Goal: Task Accomplishment & Management: Manage account settings

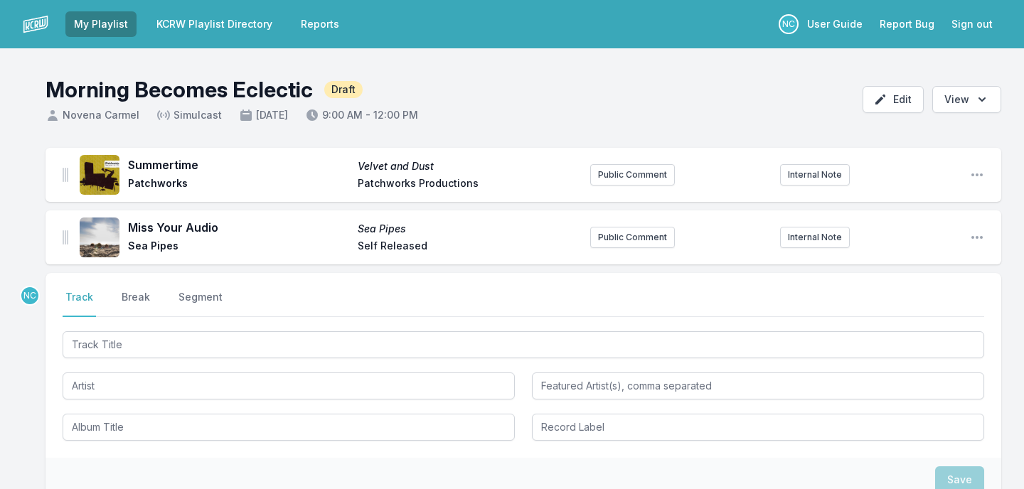
click at [184, 30] on link "KCRW Playlist Directory" at bounding box center [214, 24] width 133 height 26
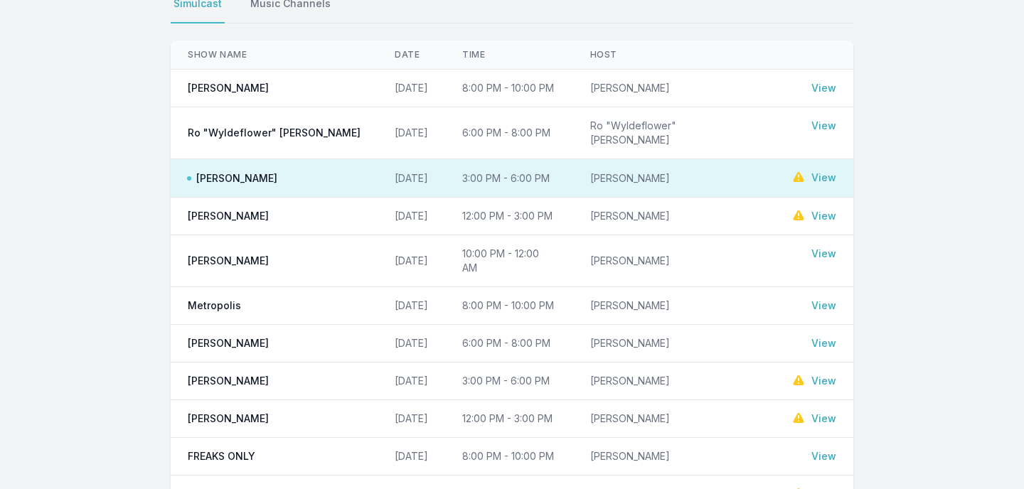
scroll to position [256, 0]
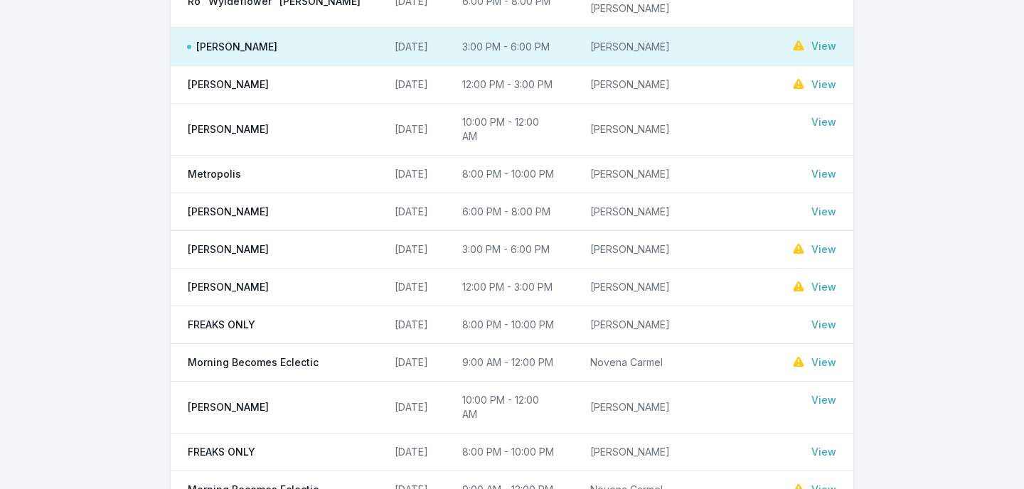
click at [827, 355] on link "View" at bounding box center [823, 362] width 25 height 14
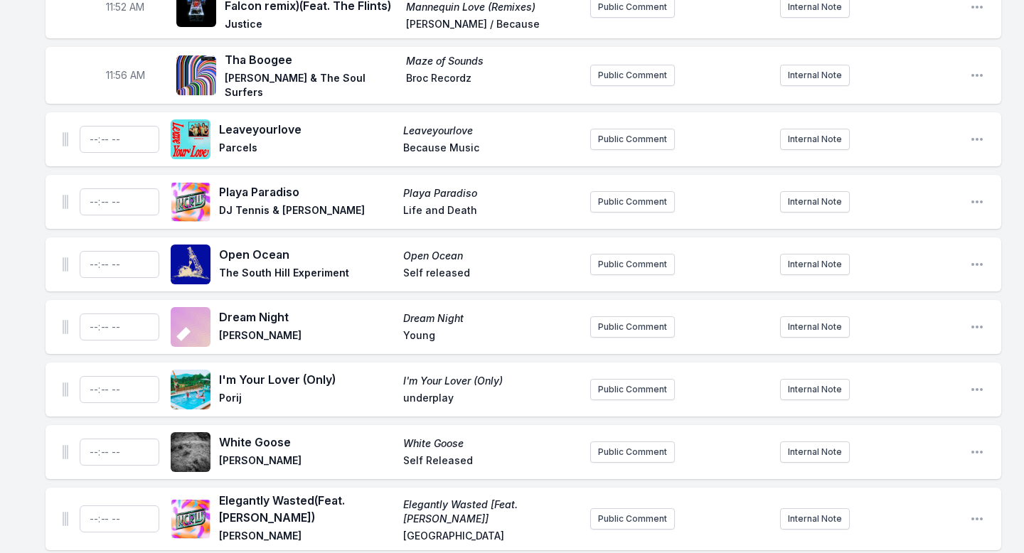
scroll to position [3450, 0]
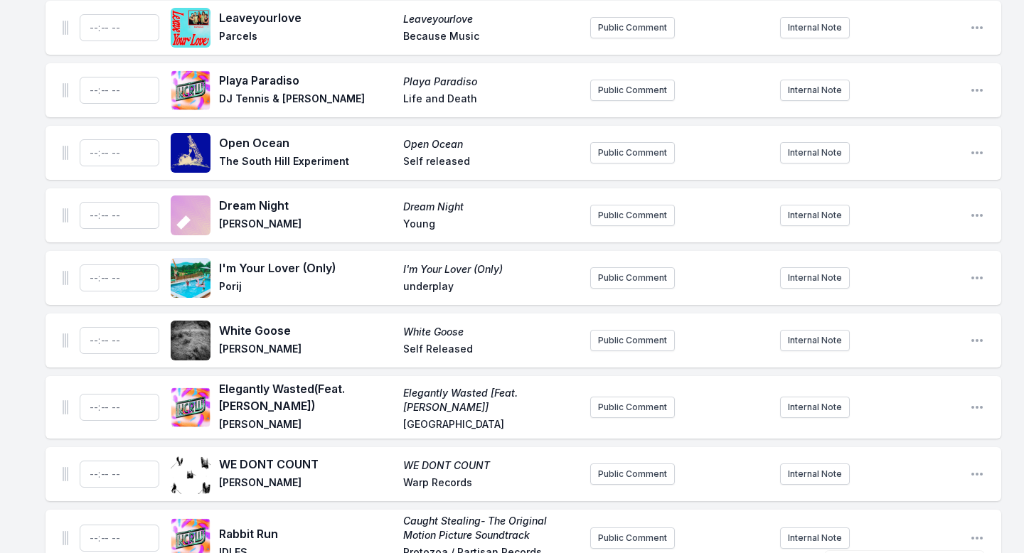
scroll to position [3536, 0]
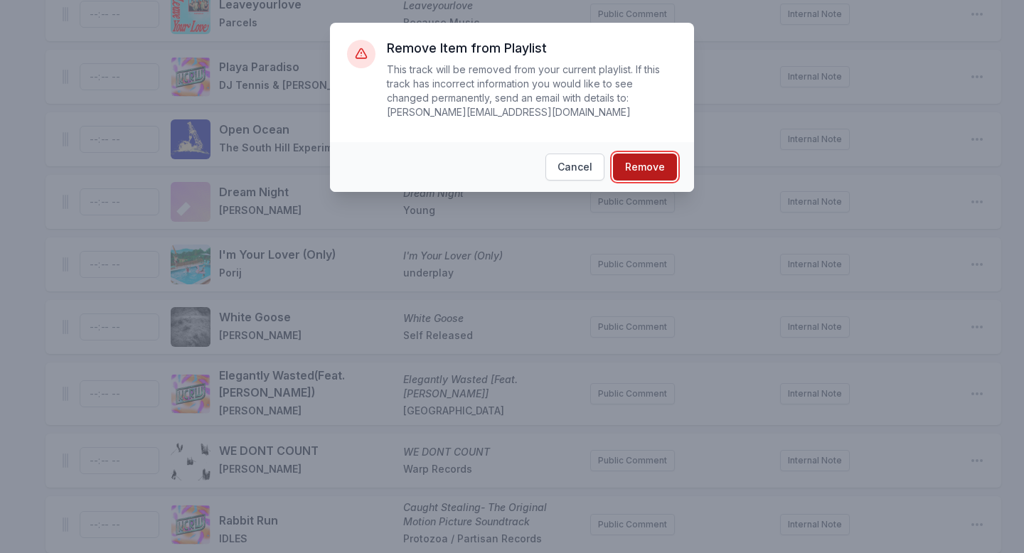
click at [644, 166] on button "Remove" at bounding box center [645, 167] width 64 height 27
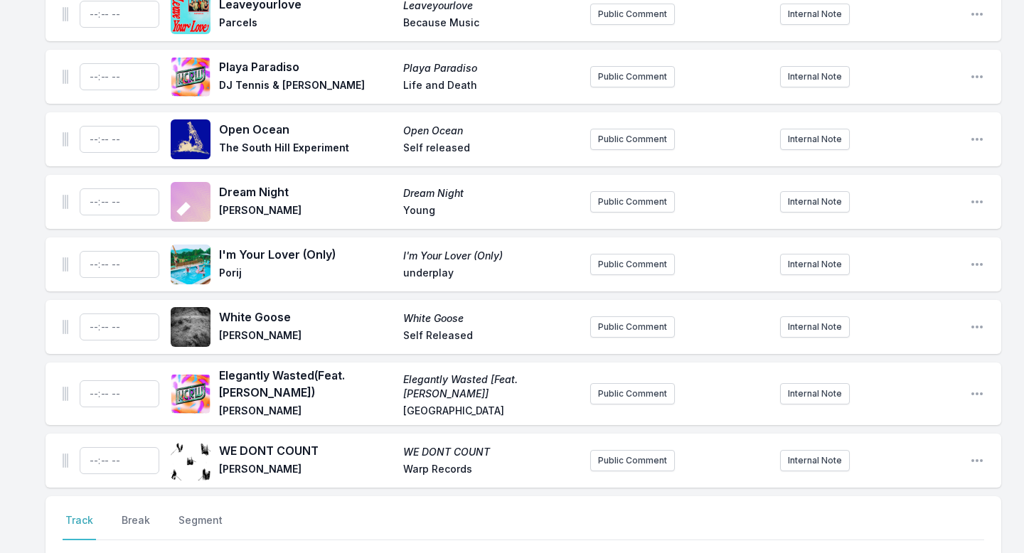
scroll to position [3470, 0]
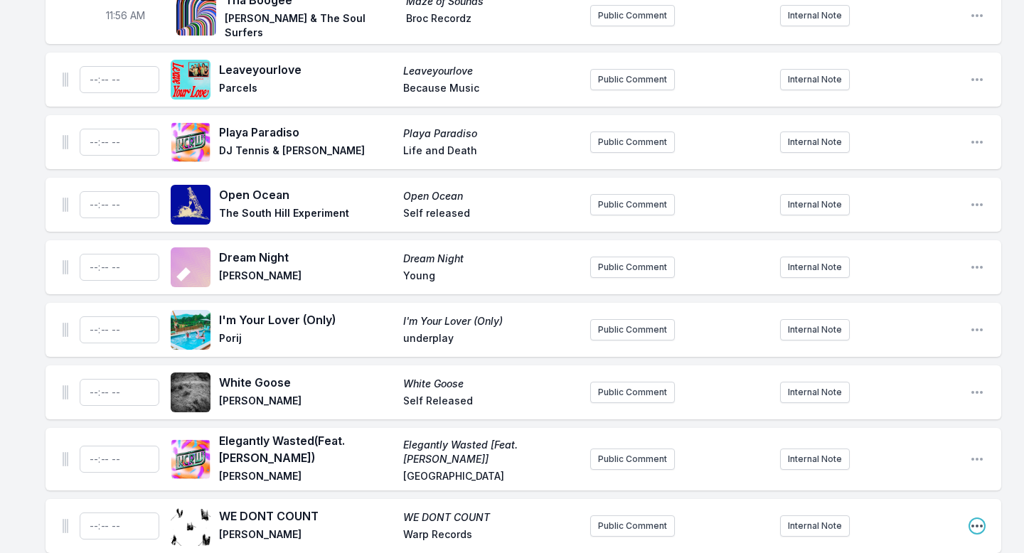
click at [974, 488] on icon "Open playlist item options" at bounding box center [977, 526] width 14 height 14
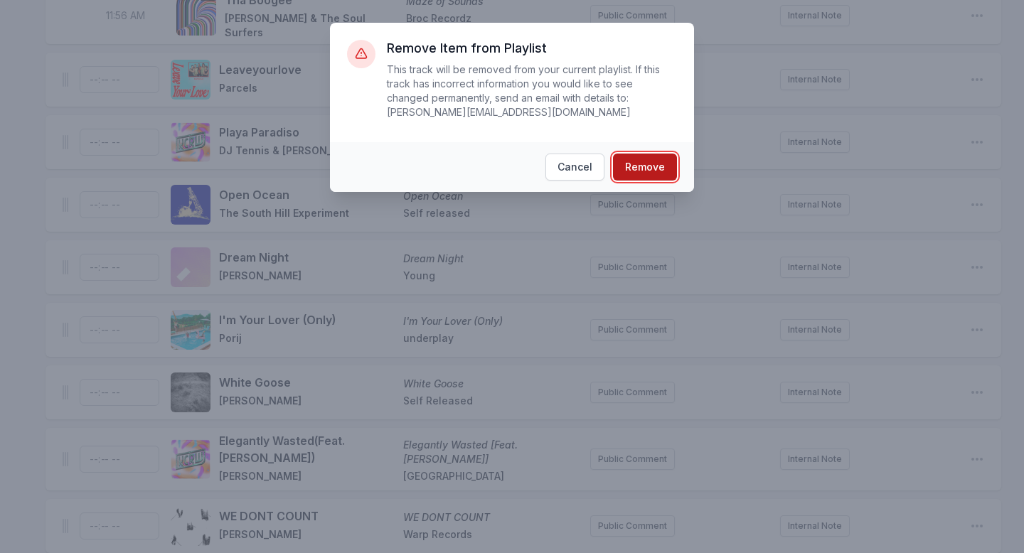
click at [659, 171] on button "Remove" at bounding box center [645, 167] width 64 height 27
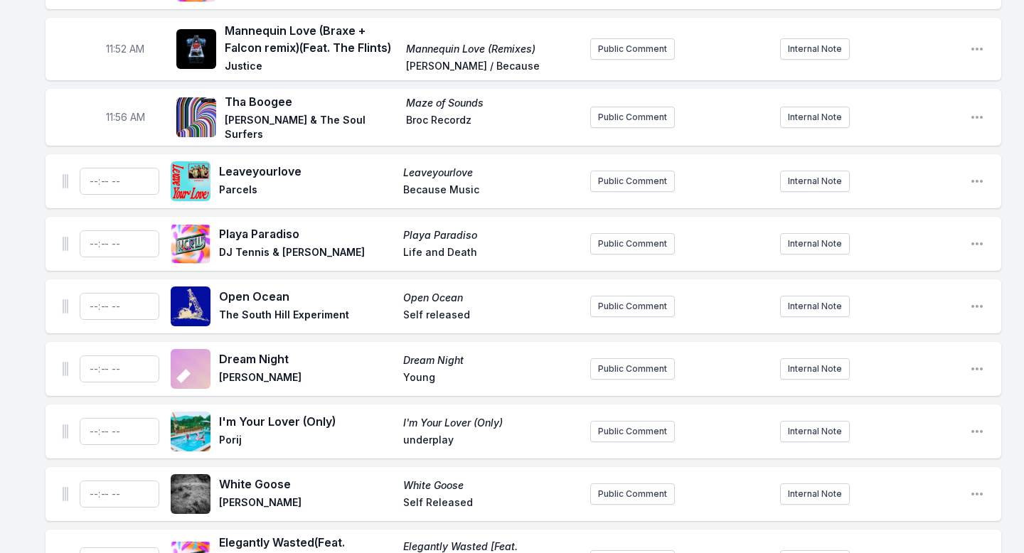
scroll to position [3316, 0]
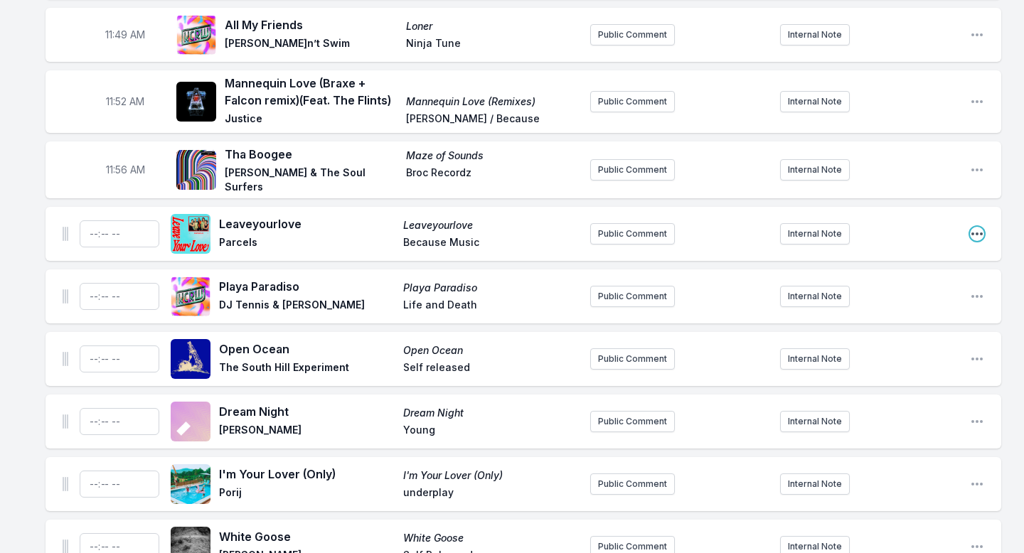
click at [976, 232] on icon "Open playlist item options" at bounding box center [976, 233] width 11 height 3
click at [914, 301] on button "Delete Entry" at bounding box center [904, 314] width 159 height 26
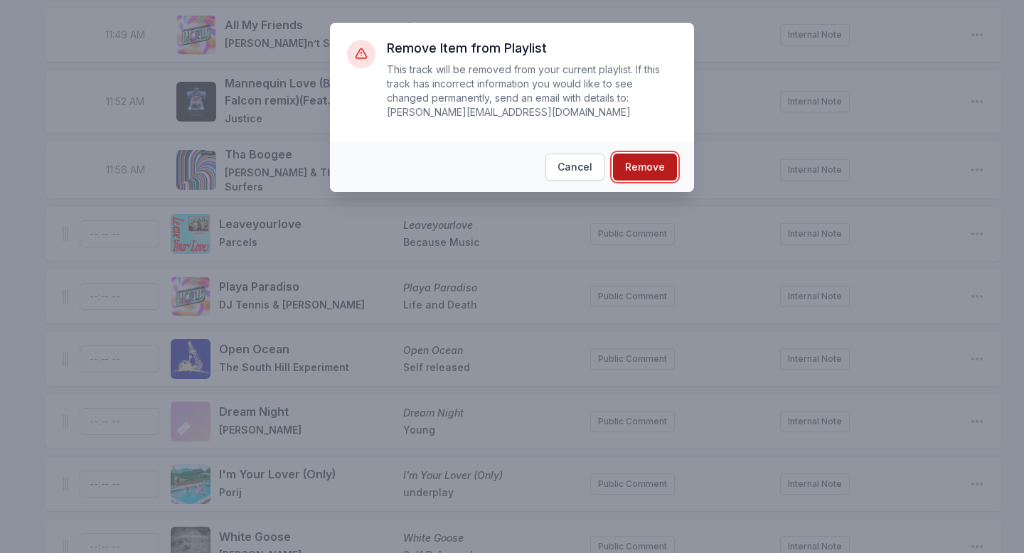
click at [671, 164] on button "Remove" at bounding box center [645, 167] width 64 height 27
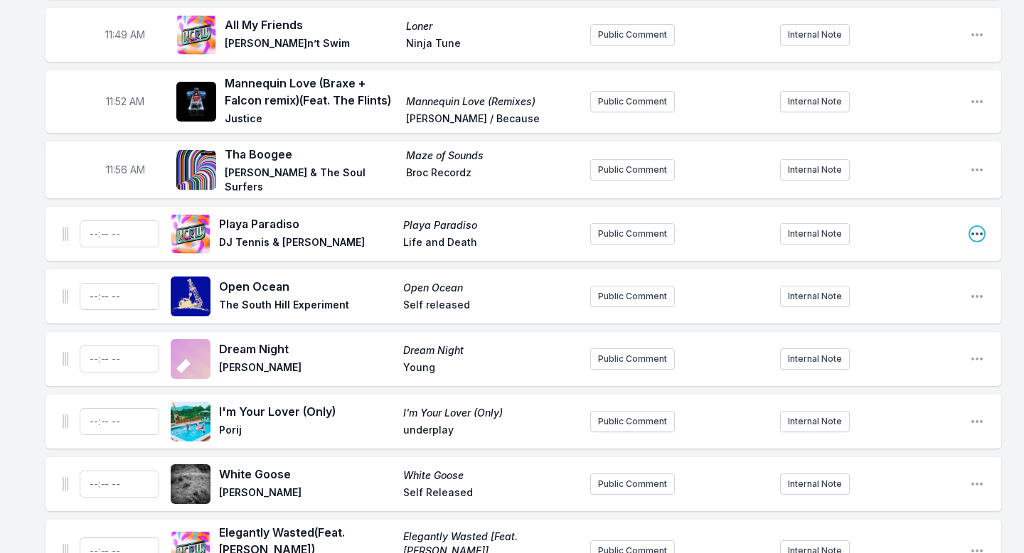
click at [981, 232] on icon "Open playlist item options" at bounding box center [976, 233] width 11 height 3
click at [918, 301] on button "Delete Entry" at bounding box center [904, 314] width 159 height 26
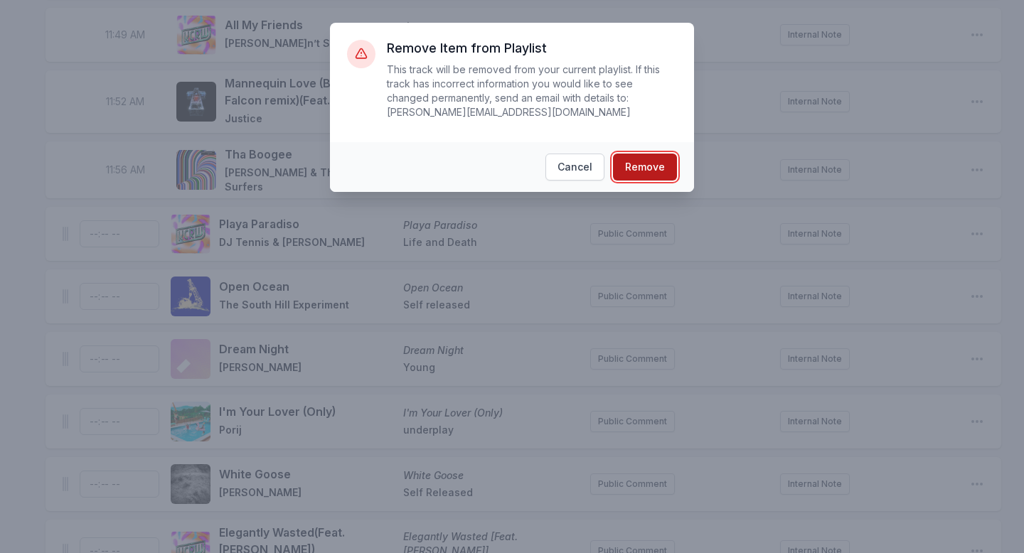
click at [645, 159] on button "Remove" at bounding box center [645, 167] width 64 height 27
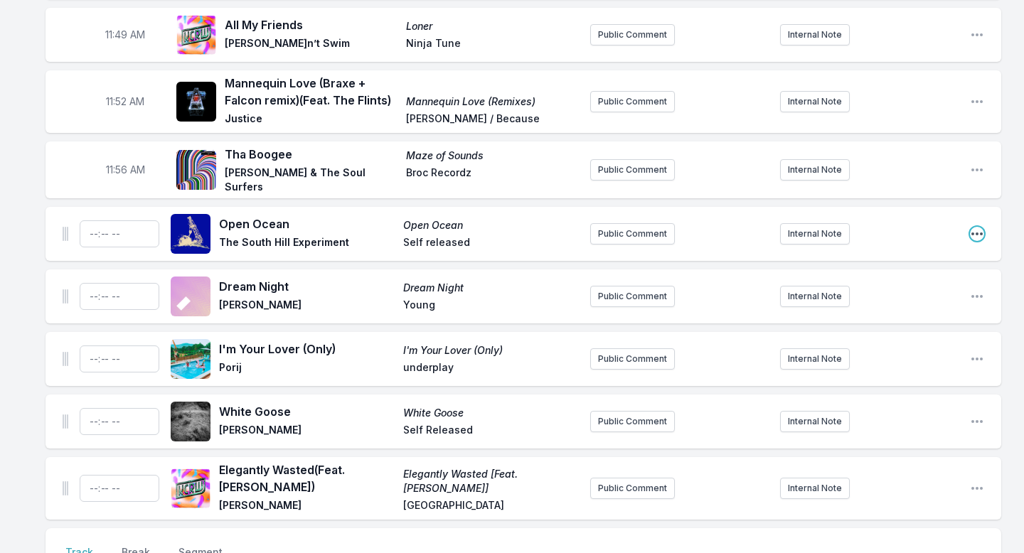
click at [980, 232] on icon "Open playlist item options" at bounding box center [976, 233] width 11 height 3
click at [897, 301] on button "Delete Entry" at bounding box center [904, 314] width 159 height 26
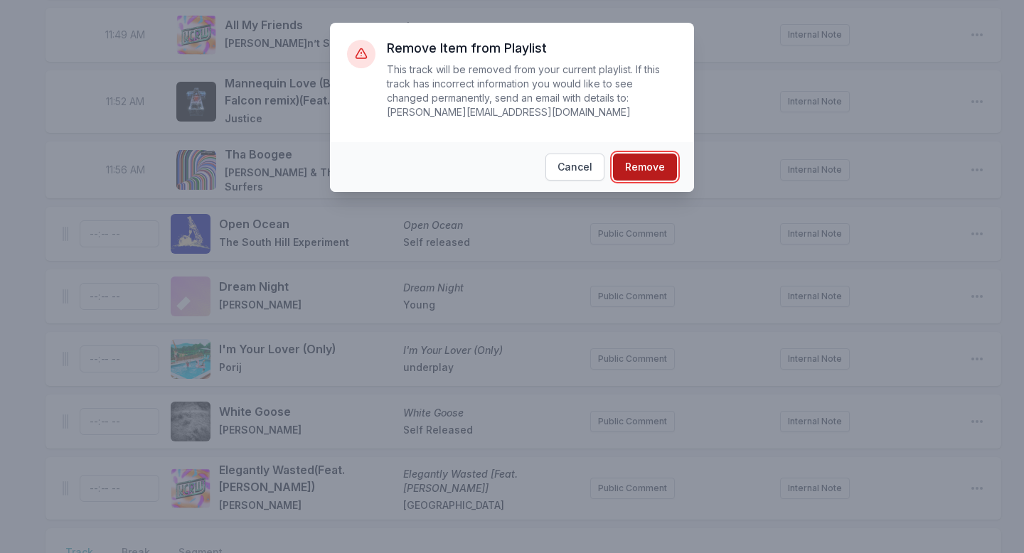
click at [660, 167] on button "Remove" at bounding box center [645, 167] width 64 height 27
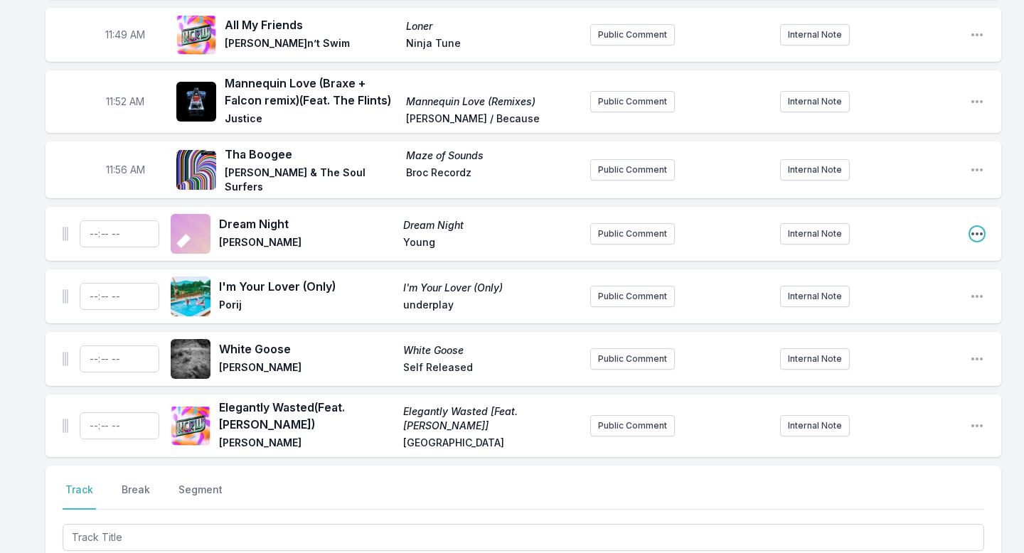
click at [982, 227] on icon "Open playlist item options" at bounding box center [977, 234] width 14 height 14
click at [903, 301] on button "Delete Entry" at bounding box center [904, 314] width 159 height 26
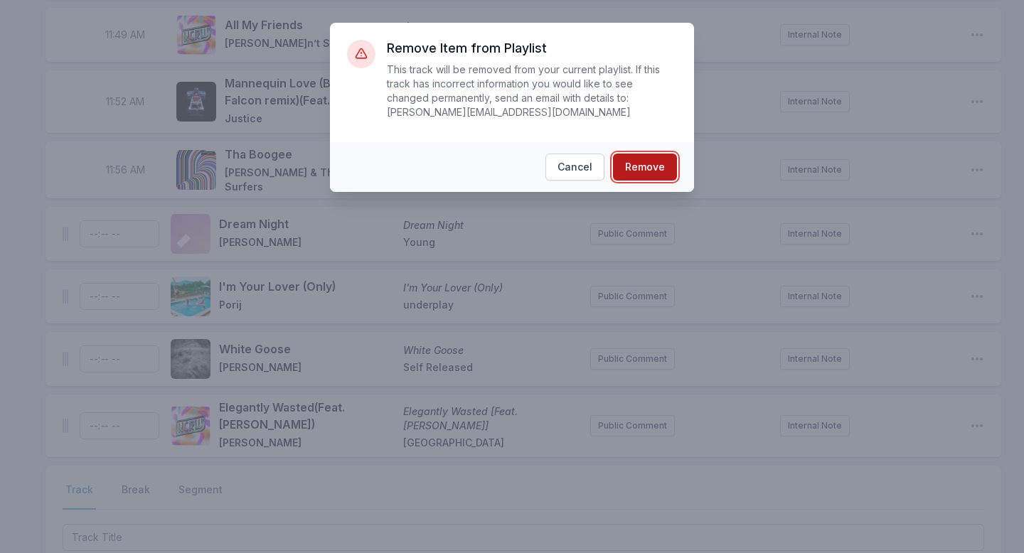
click at [651, 165] on button "Remove" at bounding box center [645, 167] width 64 height 27
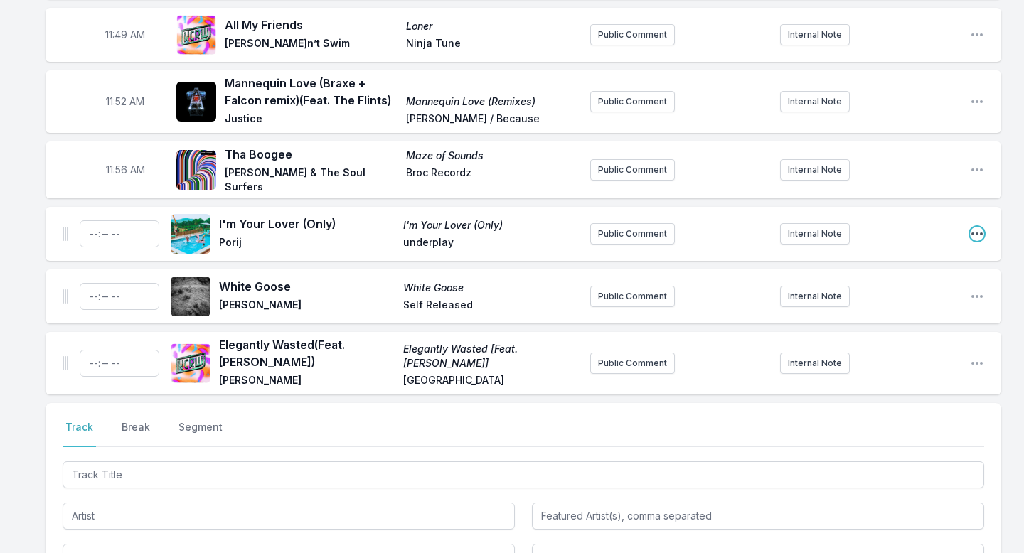
click at [976, 227] on icon "Open playlist item options" at bounding box center [977, 234] width 14 height 14
click at [909, 301] on button "Delete Entry" at bounding box center [904, 314] width 159 height 26
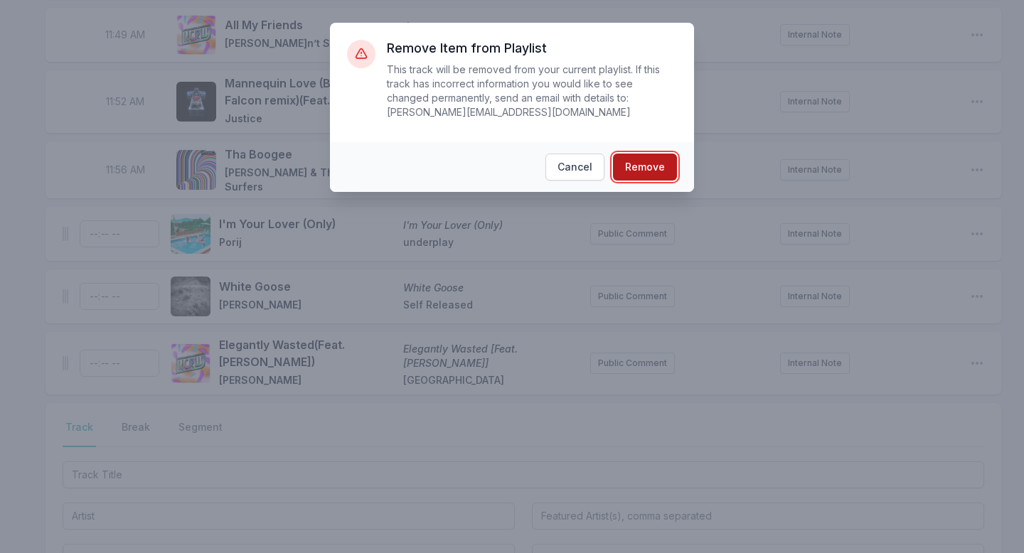
click at [658, 163] on button "Remove" at bounding box center [645, 167] width 64 height 27
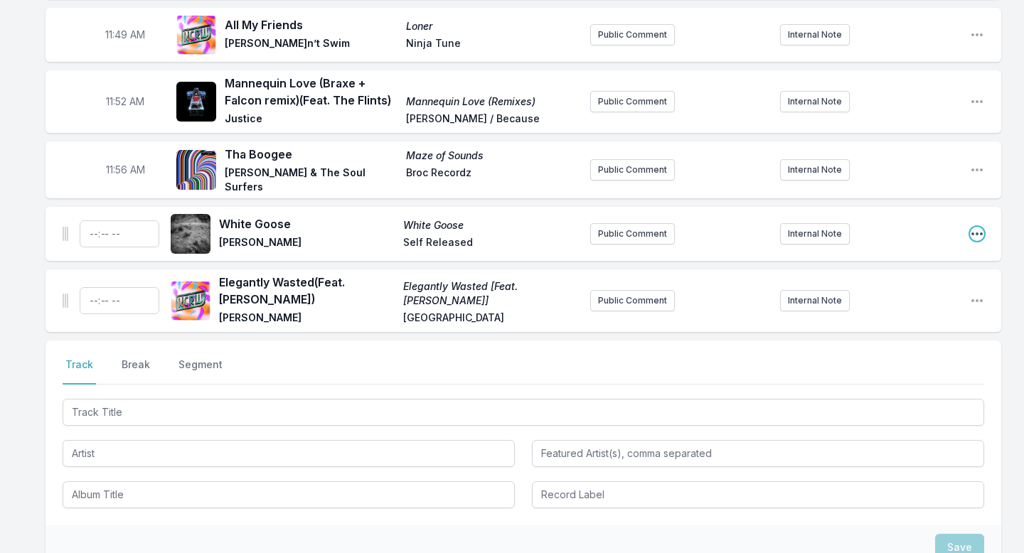
click at [982, 227] on icon "Open playlist item options" at bounding box center [977, 234] width 14 height 14
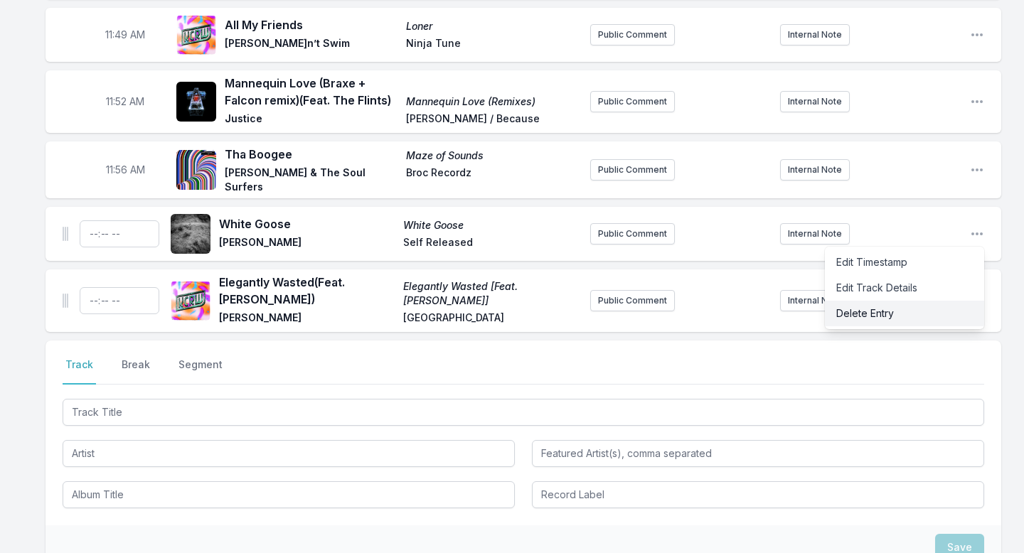
click at [890, 301] on button "Delete Entry" at bounding box center [904, 314] width 159 height 26
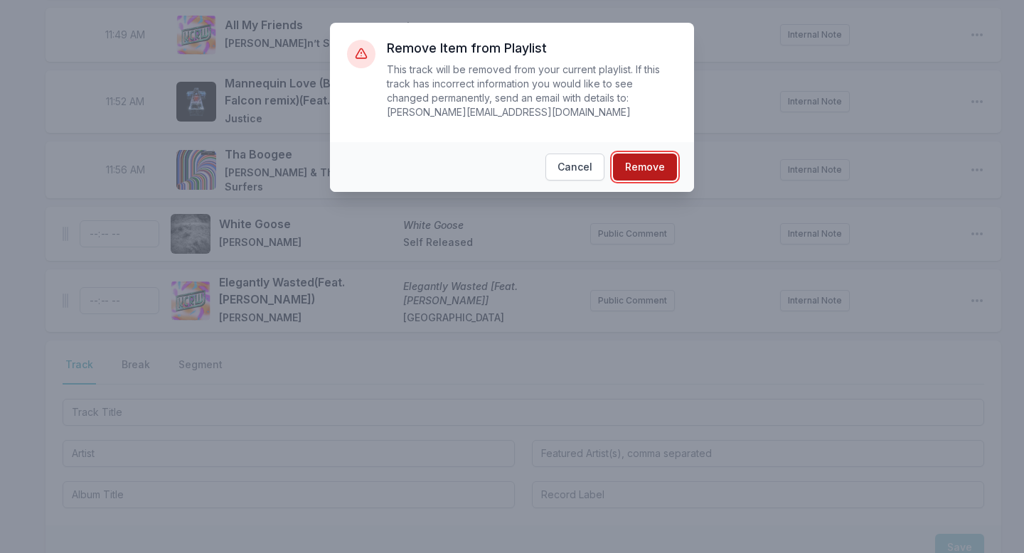
click at [647, 159] on button "Remove" at bounding box center [645, 167] width 64 height 27
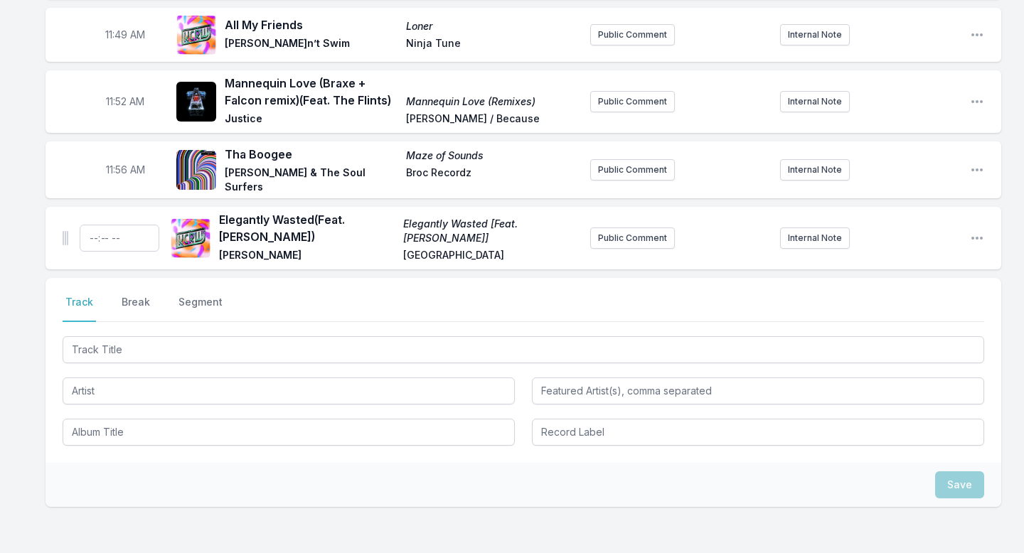
scroll to position [3290, 0]
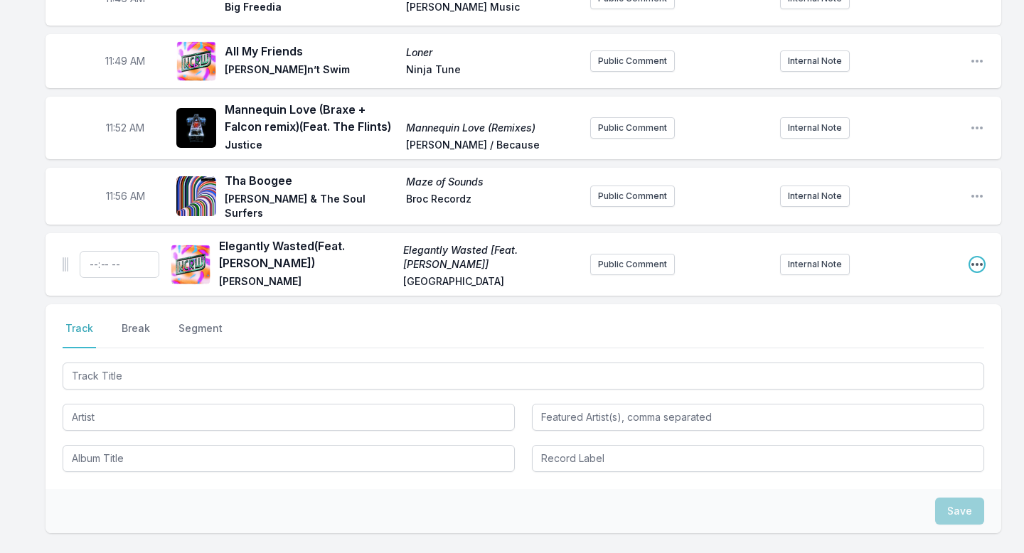
click at [975, 257] on icon "Open playlist item options" at bounding box center [977, 264] width 14 height 14
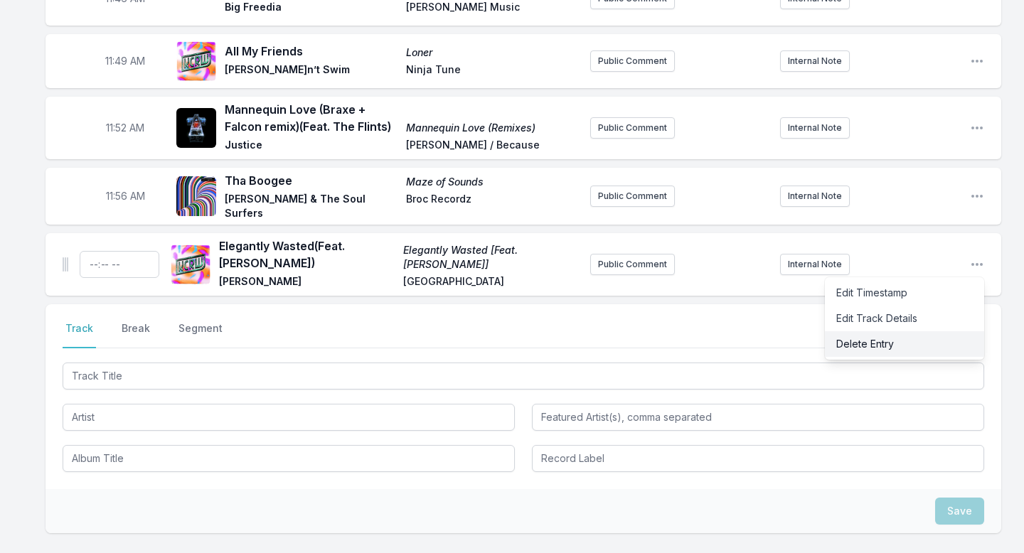
click at [922, 331] on button "Delete Entry" at bounding box center [904, 344] width 159 height 26
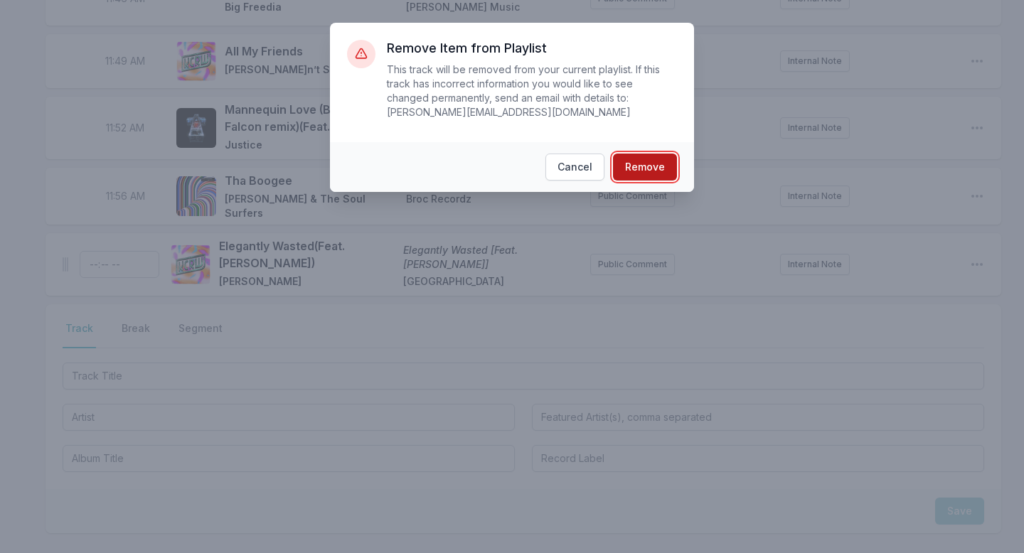
click at [638, 166] on button "Remove" at bounding box center [645, 167] width 64 height 27
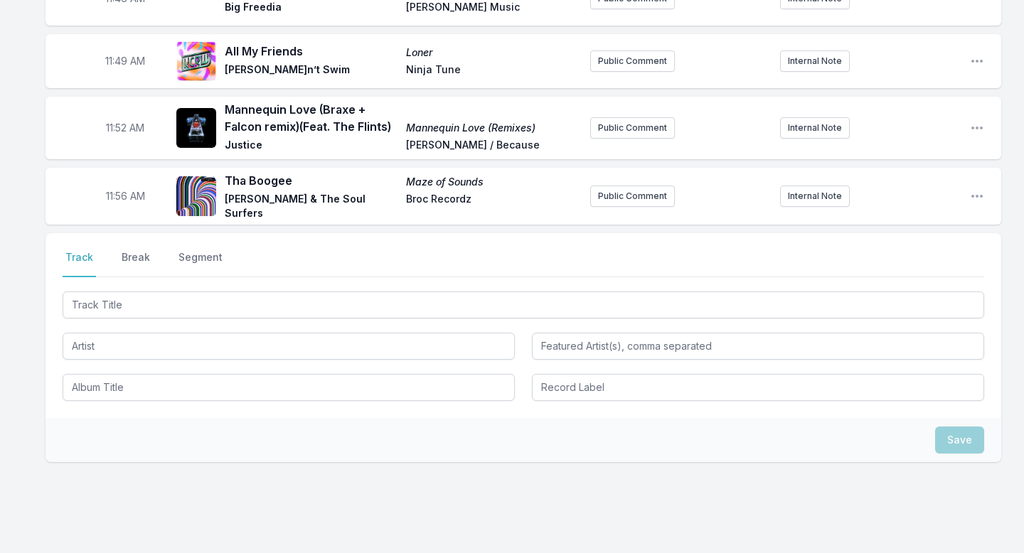
scroll to position [3219, 0]
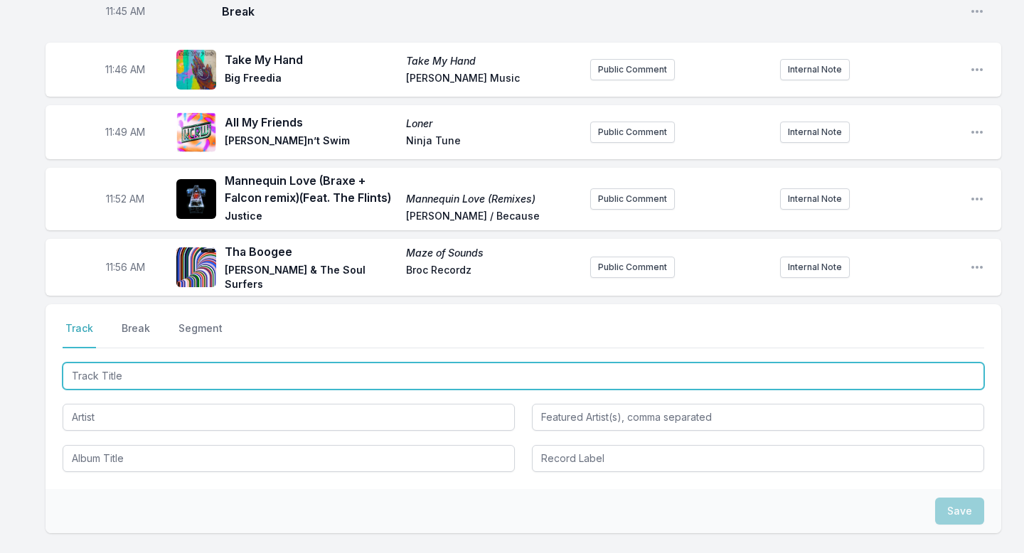
click at [387, 363] on input "Track Title" at bounding box center [523, 376] width 921 height 27
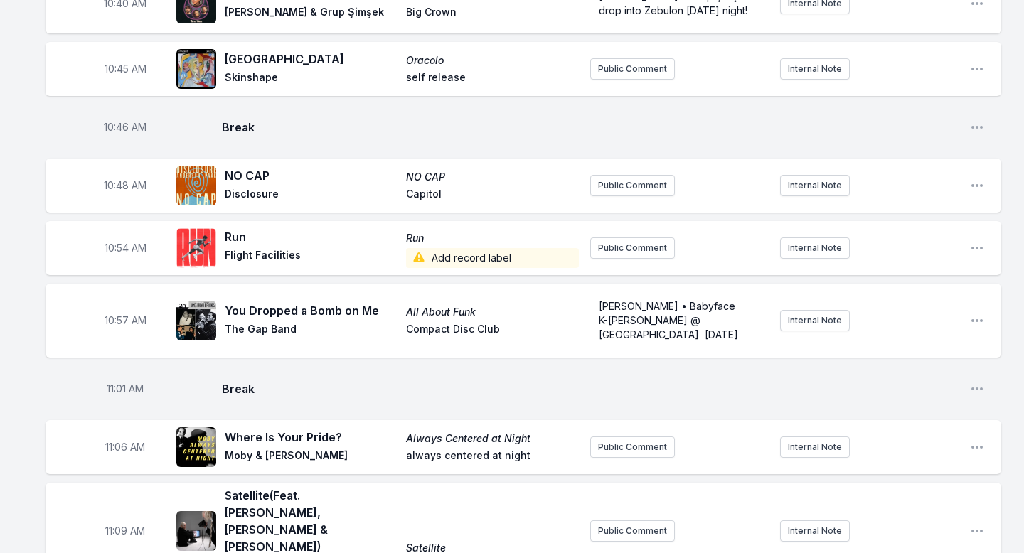
scroll to position [2079, 0]
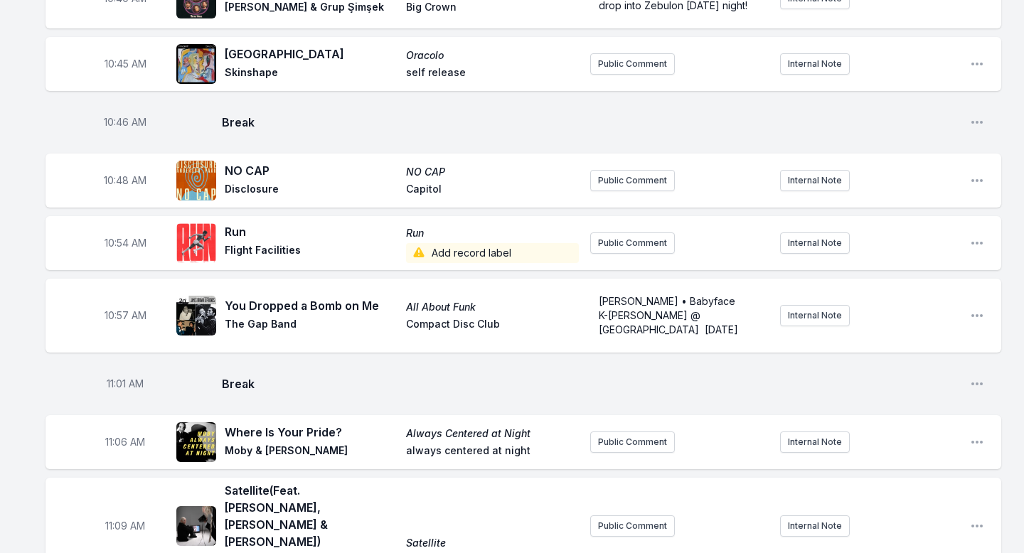
click at [453, 243] on span "Add record label" at bounding box center [492, 253] width 173 height 20
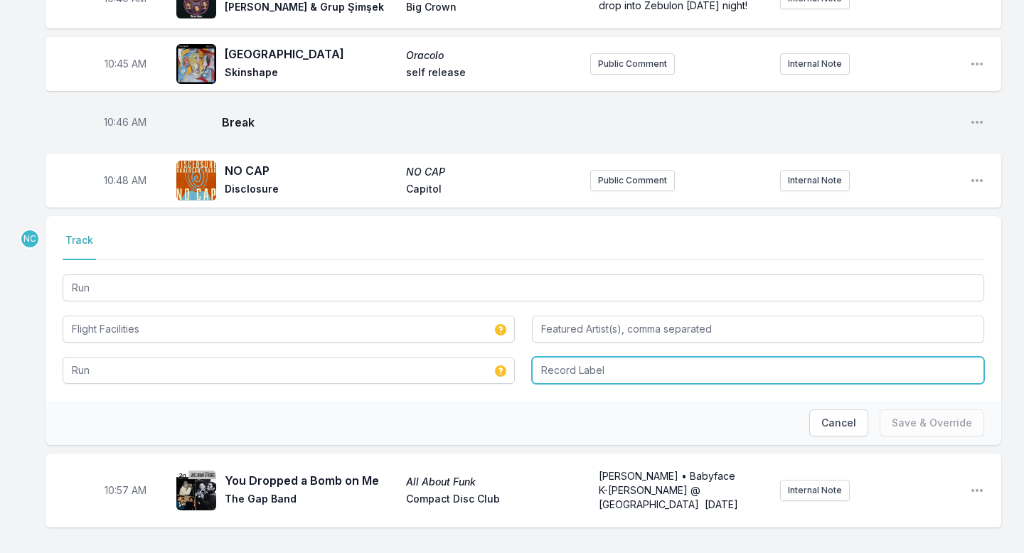
click at [558, 357] on input "Record Label" at bounding box center [758, 370] width 452 height 27
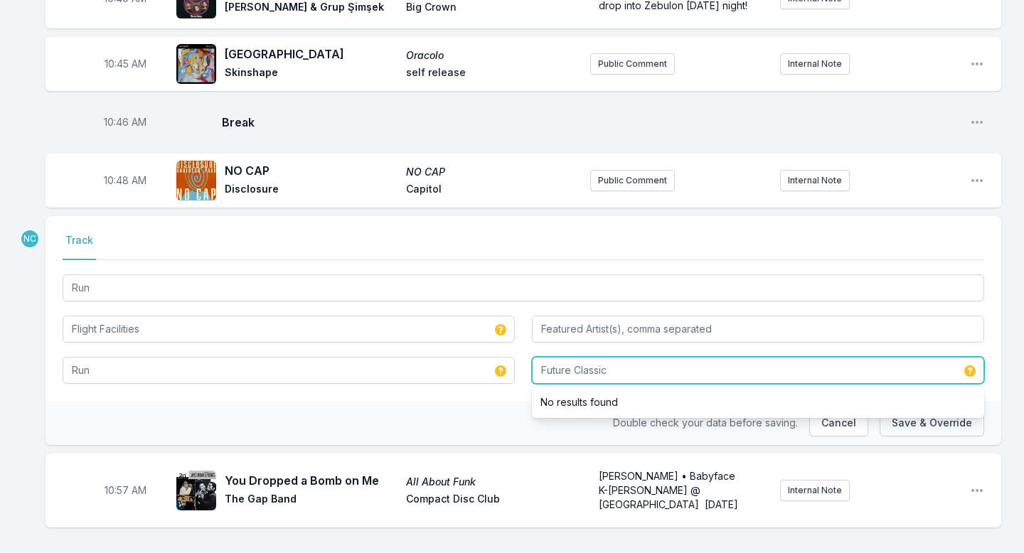
type input "Future Classic"
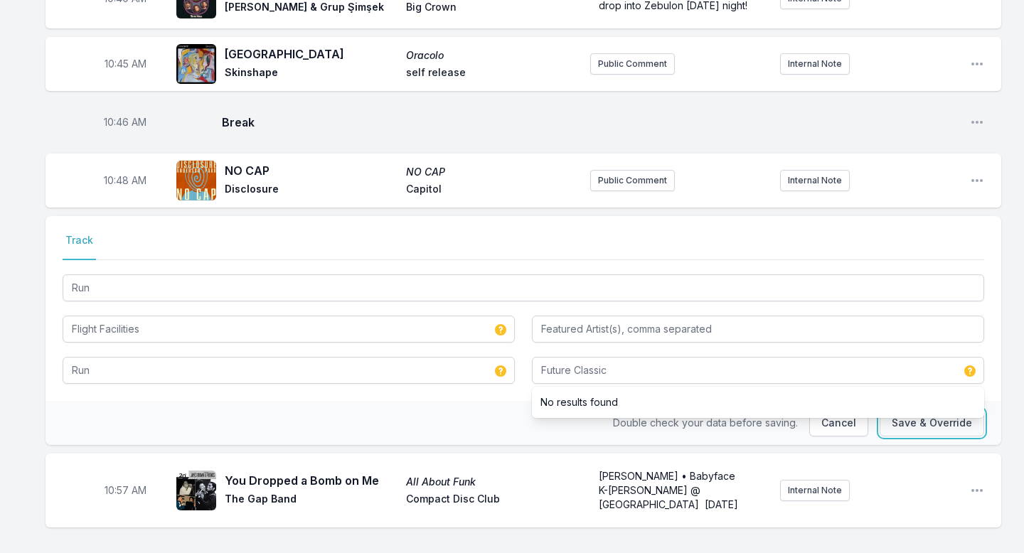
click at [903, 409] on button "Save & Override" at bounding box center [931, 422] width 104 height 27
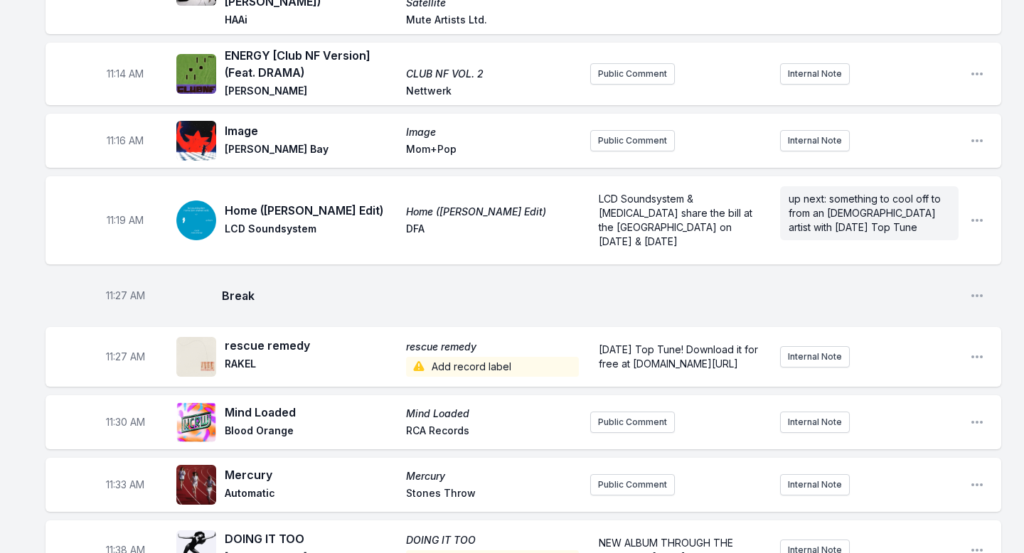
scroll to position [2637, 0]
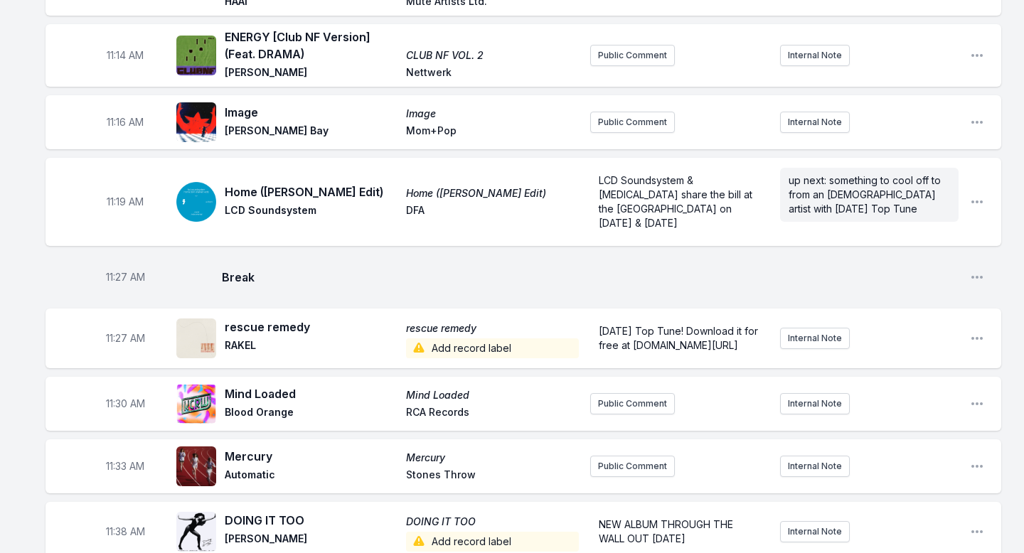
click at [483, 338] on span "Add record label" at bounding box center [492, 348] width 173 height 20
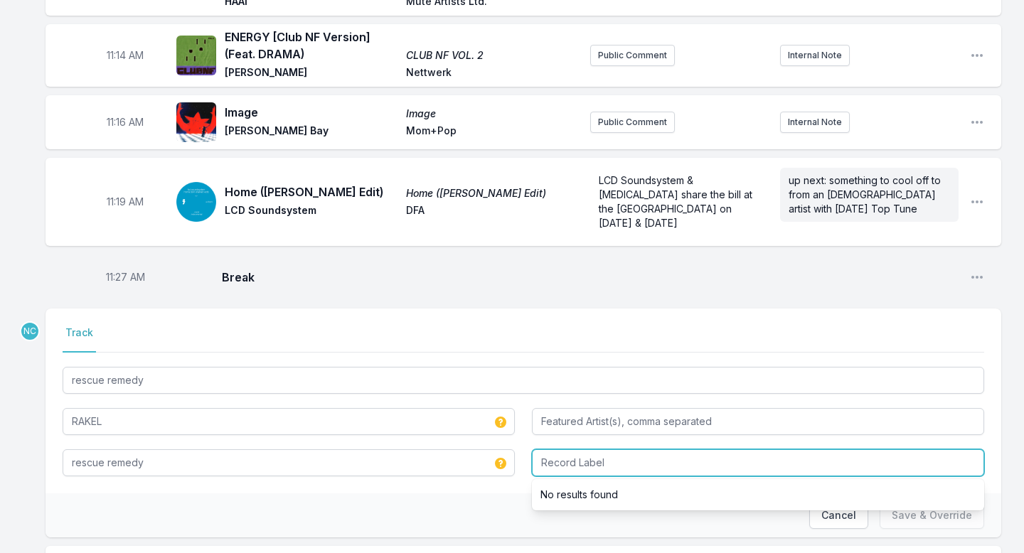
click at [594, 449] on input "Record Label" at bounding box center [758, 462] width 452 height 27
type input "OPIA Community"
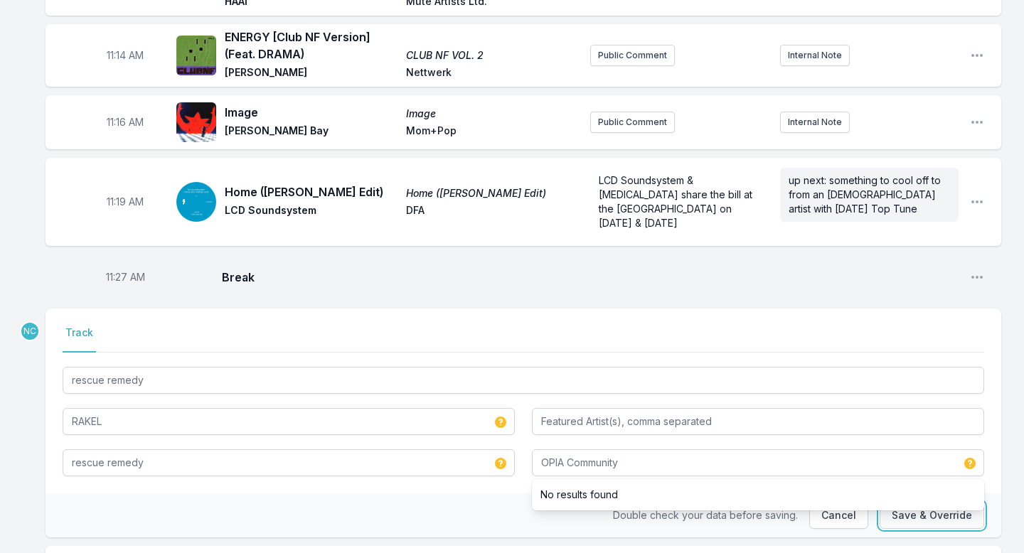
click at [908, 488] on button "Save & Override" at bounding box center [931, 515] width 104 height 27
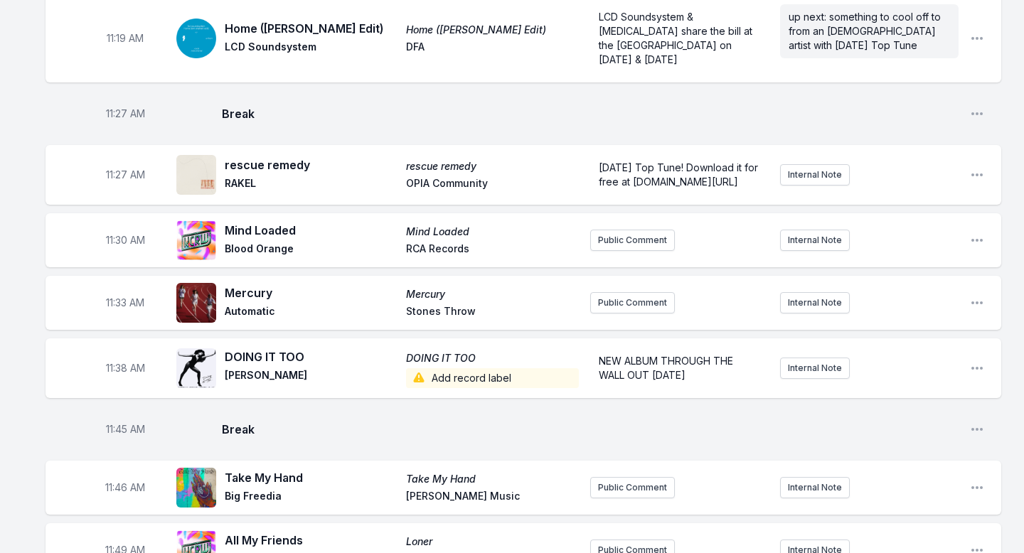
scroll to position [2882, 0]
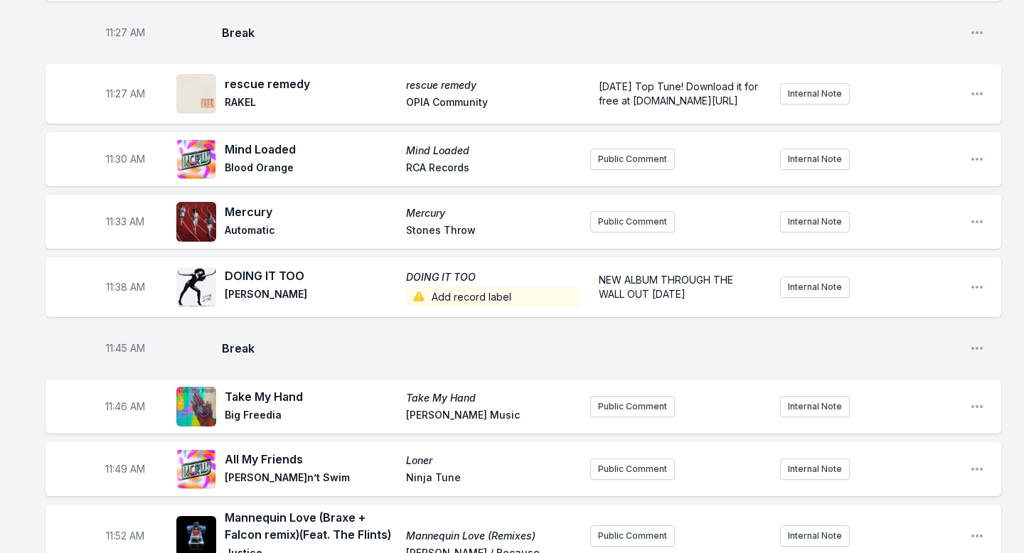
click at [475, 287] on span "Add record label" at bounding box center [492, 297] width 173 height 20
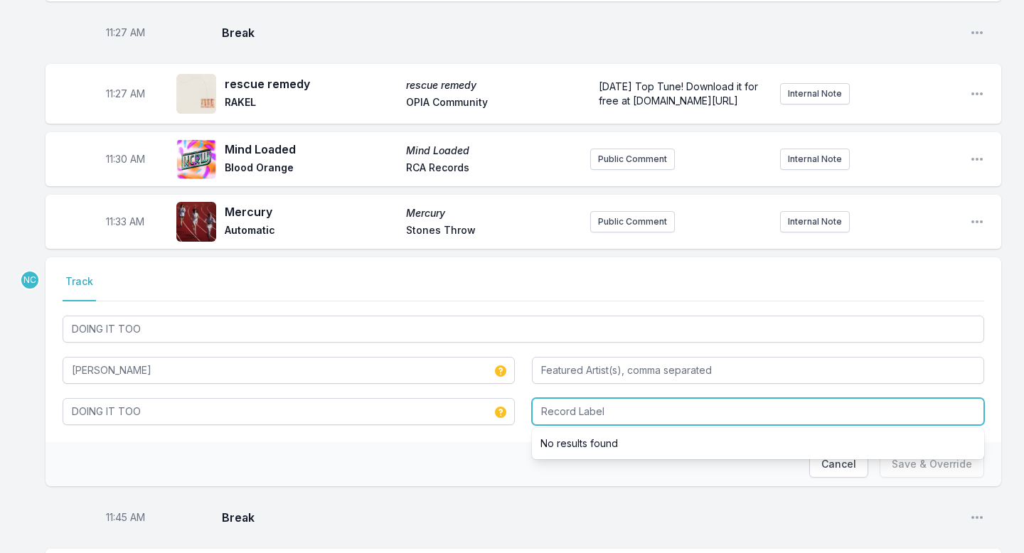
click at [582, 398] on input "Record Label" at bounding box center [758, 411] width 452 height 27
type input "[PERSON_NAME]"
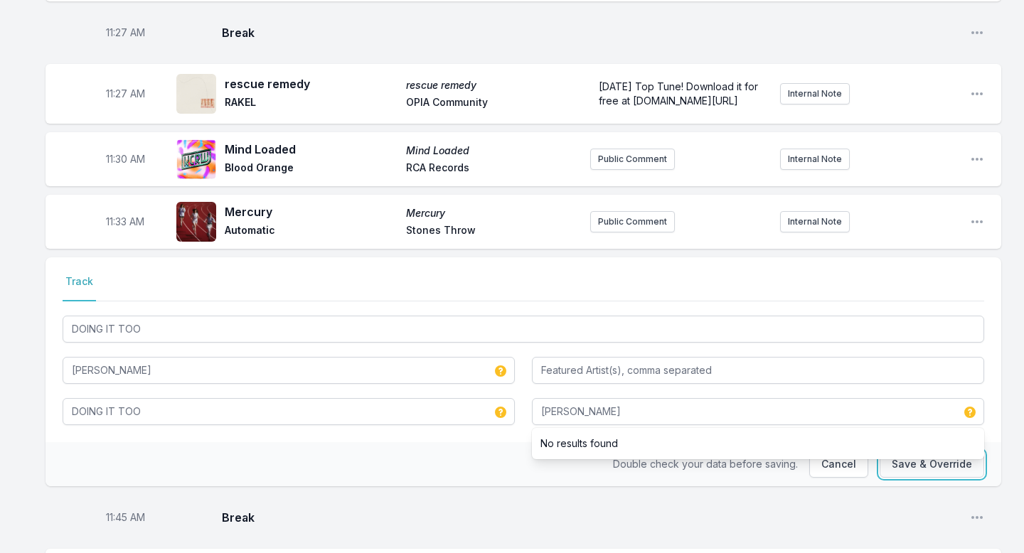
click at [902, 451] on button "Save & Override" at bounding box center [931, 464] width 104 height 27
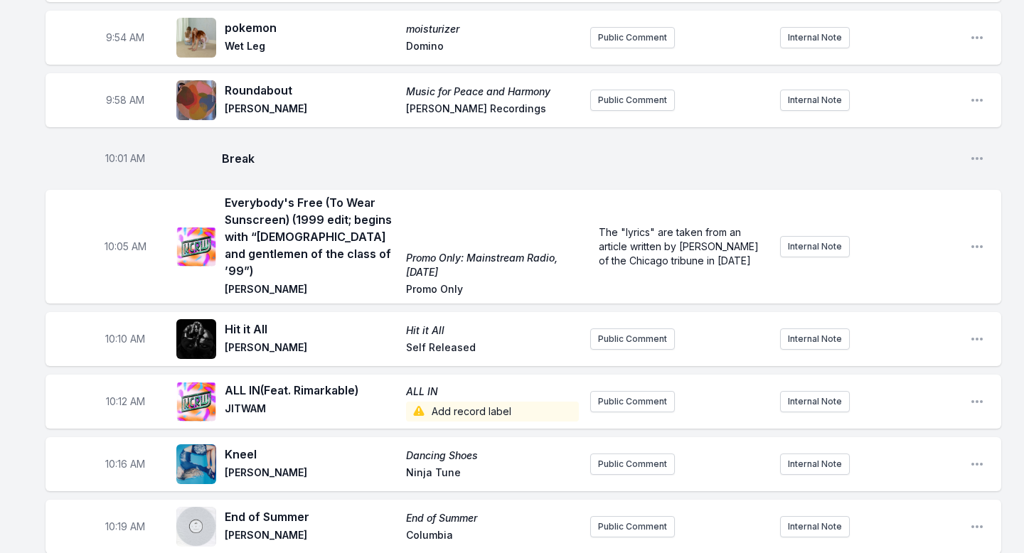
scroll to position [1177, 0]
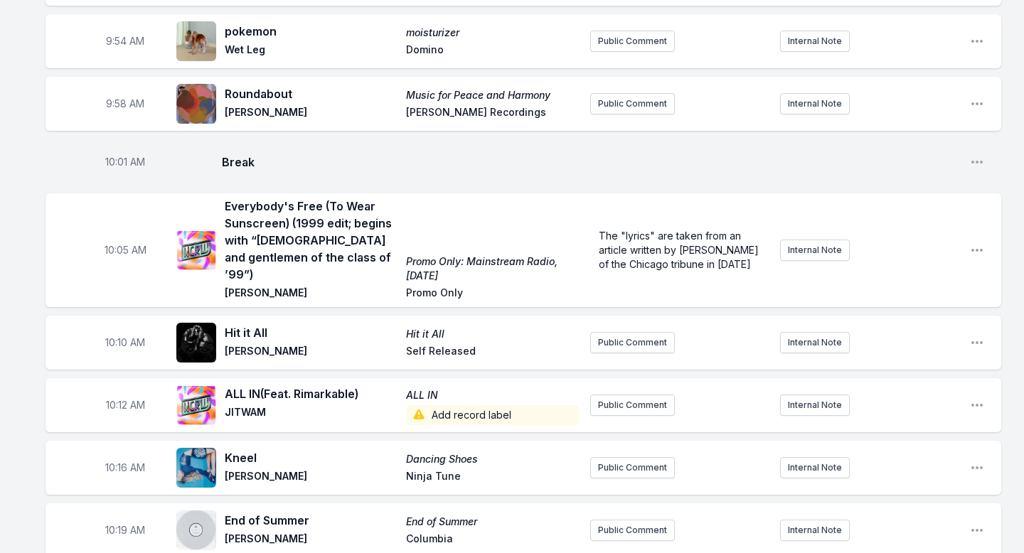
click at [496, 405] on span "Add record label" at bounding box center [492, 415] width 173 height 20
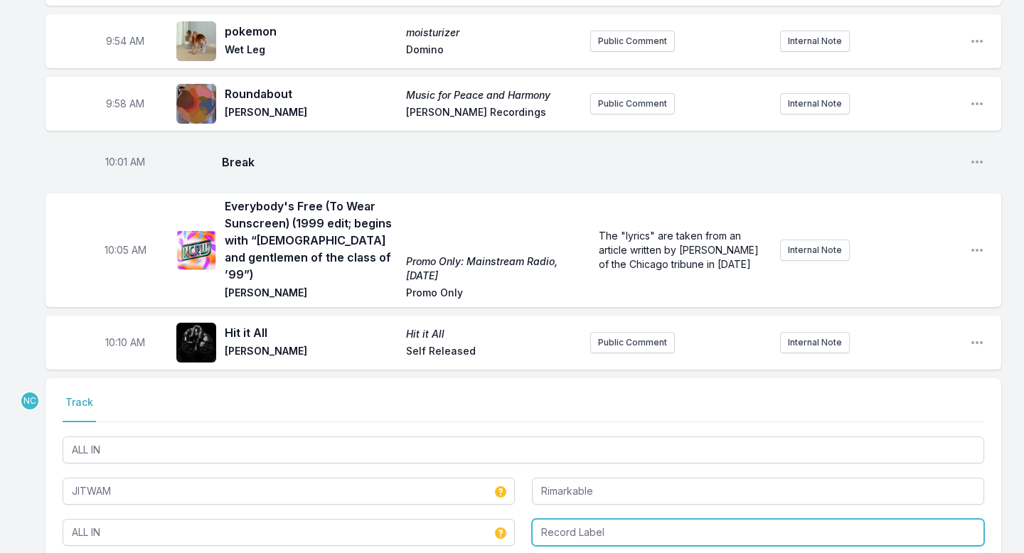
click at [581, 488] on input "Record Label" at bounding box center [758, 532] width 452 height 27
type input "[PERSON_NAME]"
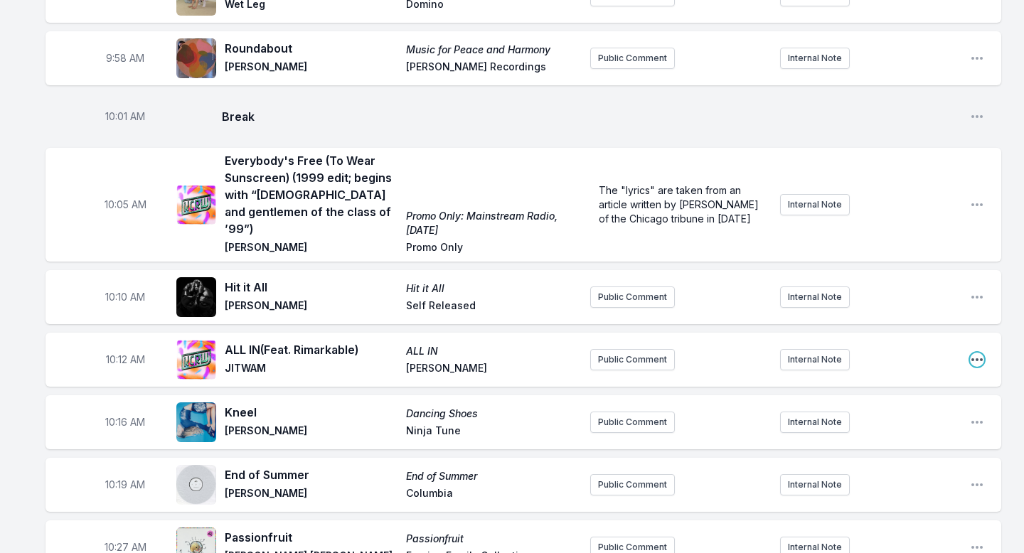
click at [976, 353] on icon "Open playlist item options" at bounding box center [977, 360] width 14 height 14
click at [927, 401] on button "Edit Track Details" at bounding box center [904, 414] width 159 height 26
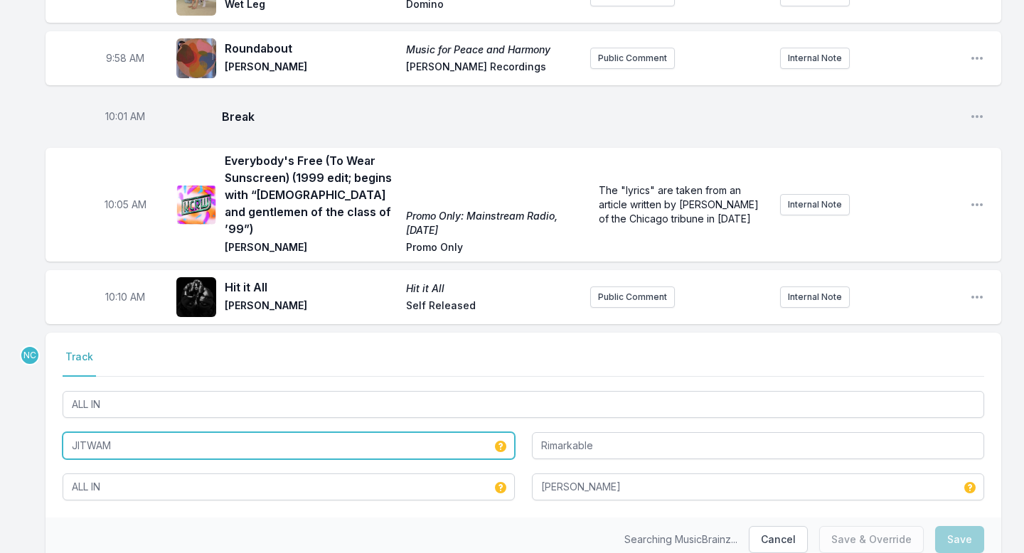
click at [284, 432] on input "JITWAM" at bounding box center [289, 445] width 452 height 27
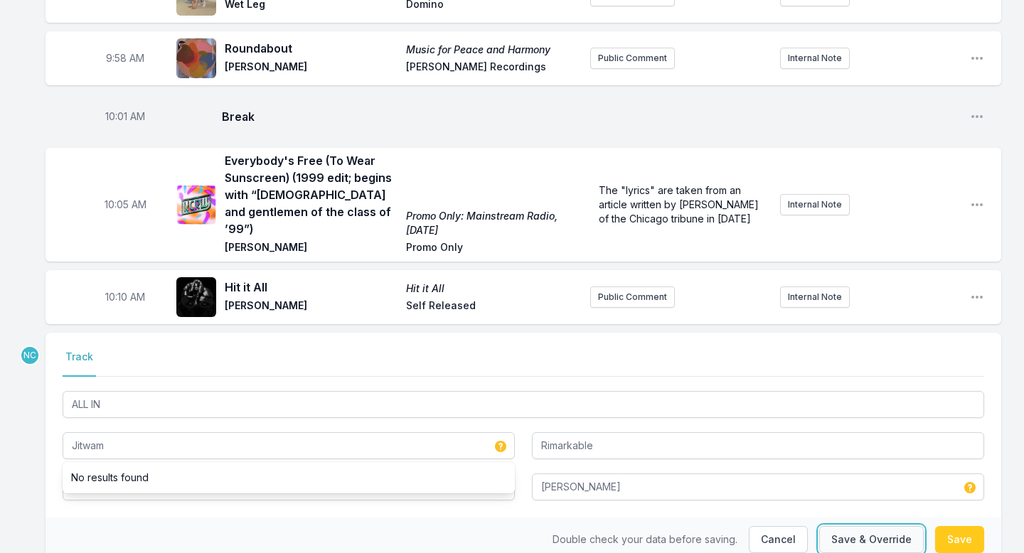
click at [863, 488] on button "Save & Override" at bounding box center [871, 539] width 104 height 27
type input "JITWAM"
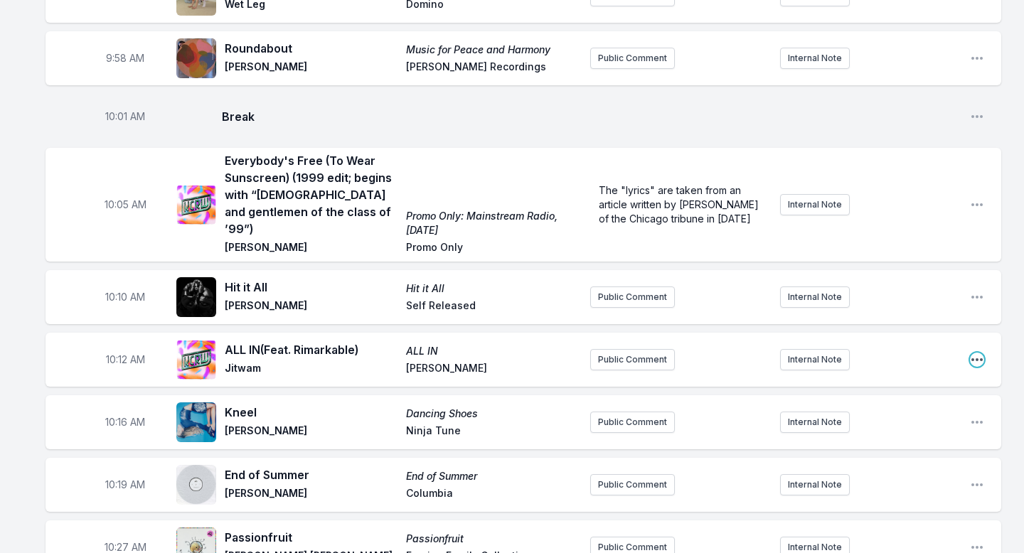
click at [977, 353] on icon "Open playlist item options" at bounding box center [977, 360] width 14 height 14
click at [916, 401] on button "Edit Track Details" at bounding box center [904, 414] width 159 height 26
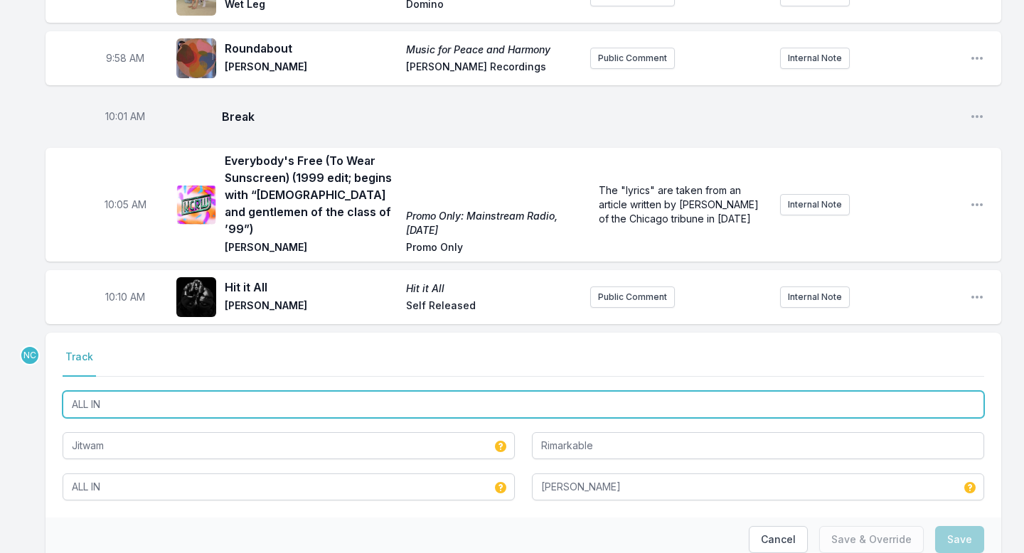
click at [329, 391] on input "ALL IN" at bounding box center [523, 404] width 921 height 27
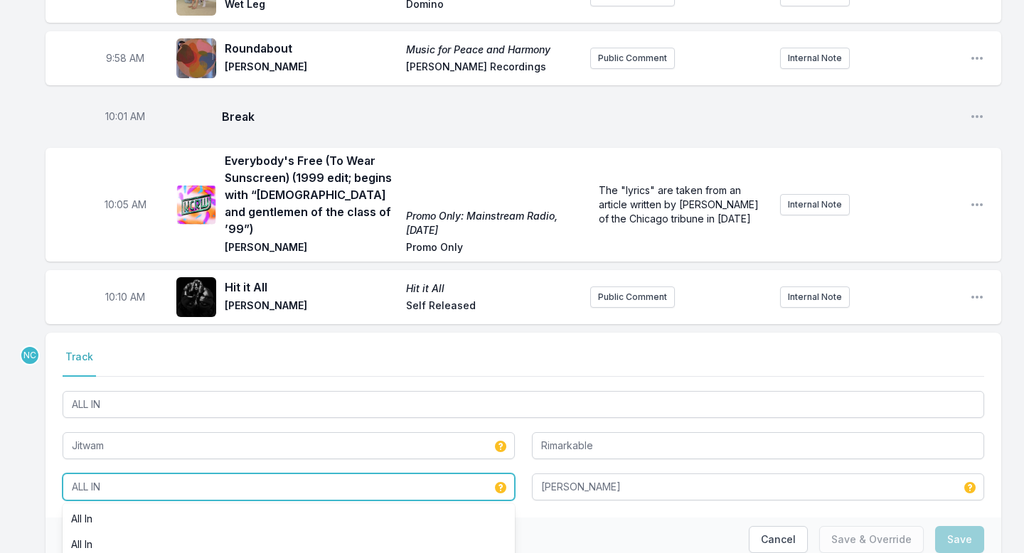
click at [232, 473] on input "ALL IN" at bounding box center [289, 486] width 452 height 27
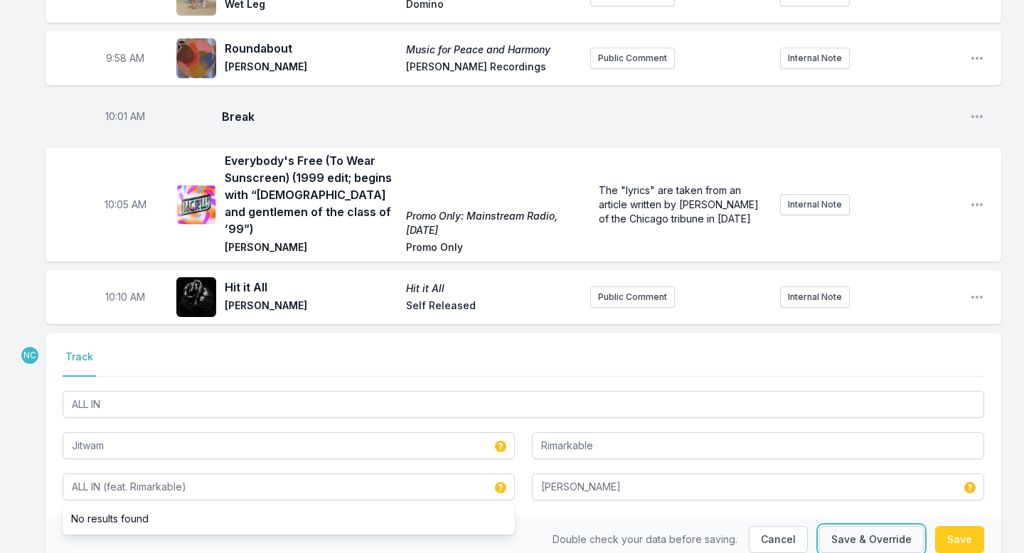
click at [861, 488] on button "Save & Override" at bounding box center [871, 539] width 104 height 27
type input "ALL IN"
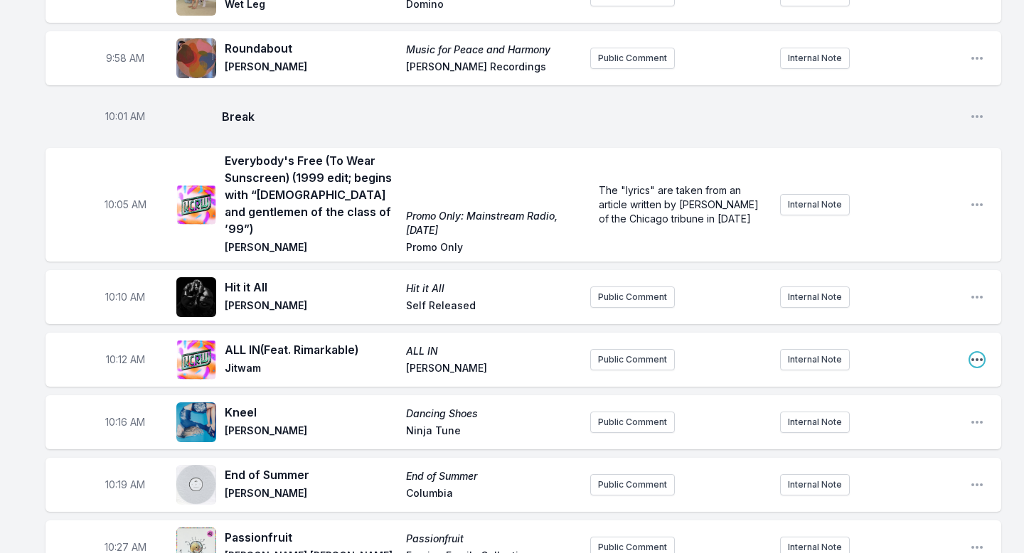
click at [971, 358] on icon "Open playlist item options" at bounding box center [976, 359] width 11 height 3
click at [931, 401] on button "Edit Track Details" at bounding box center [904, 414] width 159 height 26
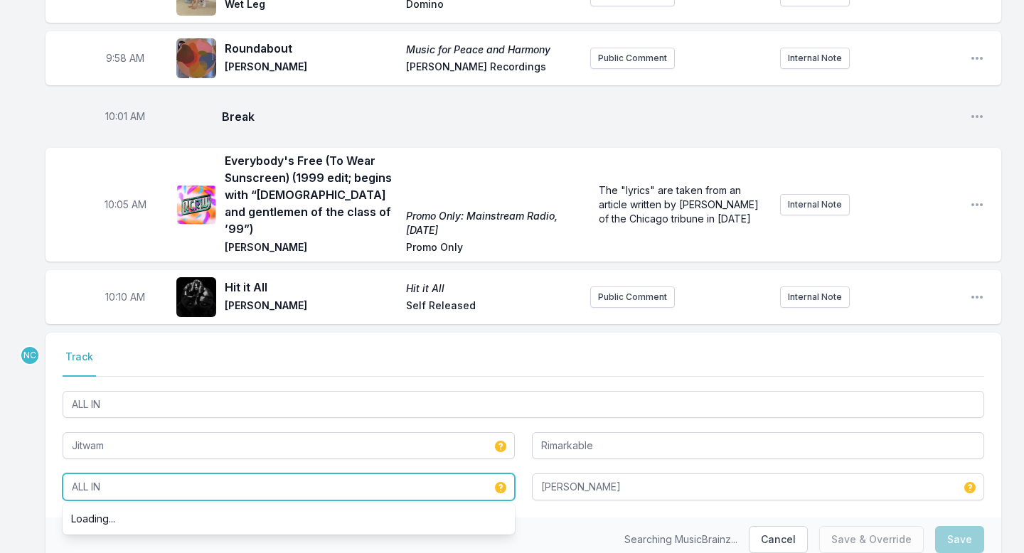
click at [350, 473] on input "ALL IN" at bounding box center [289, 486] width 452 height 27
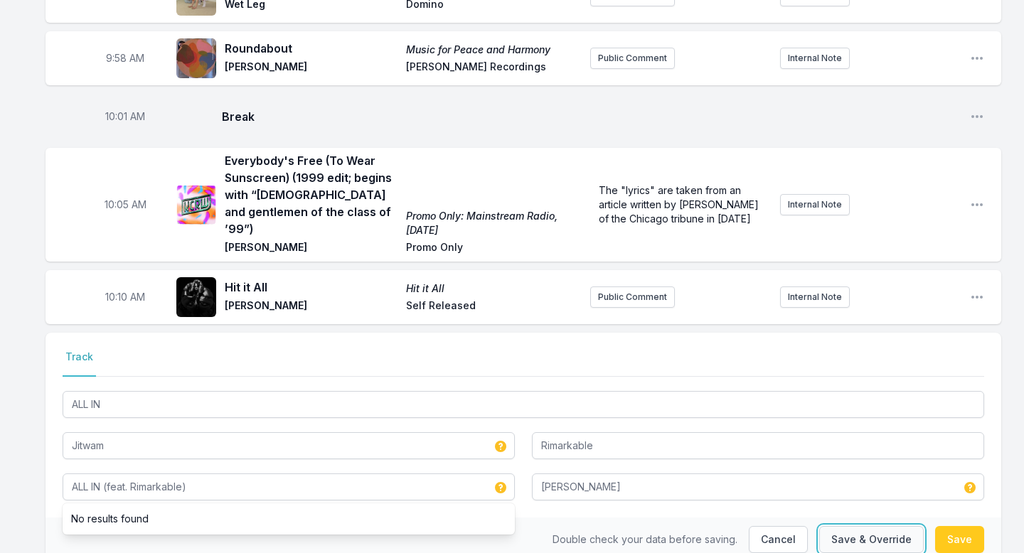
click at [884, 488] on button "Save & Override" at bounding box center [871, 539] width 104 height 27
type input "ALL IN"
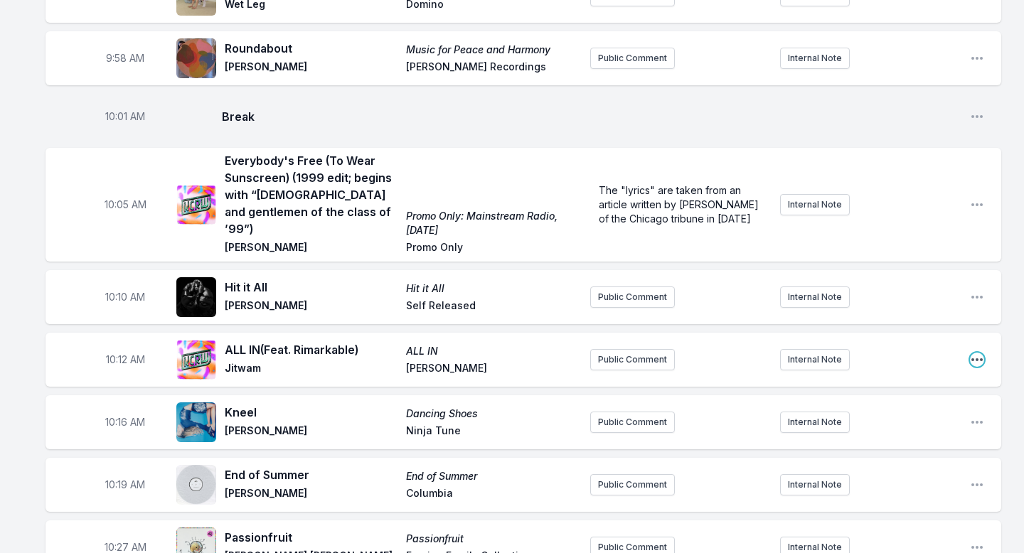
click at [980, 353] on icon "Open playlist item options" at bounding box center [977, 360] width 14 height 14
click at [930, 401] on button "Edit Track Details" at bounding box center [904, 414] width 159 height 26
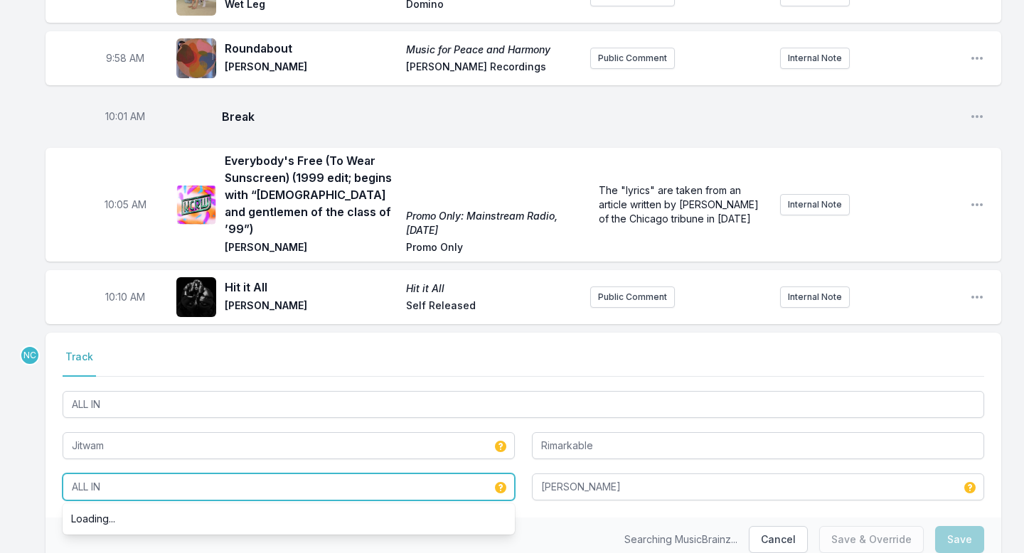
click at [291, 473] on input "ALL IN" at bounding box center [289, 486] width 452 height 27
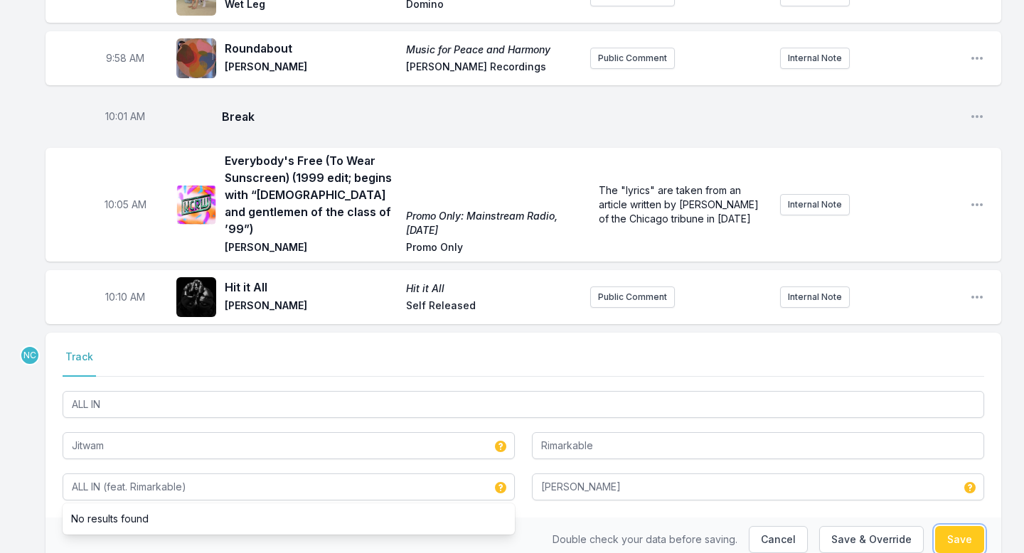
click at [943, 488] on button "Save" at bounding box center [959, 539] width 49 height 27
type input "ALL IN"
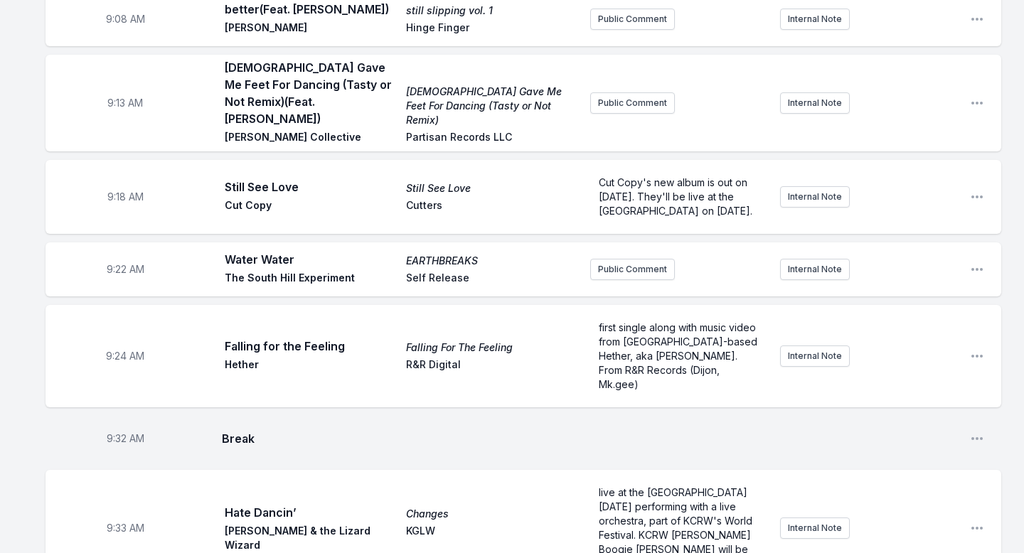
scroll to position [0, 0]
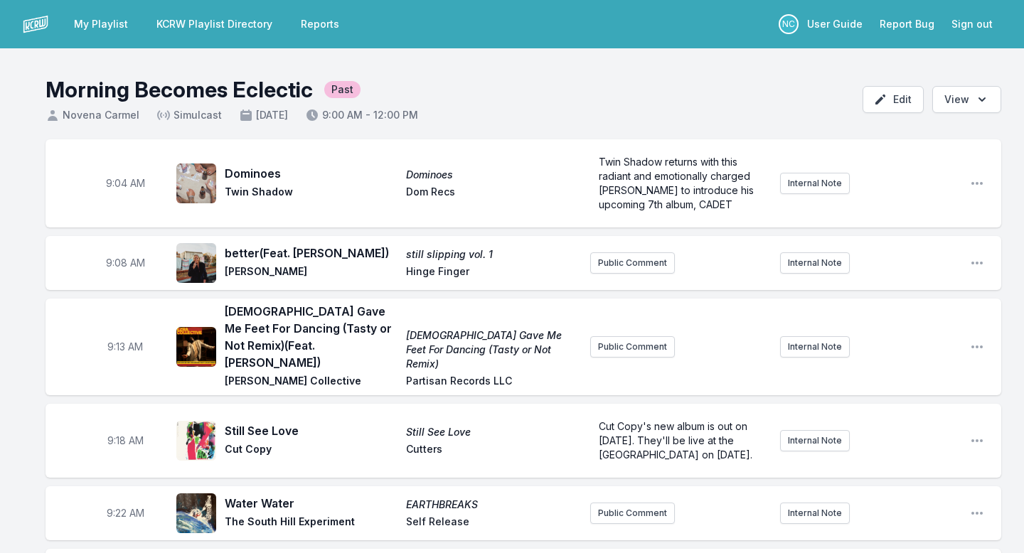
click at [92, 29] on link "My Playlist" at bounding box center [100, 24] width 71 height 26
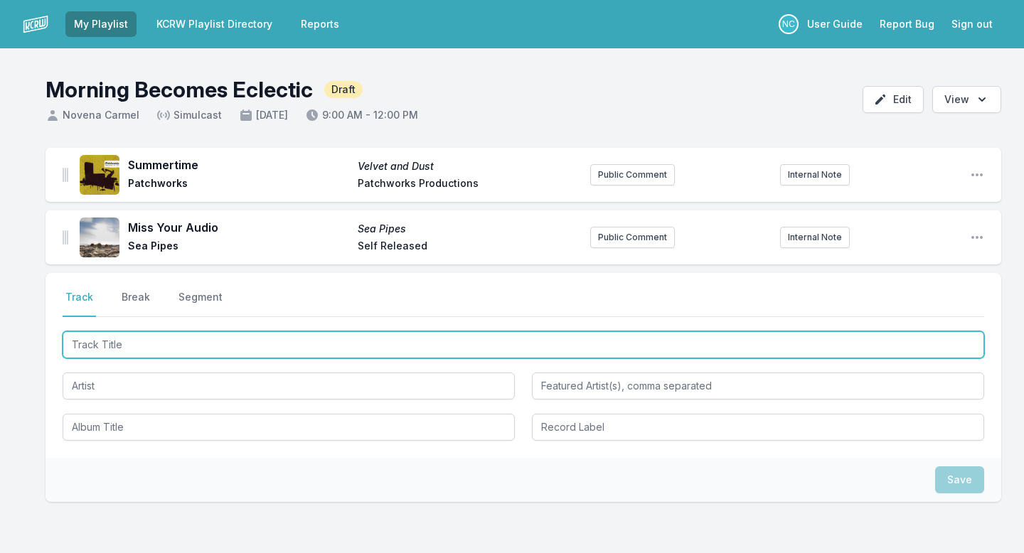
click at [127, 342] on input "Track Title" at bounding box center [523, 344] width 921 height 27
type input "Dominoes"
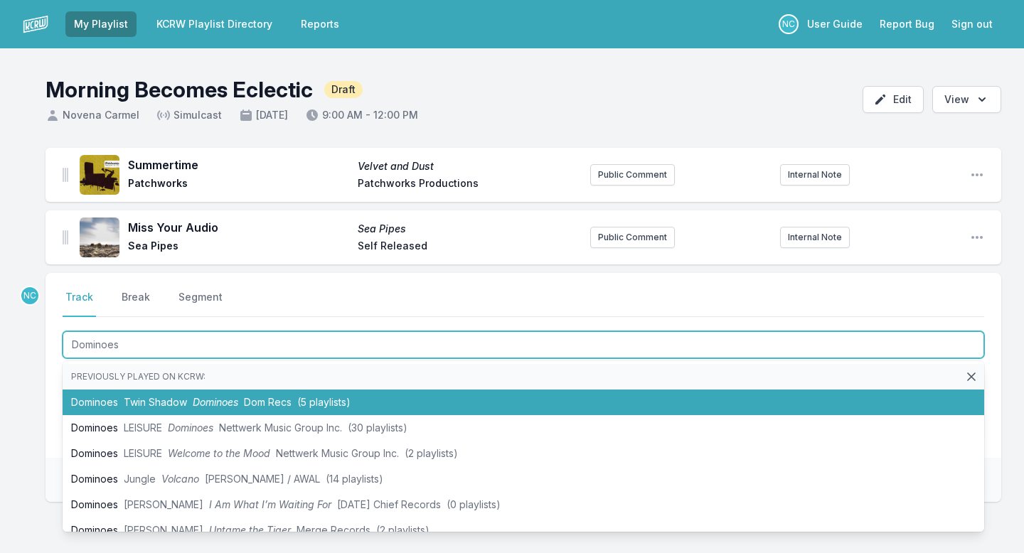
click at [161, 398] on span "Twin Shadow" at bounding box center [155, 402] width 63 height 12
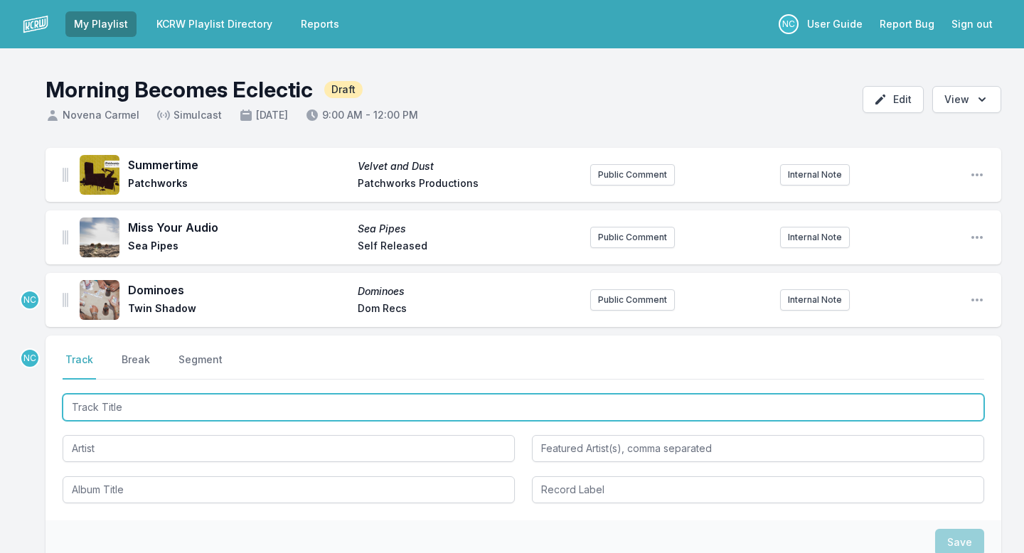
click at [161, 398] on input "Track Title" at bounding box center [523, 407] width 921 height 27
click at [147, 407] on input "Track Title" at bounding box center [523, 407] width 921 height 27
paste input "[DEMOGRAPHIC_DATA] Gave Me Feet For Dancing (Tasty or Not Remix)"
type input "[DEMOGRAPHIC_DATA] Gave Me Feet For Dancing (Tasty or Not Remix)"
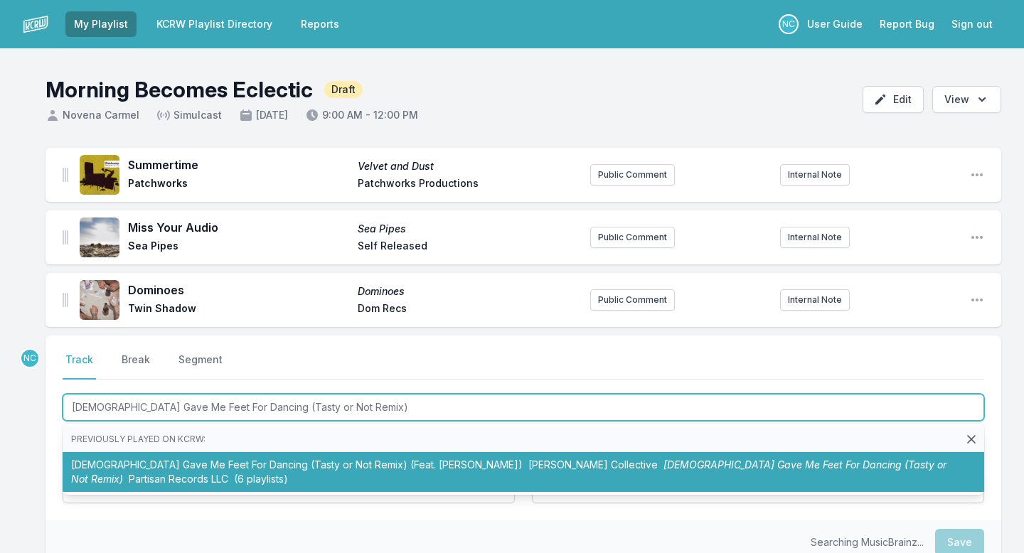
click at [148, 461] on li "[DEMOGRAPHIC_DATA] Gave Me Feet For Dancing (Tasty or Not Remix) (Feat. [PERSON…" at bounding box center [523, 472] width 921 height 40
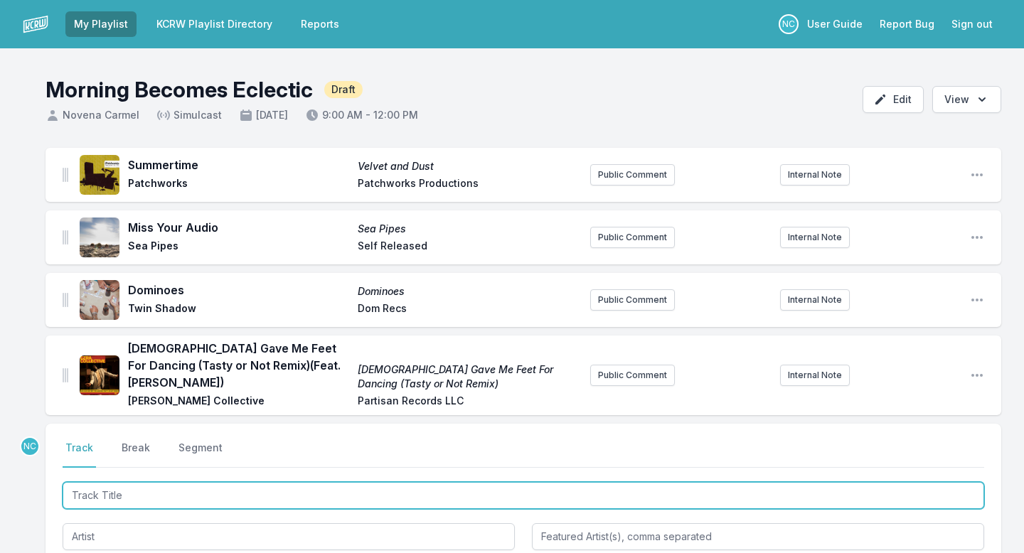
click at [252, 482] on input "Track Title" at bounding box center [523, 495] width 921 height 27
paste input "Still See Love"
type input "Still See Love"
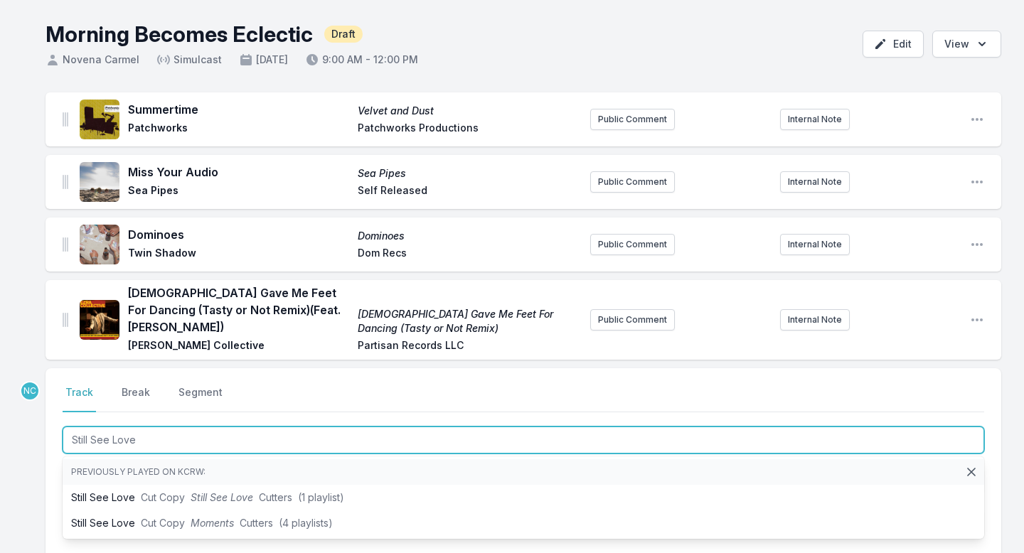
scroll to position [69, 0]
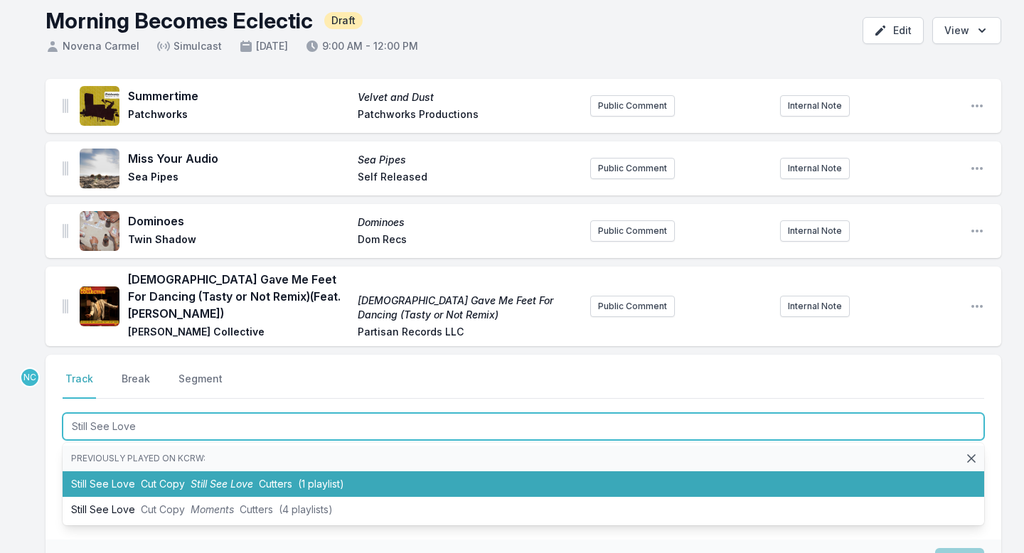
click at [250, 478] on span "Still See Love" at bounding box center [222, 484] width 63 height 12
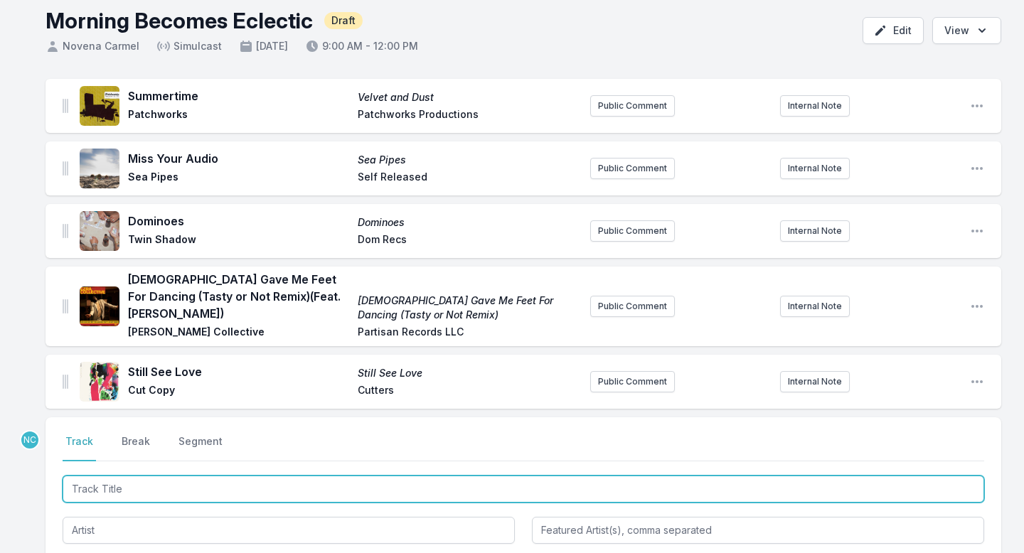
paste input "Falling for the Feeling"
type input "Falling for the Feeling"
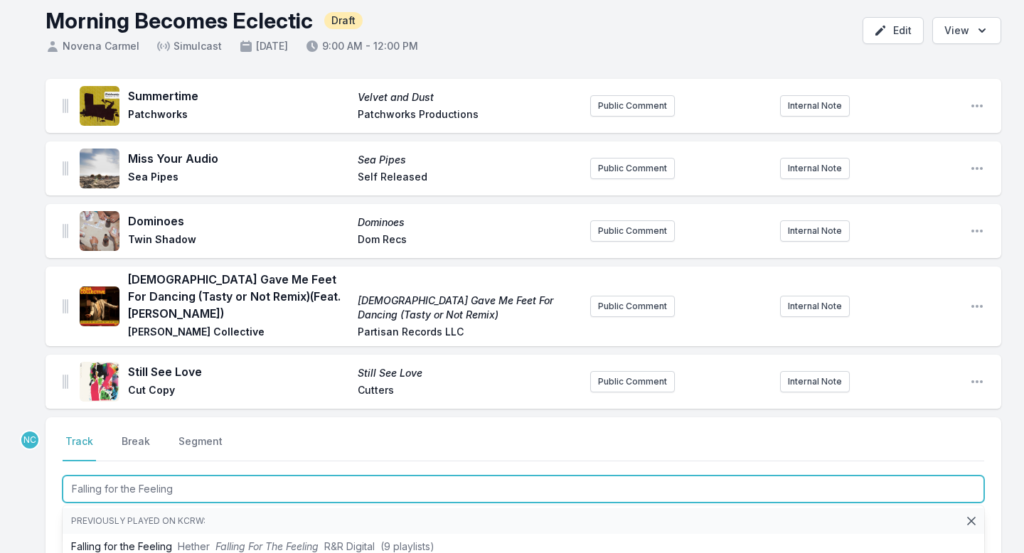
scroll to position [139, 0]
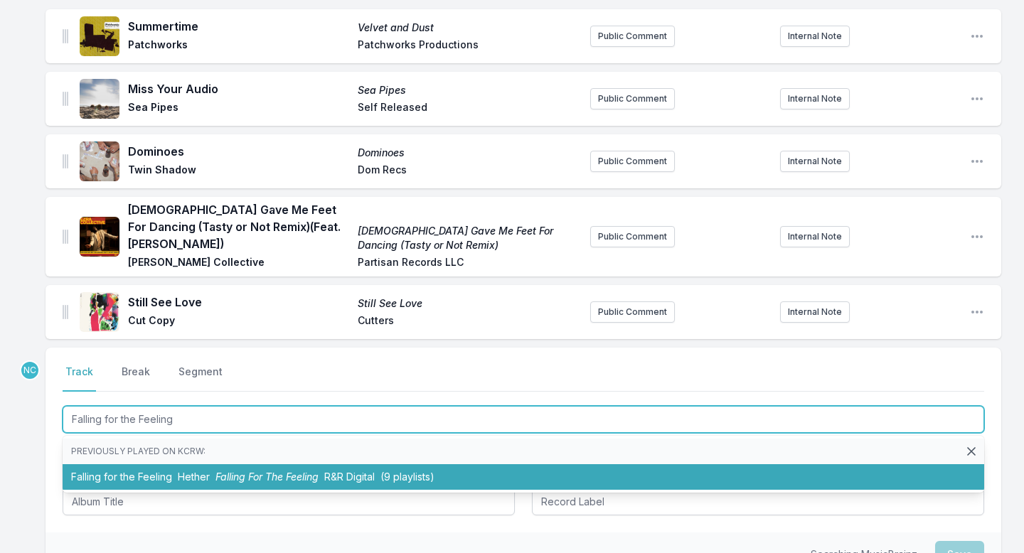
click at [274, 471] on span "Falling For The Feeling" at bounding box center [266, 477] width 103 height 12
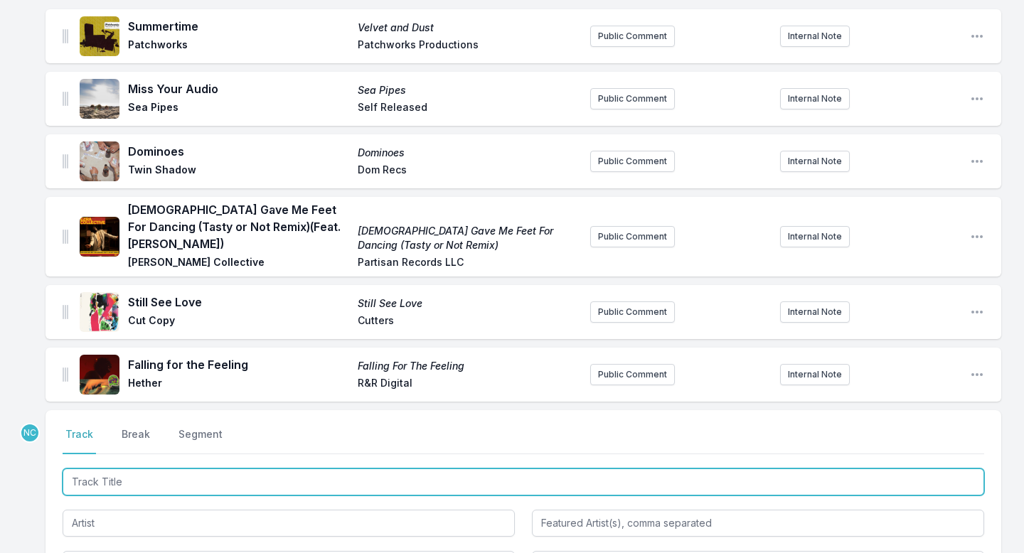
click at [279, 468] on input "Track Title" at bounding box center [523, 481] width 921 height 27
paste input "Funky People"
type input "Funky People"
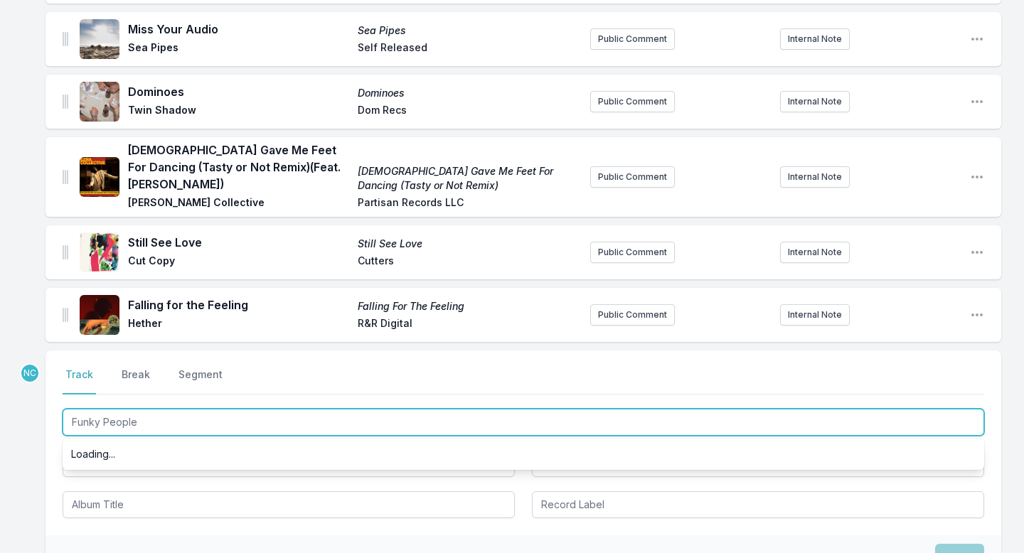
scroll to position [219, 0]
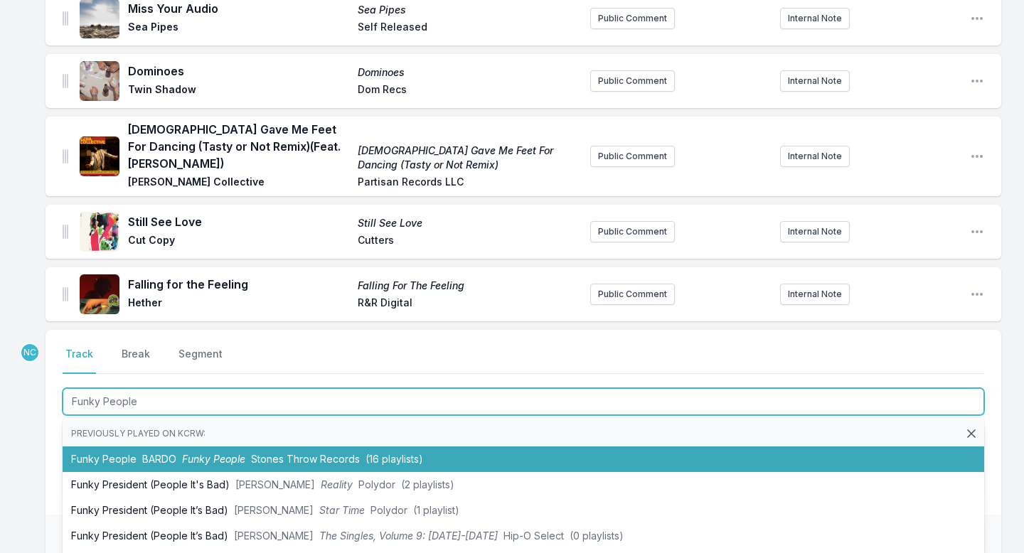
click at [331, 453] on span "Stones Throw Records" at bounding box center [305, 459] width 109 height 12
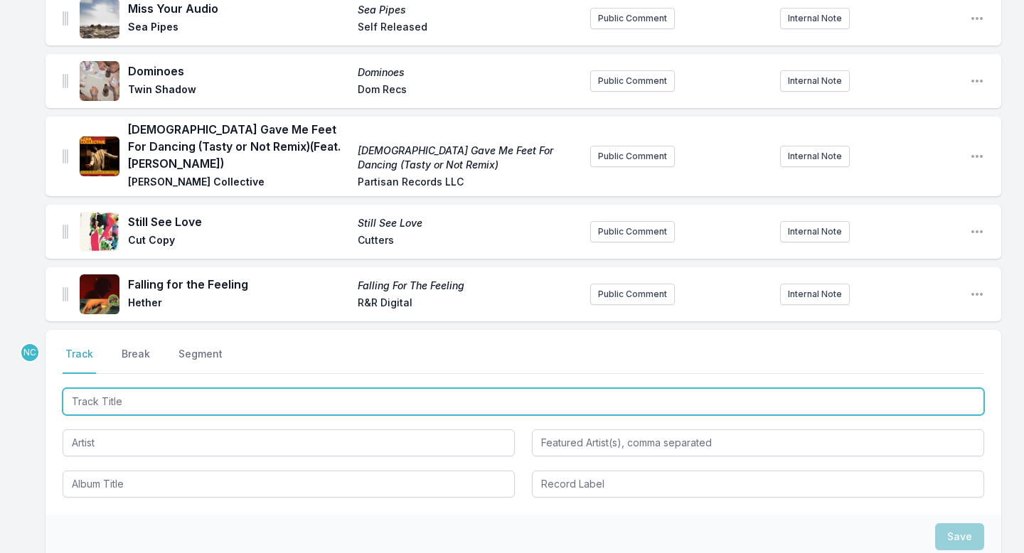
scroll to position [281, 0]
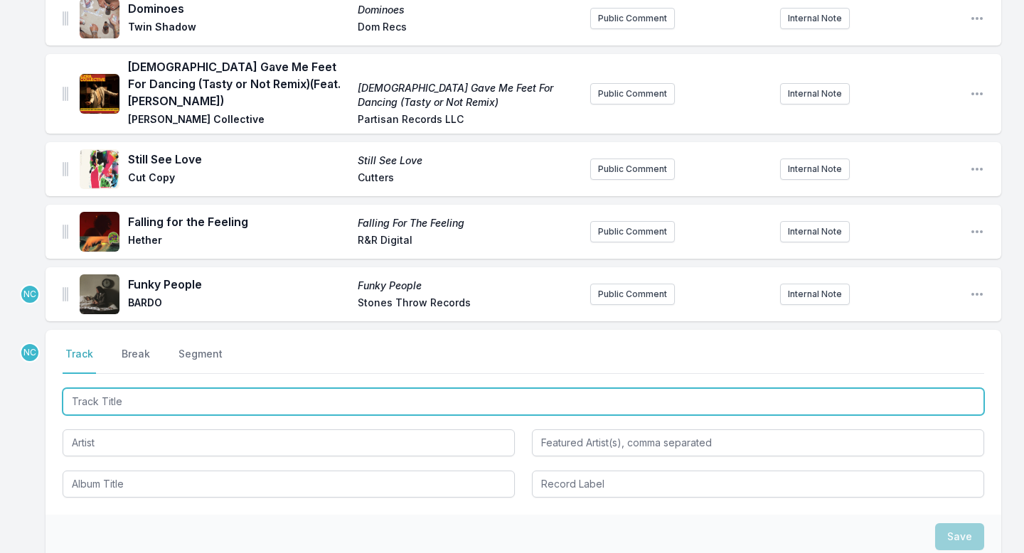
click at [309, 388] on input "Track Title" at bounding box center [523, 401] width 921 height 27
click at [255, 391] on input "Track Title" at bounding box center [523, 401] width 921 height 27
type input "pokemon"
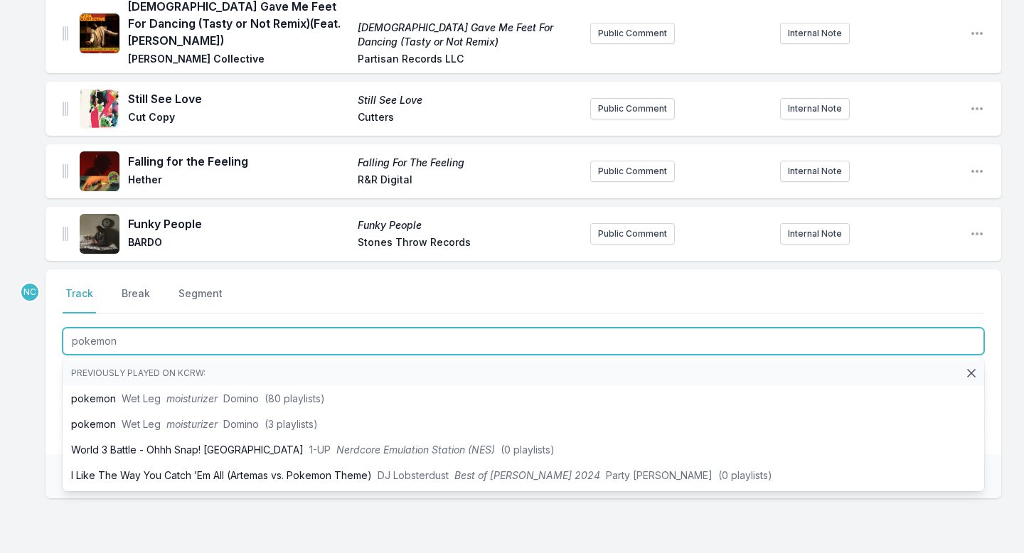
scroll to position [352, 0]
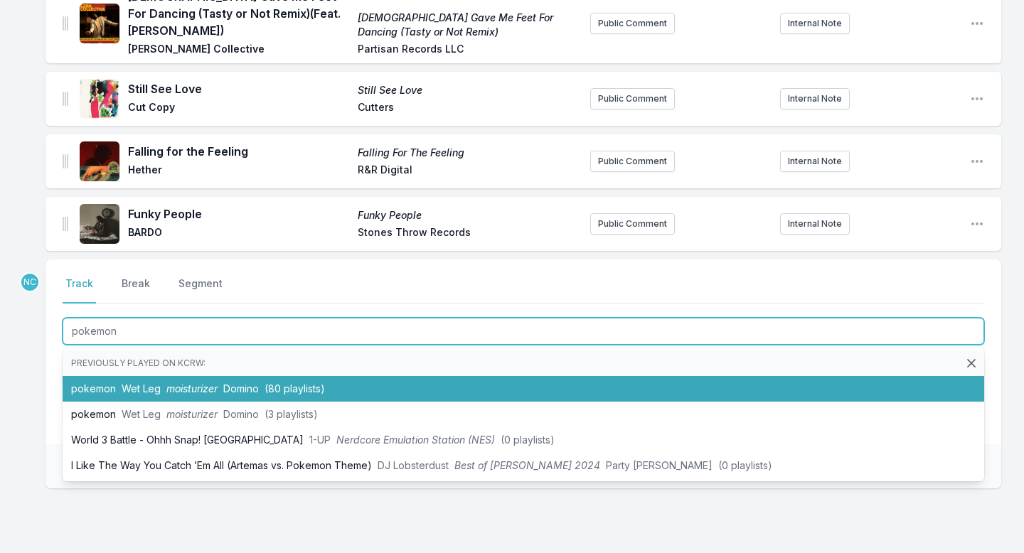
click at [242, 382] on span "Domino" at bounding box center [241, 388] width 36 height 12
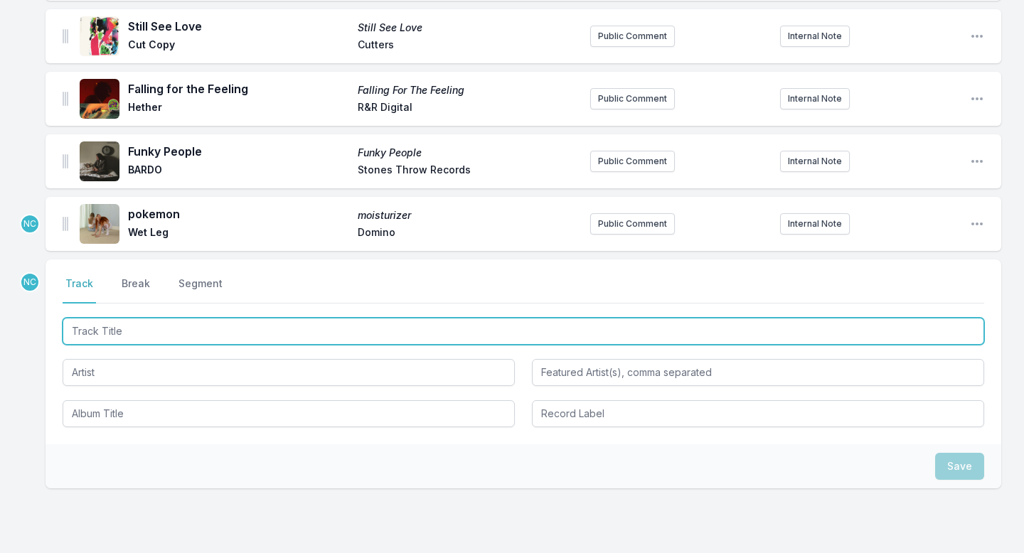
click at [222, 318] on input "Track Title" at bounding box center [523, 331] width 921 height 27
type input "mercury"
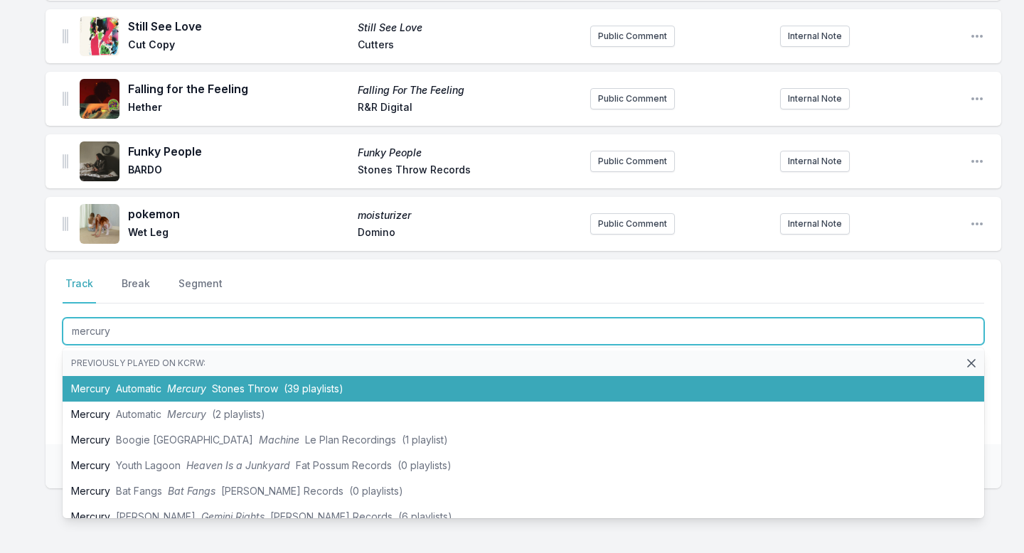
click at [218, 376] on li "Mercury Automatic Mercury Stones Throw (39 playlists)" at bounding box center [523, 389] width 921 height 26
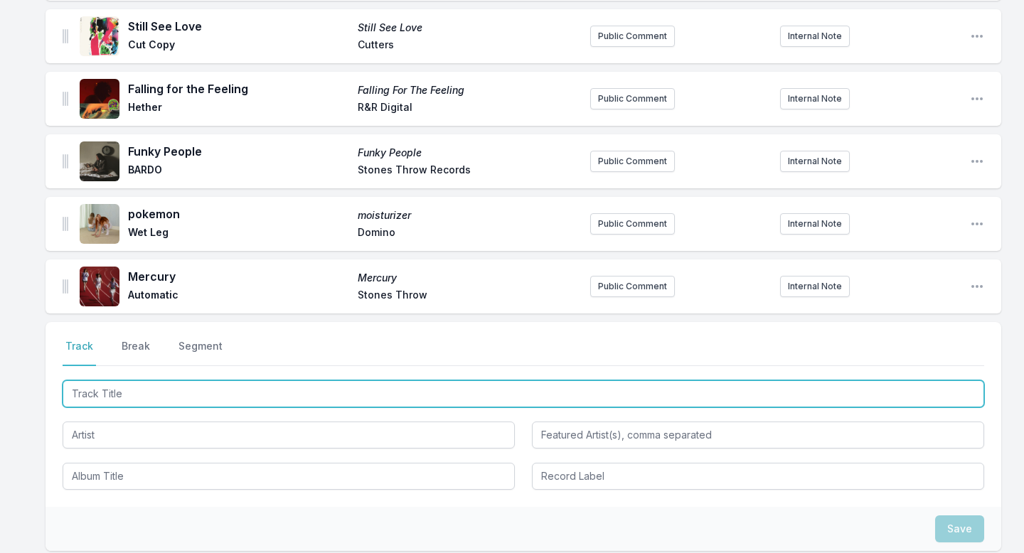
scroll to position [477, 0]
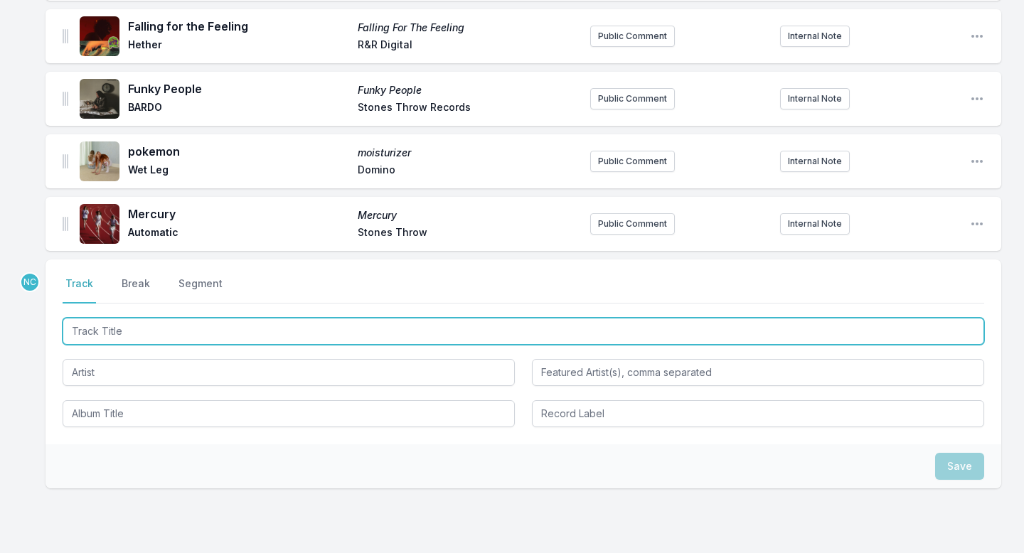
click at [407, 322] on input "Track Title" at bounding box center [523, 331] width 921 height 27
paste input "Passionfruit"
type input "Passionfruit"
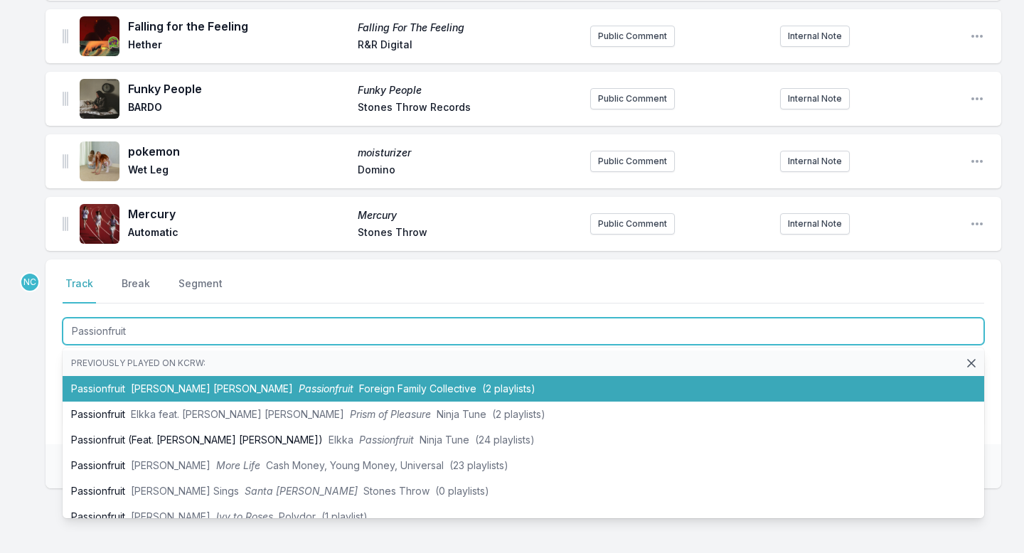
click at [359, 382] on span "Foreign Family Collective" at bounding box center [417, 388] width 117 height 12
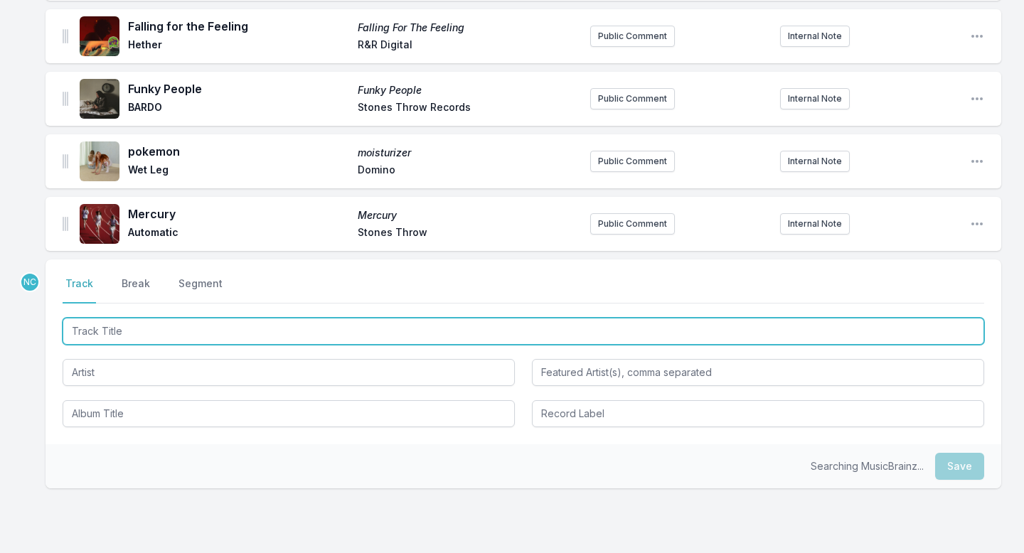
scroll to position [540, 0]
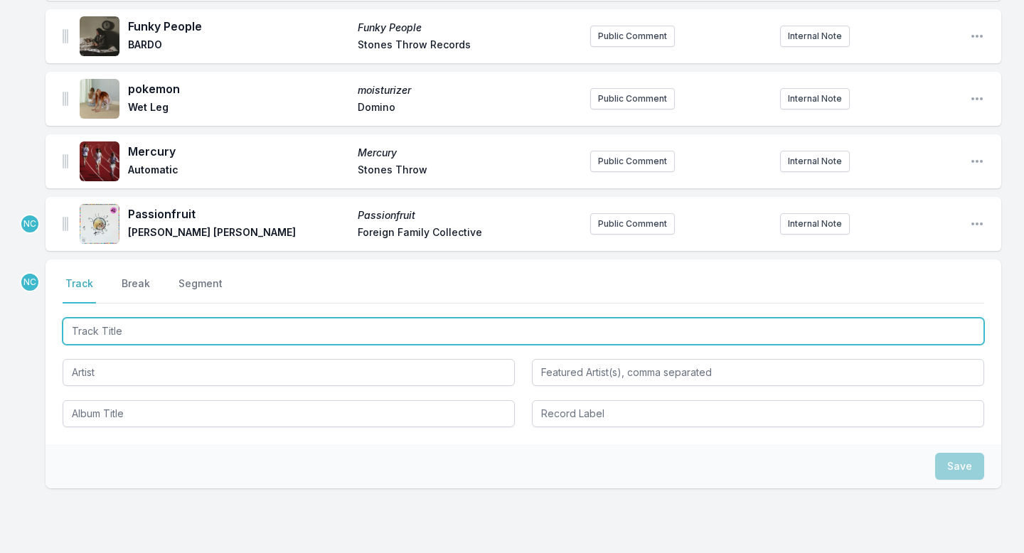
click at [266, 318] on input "Track Title" at bounding box center [523, 331] width 921 height 27
type input "Closer"
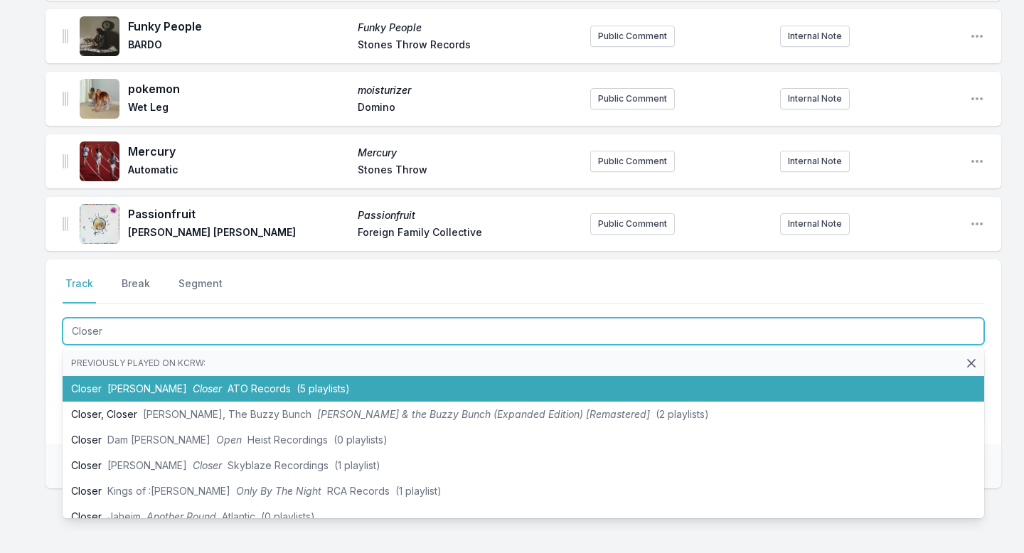
click at [255, 376] on li "Closer [PERSON_NAME] Closer ATO Records (5 playlists)" at bounding box center [523, 389] width 921 height 26
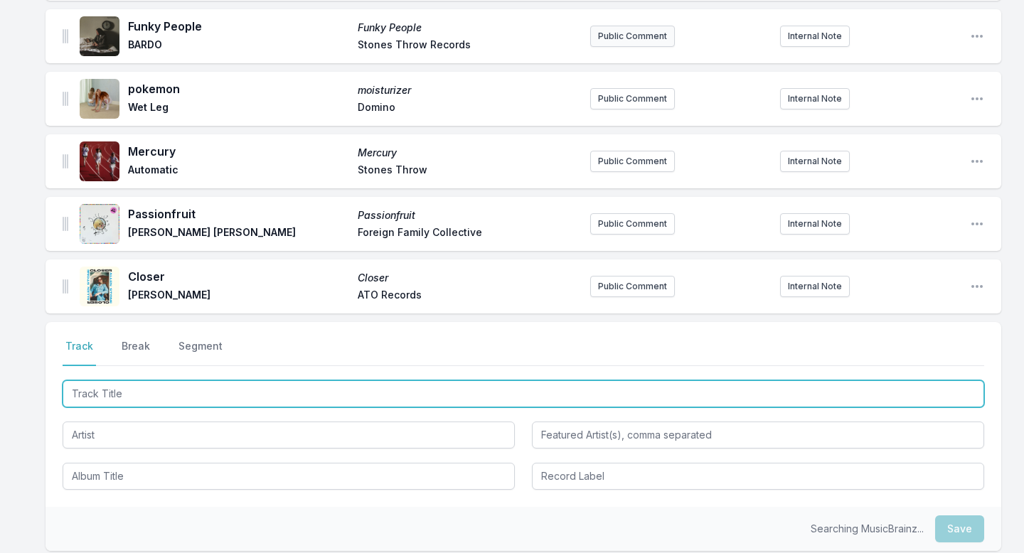
scroll to position [602, 0]
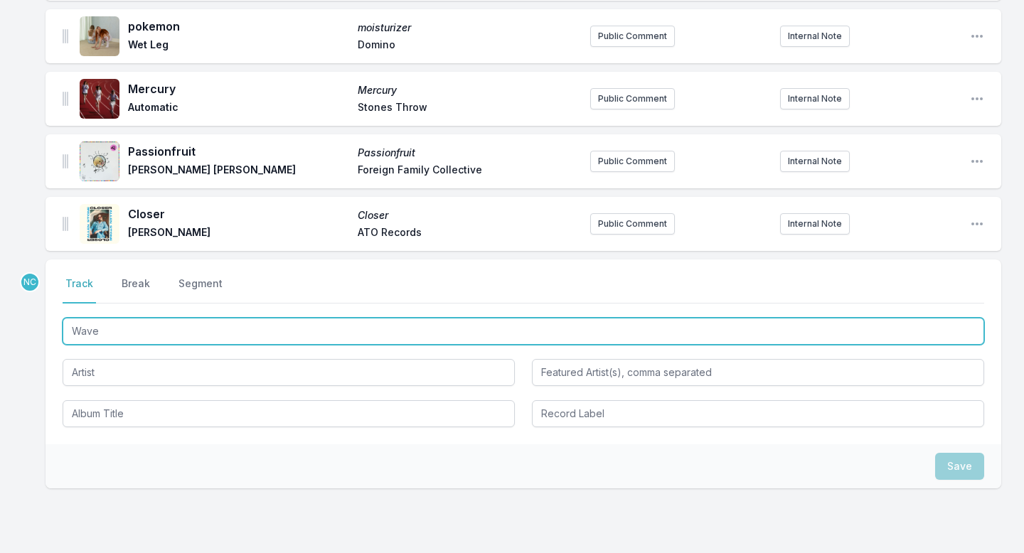
type input "Waves"
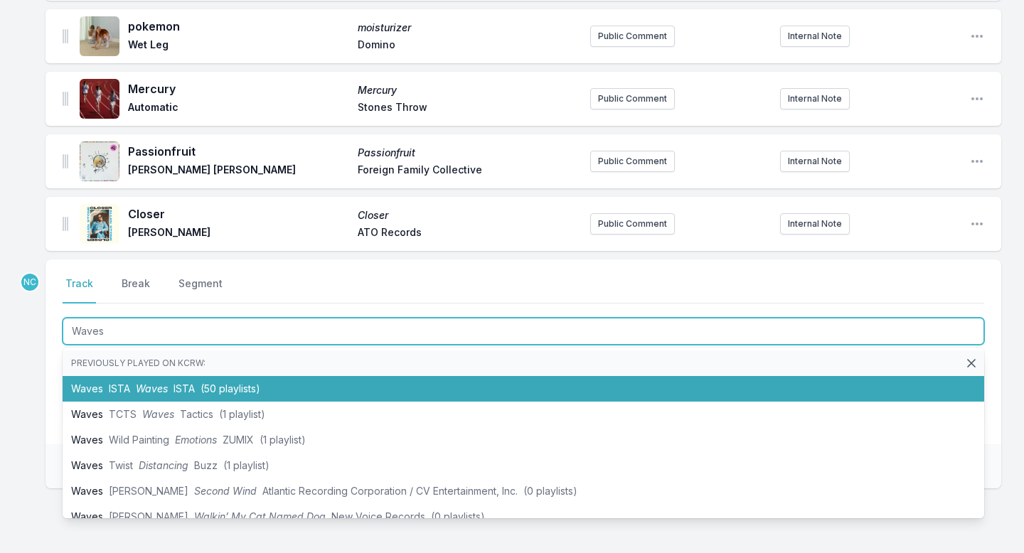
click at [281, 376] on li "Waves ISTA Waves ISTA (50 playlists)" at bounding box center [523, 389] width 921 height 26
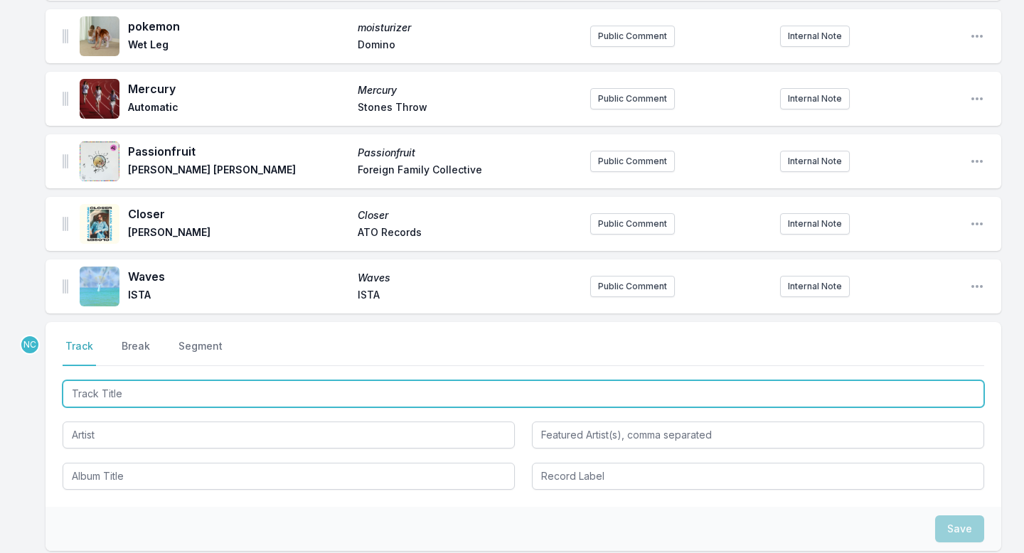
scroll to position [665, 0]
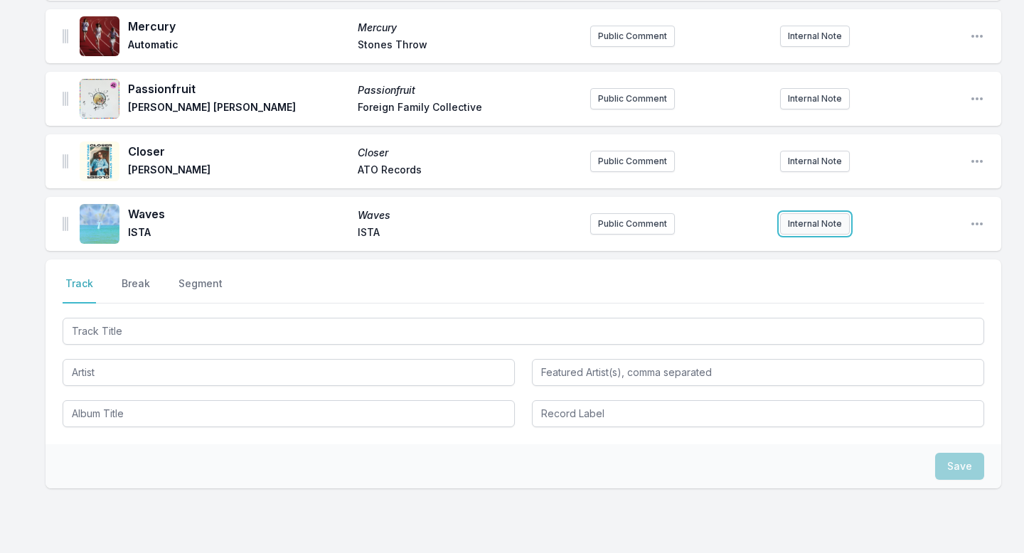
click at [800, 213] on button "Internal Note" at bounding box center [815, 223] width 70 height 21
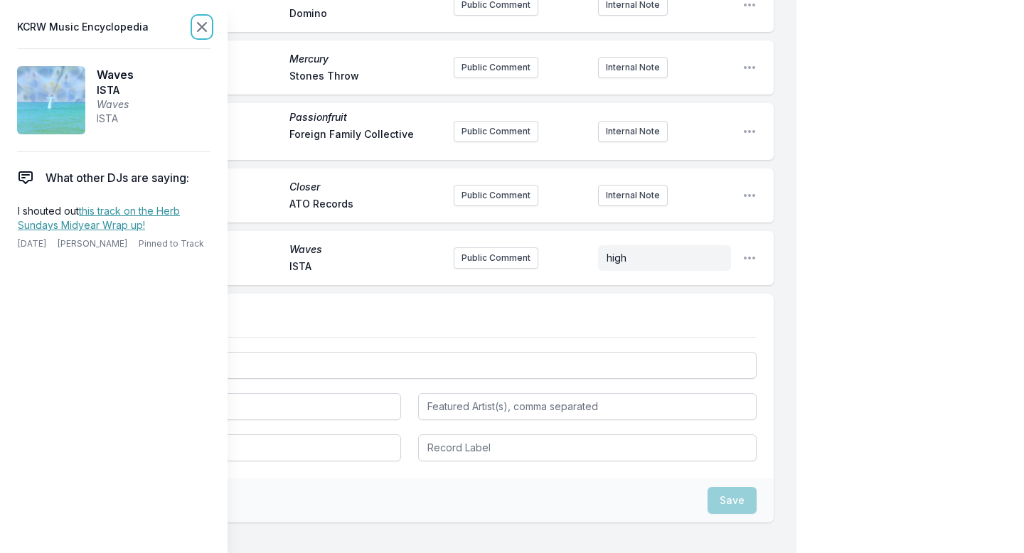
click at [203, 27] on icon at bounding box center [202, 27] width 9 height 9
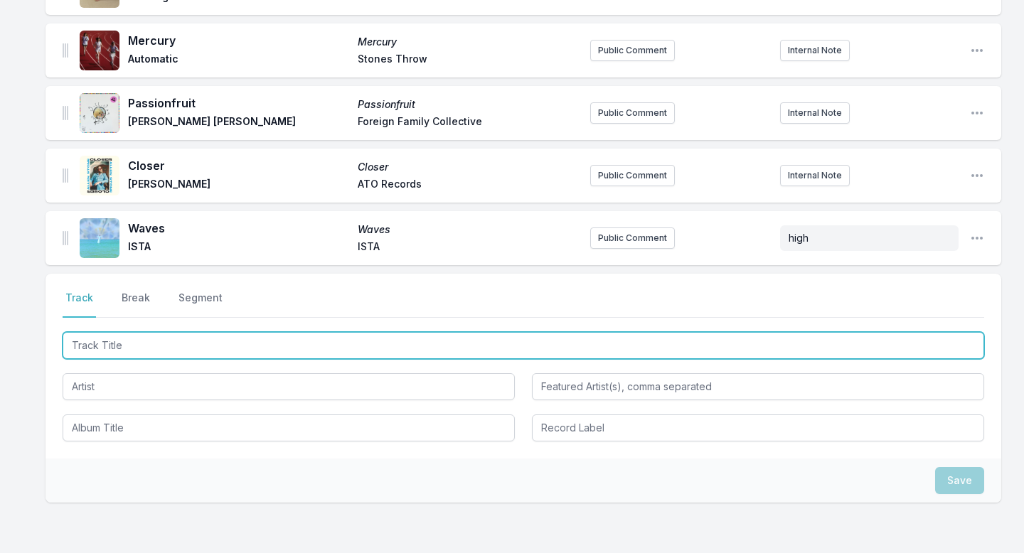
click at [120, 332] on input "Track Title" at bounding box center [523, 345] width 921 height 27
type input "I'm Your Lover Only"
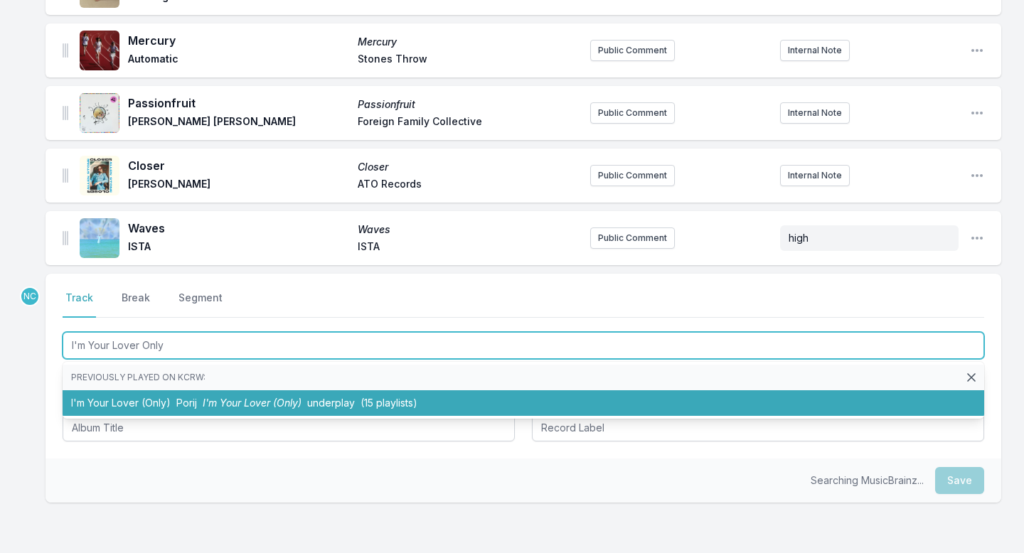
click at [91, 390] on li "I'm Your Lover (Only) Porij I'm Your Lover (Only) underplay (15 playlists)" at bounding box center [523, 403] width 921 height 26
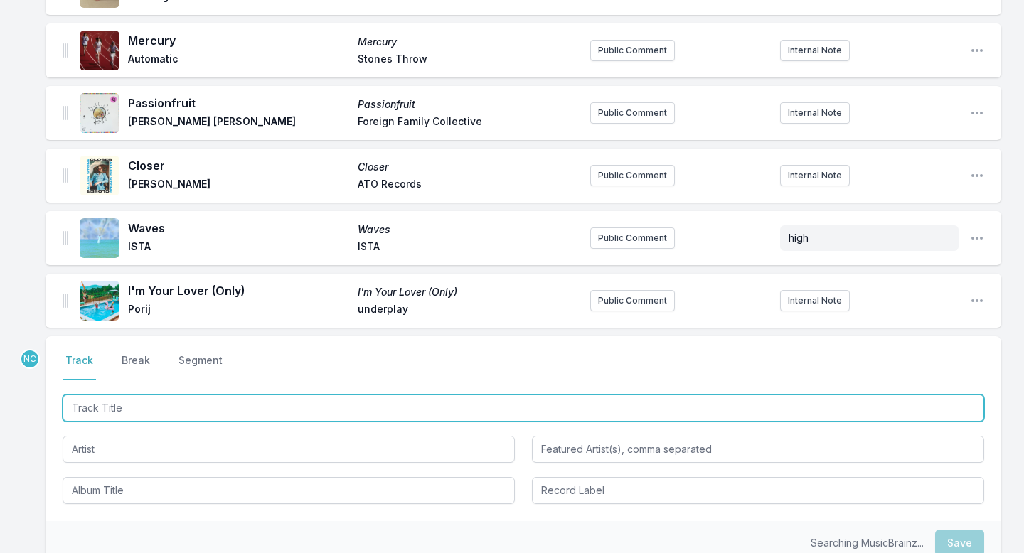
scroll to position [713, 0]
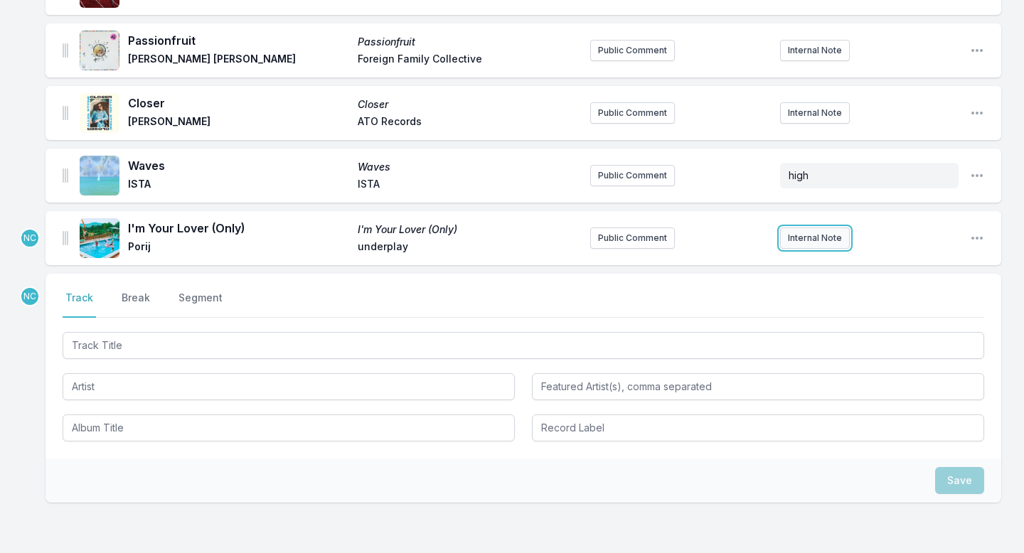
click at [814, 229] on button "Internal Note" at bounding box center [815, 237] width 70 height 21
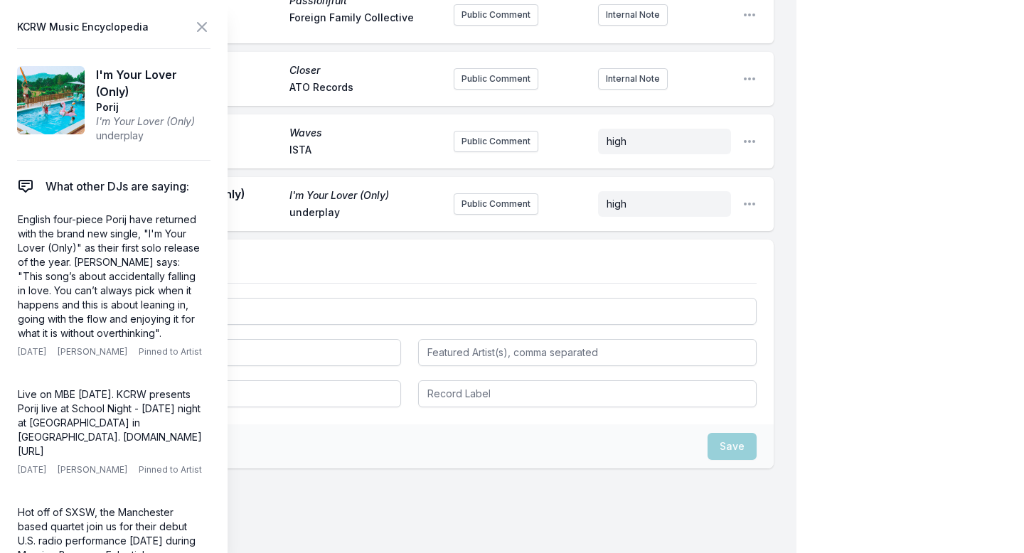
scroll to position [699, 0]
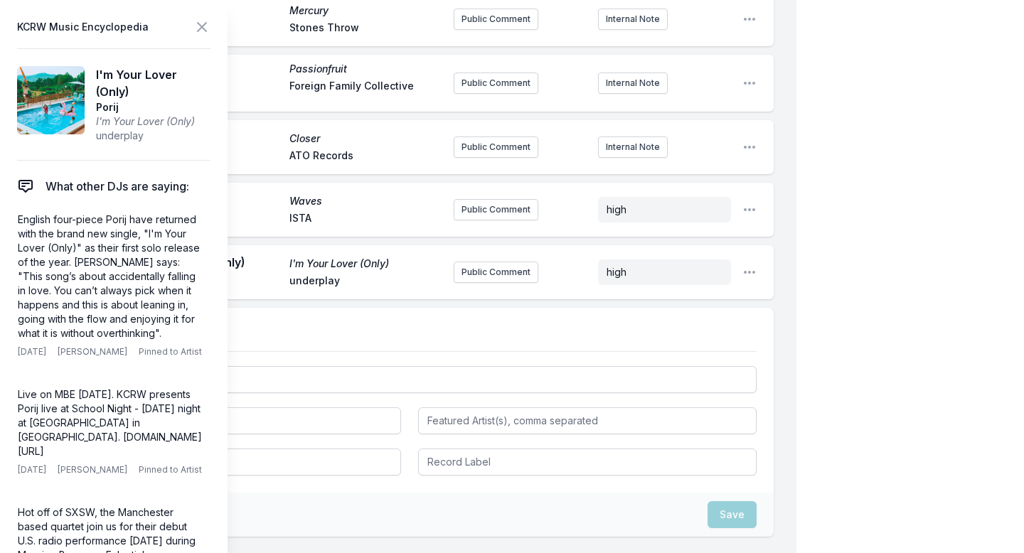
click at [206, 31] on icon at bounding box center [202, 27] width 9 height 9
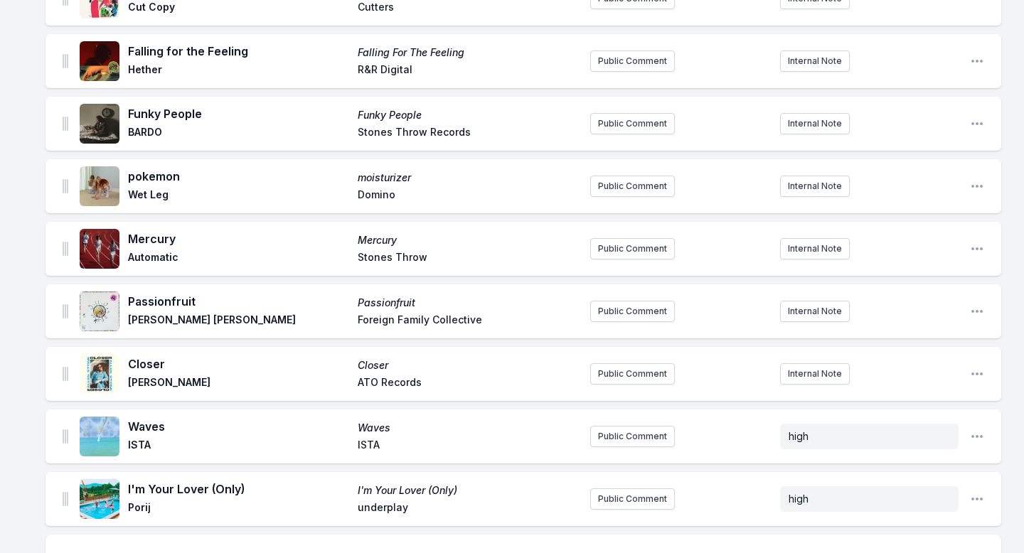
scroll to position [429, 0]
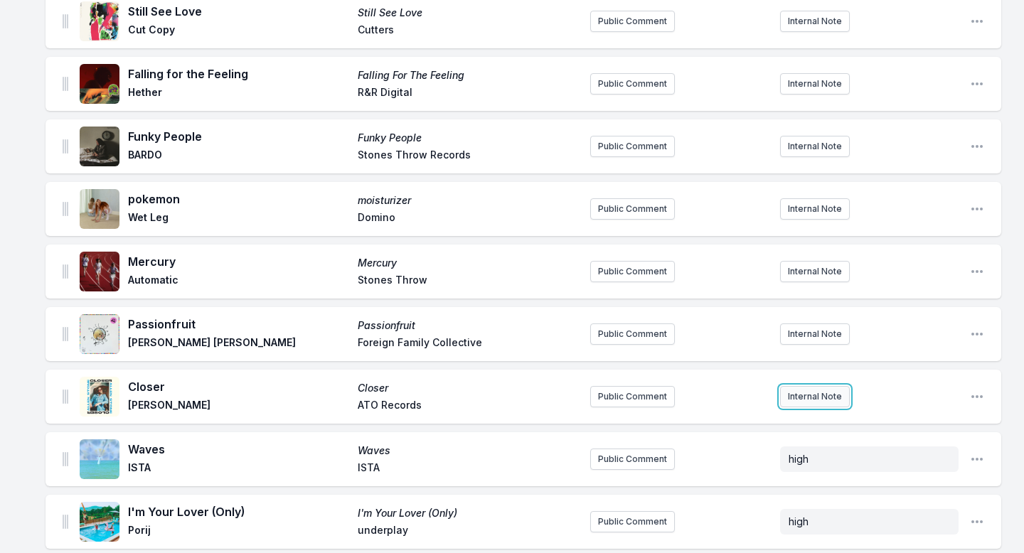
click at [830, 386] on button "Internal Note" at bounding box center [815, 396] width 70 height 21
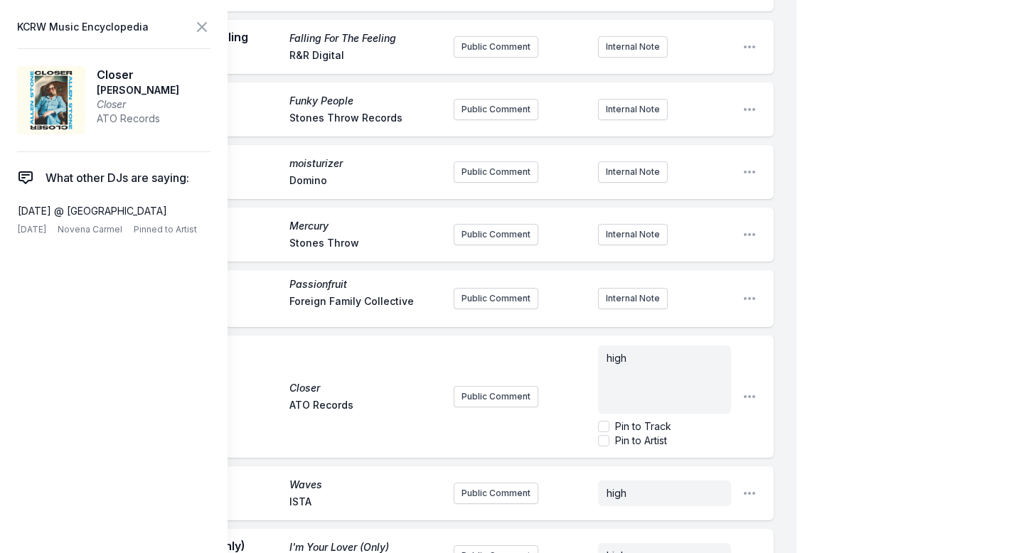
click at [874, 318] on div "My Playlist KCRW Playlist Directory Reports NC User Guide Report Bug Sign out M…" at bounding box center [512, 237] width 1024 height 1440
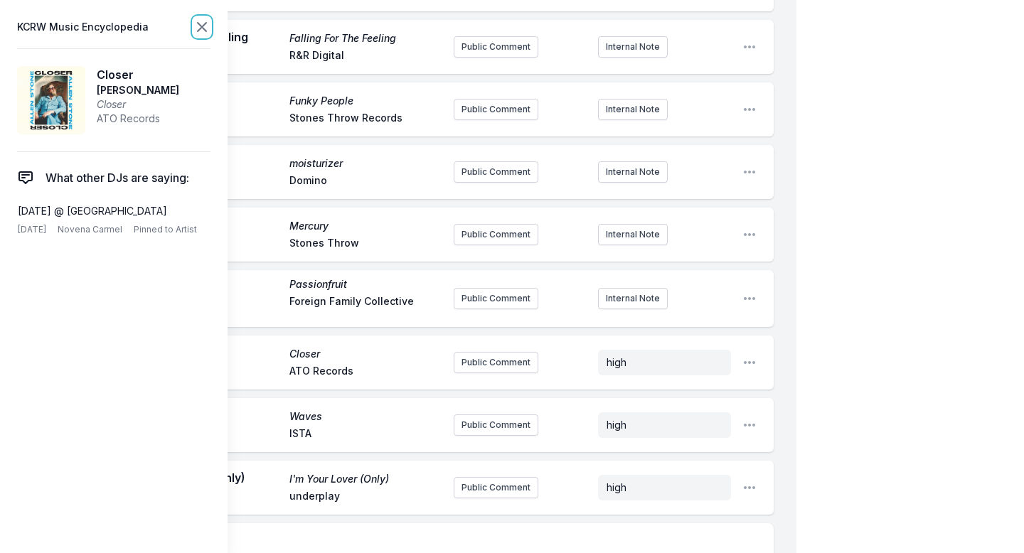
click at [202, 25] on icon at bounding box center [201, 26] width 17 height 17
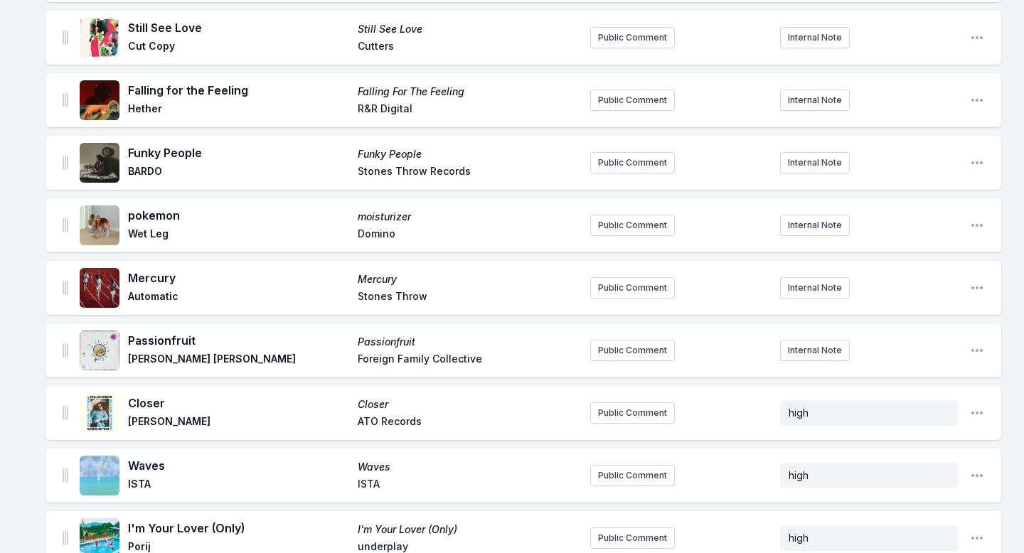
scroll to position [399, 0]
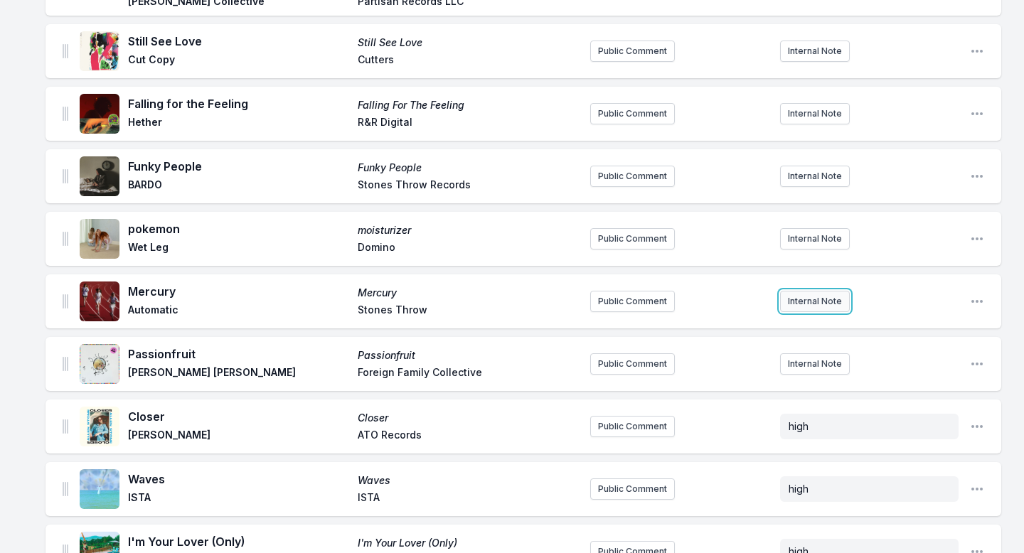
click at [810, 291] on button "Internal Note" at bounding box center [815, 301] width 70 height 21
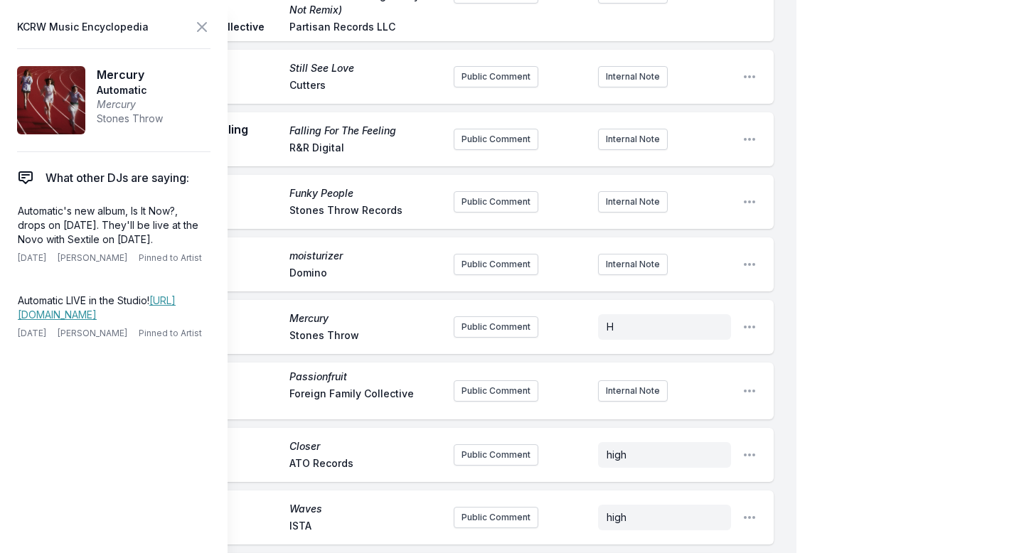
click at [832, 310] on div "My Playlist KCRW Playlist Directory Reports NC User Guide Report Bug Sign out M…" at bounding box center [512, 295] width 1024 height 1372
click at [616, 264] on button "Internal Note" at bounding box center [633, 264] width 70 height 21
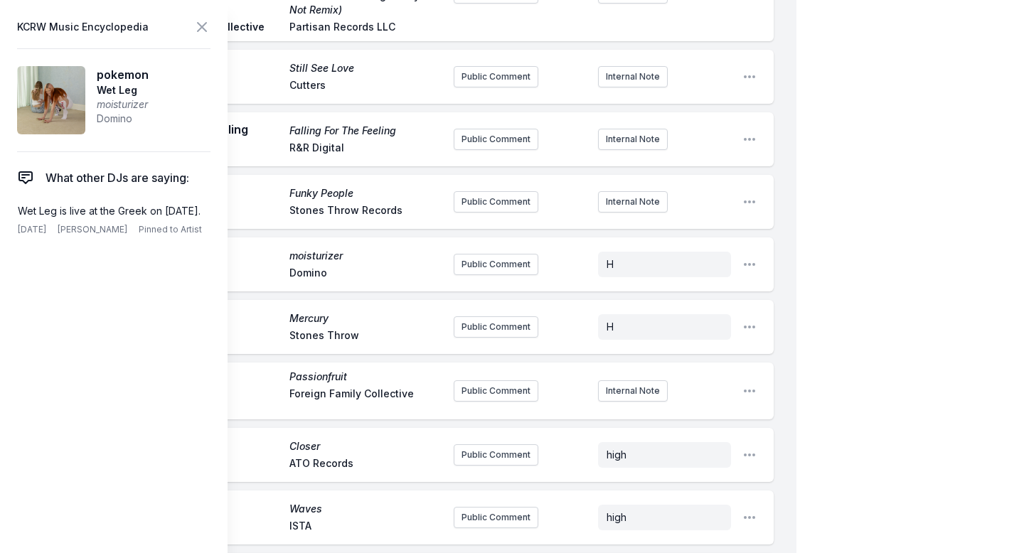
click at [861, 299] on div "My Playlist KCRW Playlist Directory Reports NC User Guide Report Bug Sign out M…" at bounding box center [512, 295] width 1024 height 1372
click at [198, 33] on icon at bounding box center [201, 26] width 17 height 17
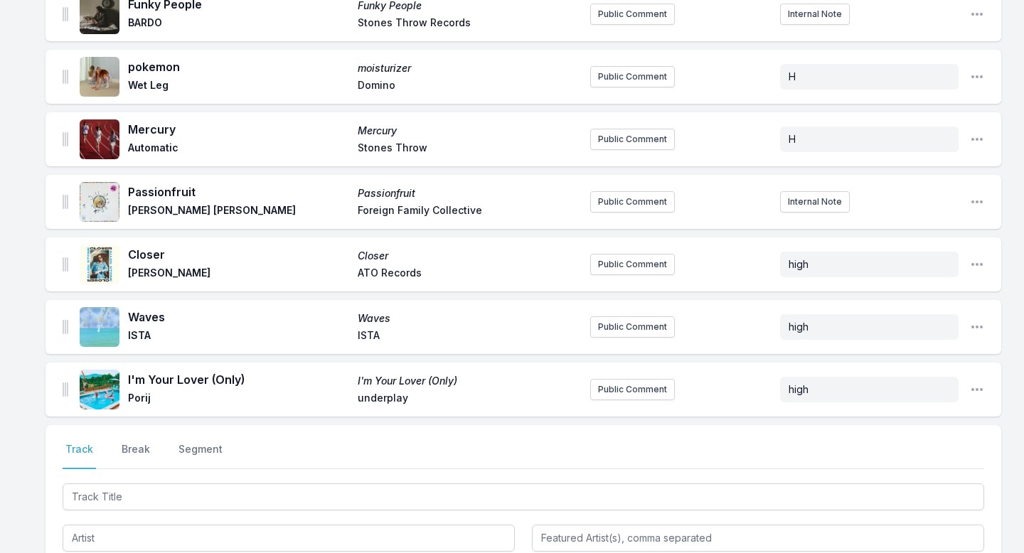
scroll to position [727, 0]
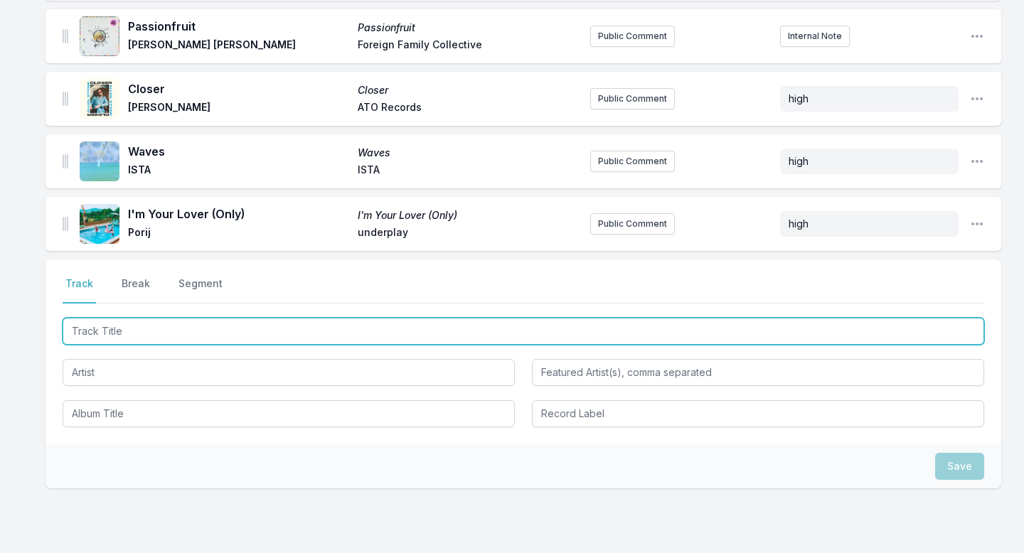
click at [188, 318] on input "Track Title" at bounding box center [523, 331] width 921 height 27
type input "White Goose"
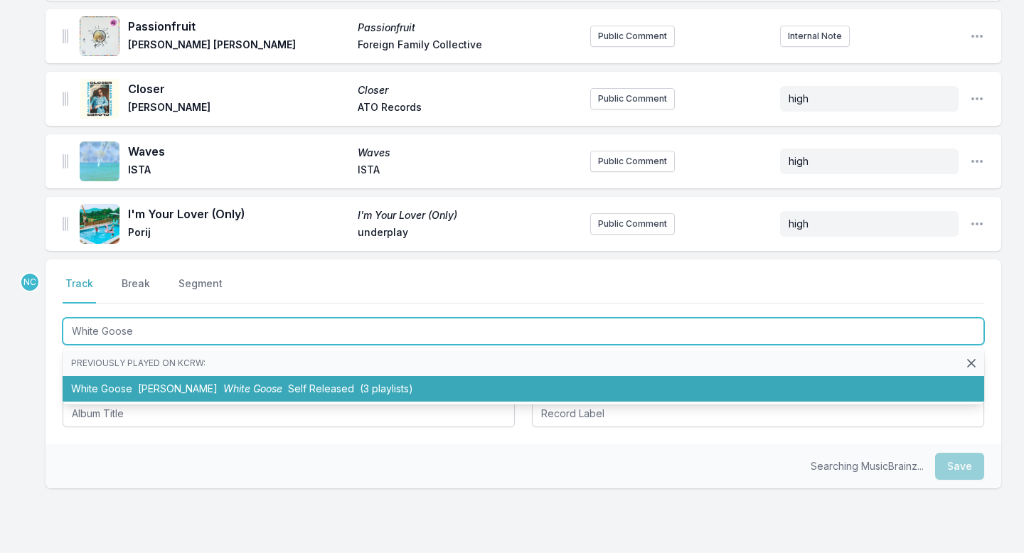
click at [181, 376] on li "White Goose [PERSON_NAME] White Goose Self Released (3 playlists)" at bounding box center [523, 389] width 921 height 26
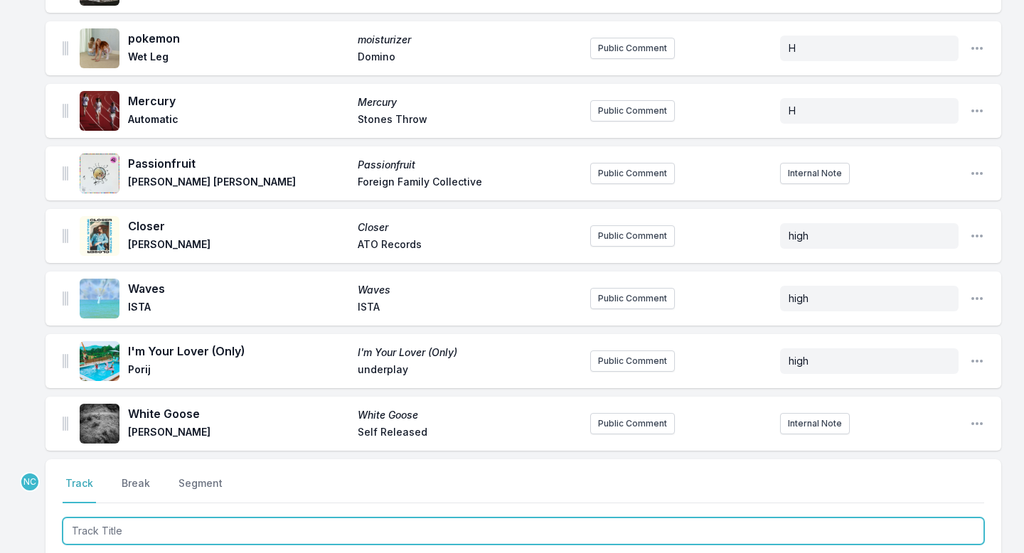
scroll to position [844, 0]
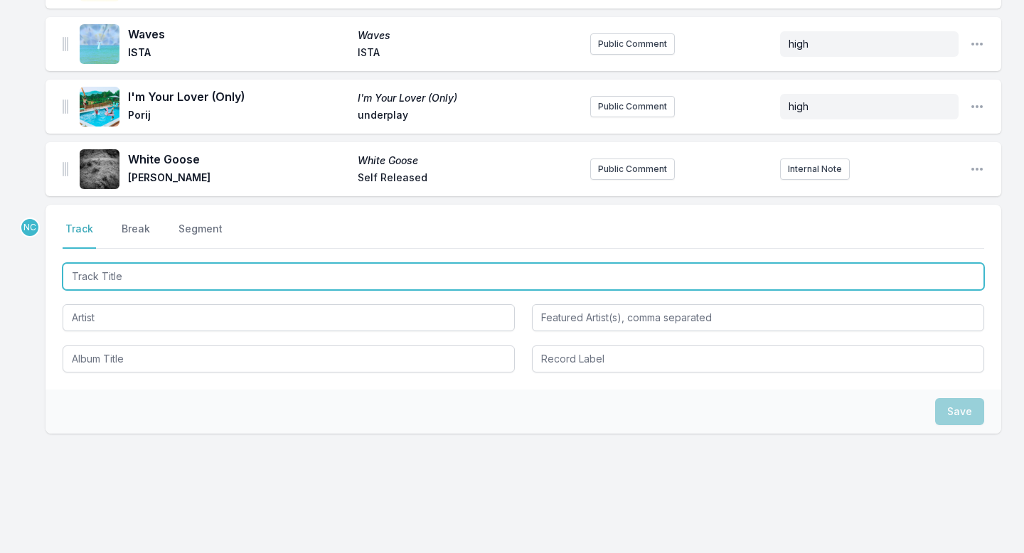
click at [337, 264] on input "Track Title" at bounding box center [523, 276] width 921 height 27
click at [159, 263] on input "I'm Not Ready for A Change" at bounding box center [523, 276] width 921 height 27
type input "I'm Not Ready for the Change"
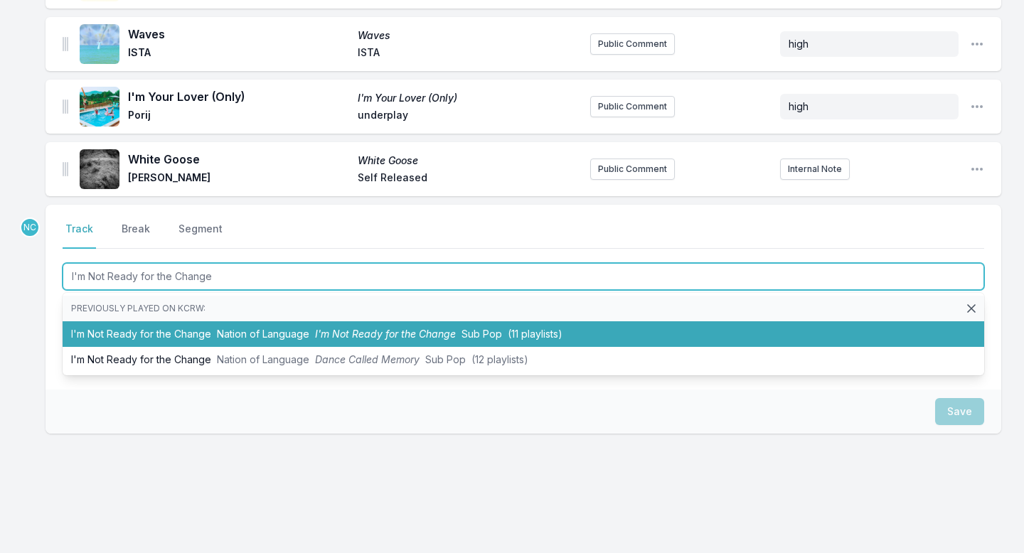
click at [153, 321] on li "I'm Not Ready for the Change Nation of Language I'm Not Ready for the Change Su…" at bounding box center [523, 334] width 921 height 26
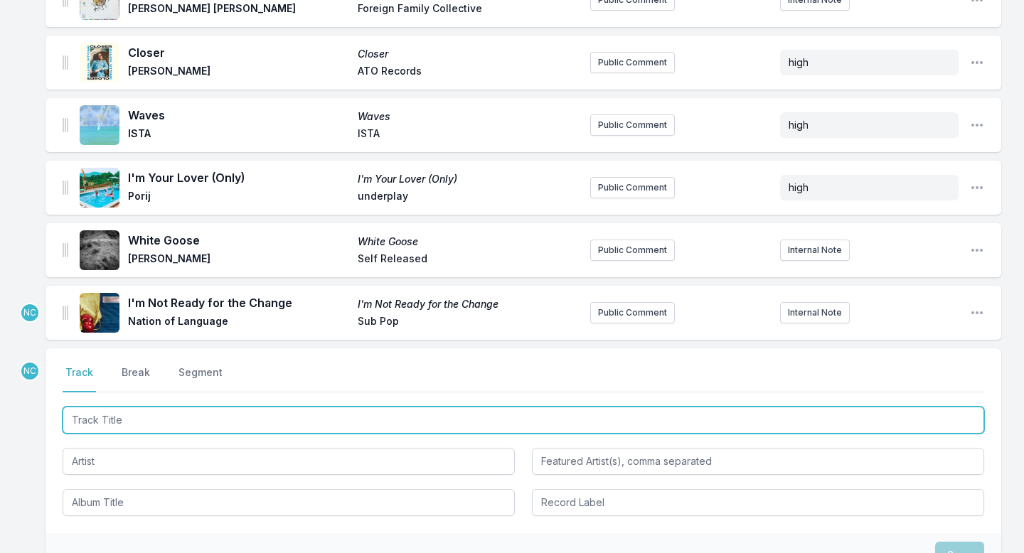
scroll to position [740, 0]
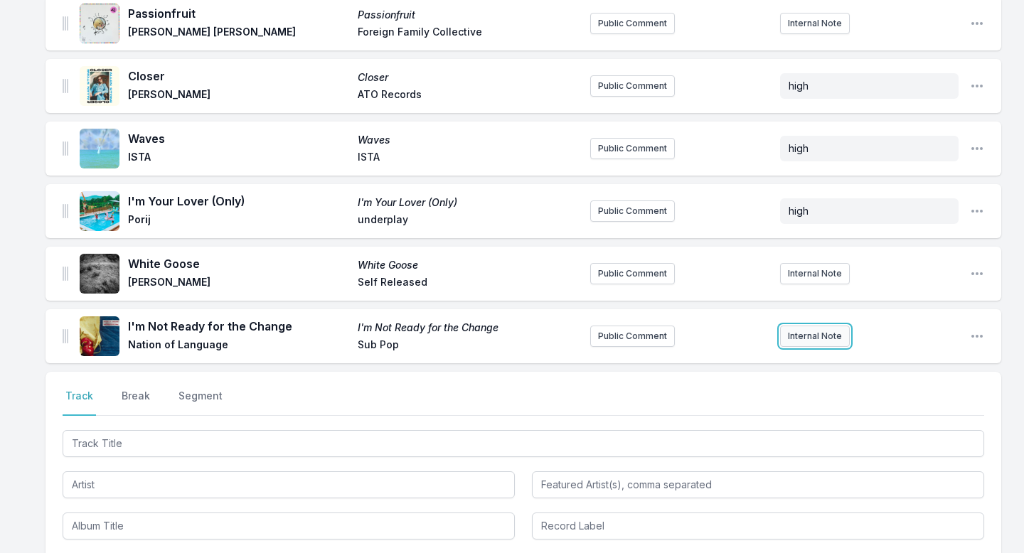
click at [812, 326] on button "Internal Note" at bounding box center [815, 336] width 70 height 21
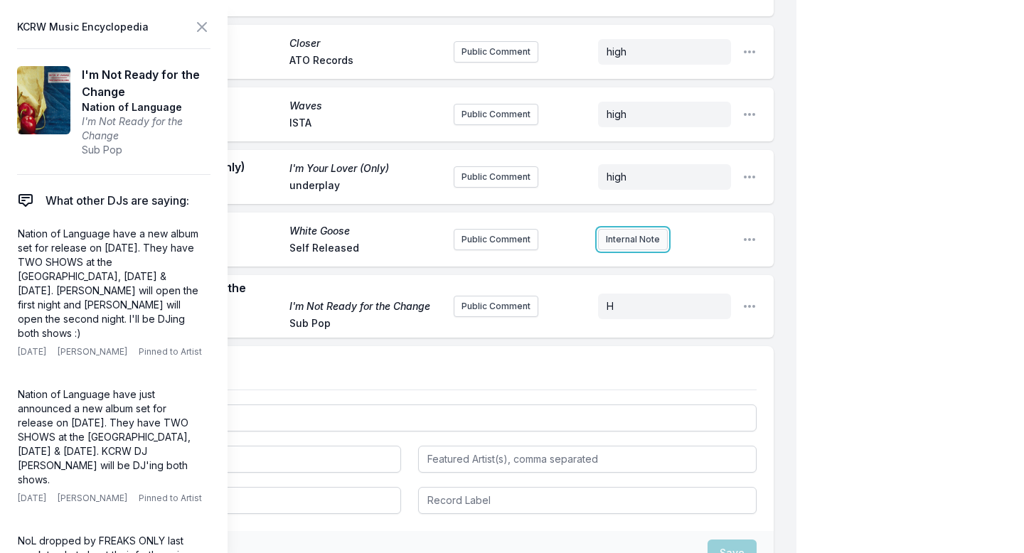
scroll to position [734, 0]
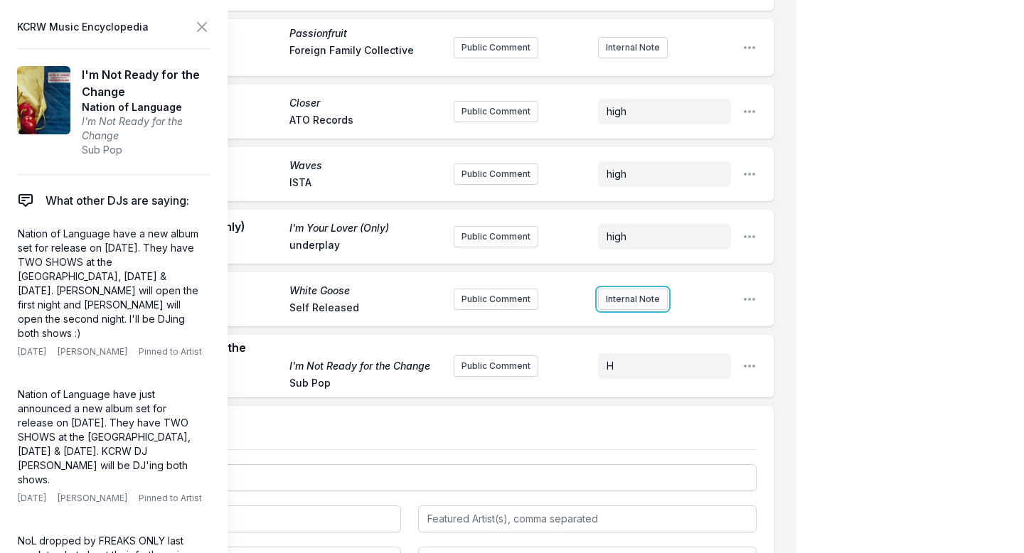
click at [619, 302] on button "Internal Note" at bounding box center [633, 299] width 70 height 21
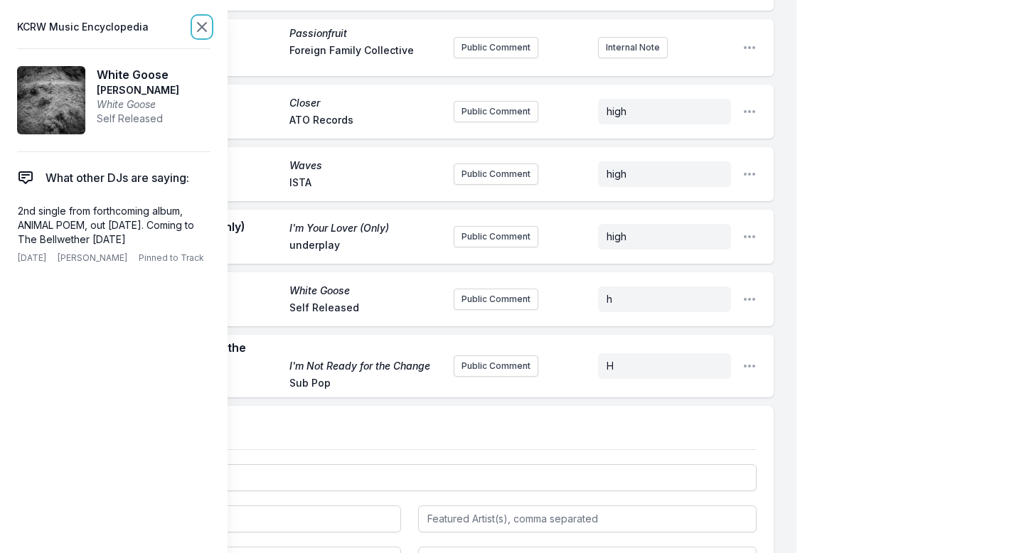
click at [206, 28] on icon at bounding box center [201, 26] width 17 height 17
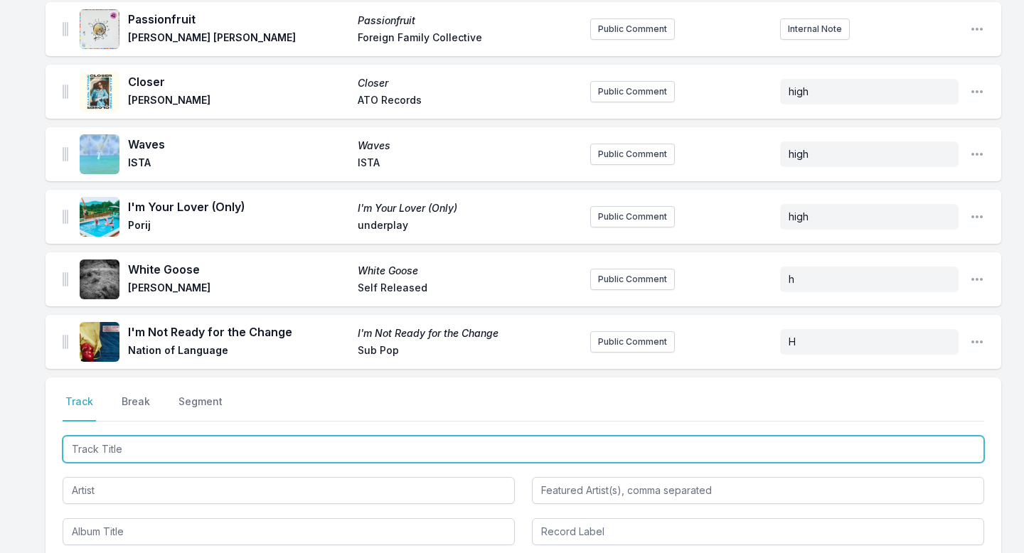
click at [178, 436] on input "Track Title" at bounding box center [523, 449] width 921 height 27
type input "Run Free"
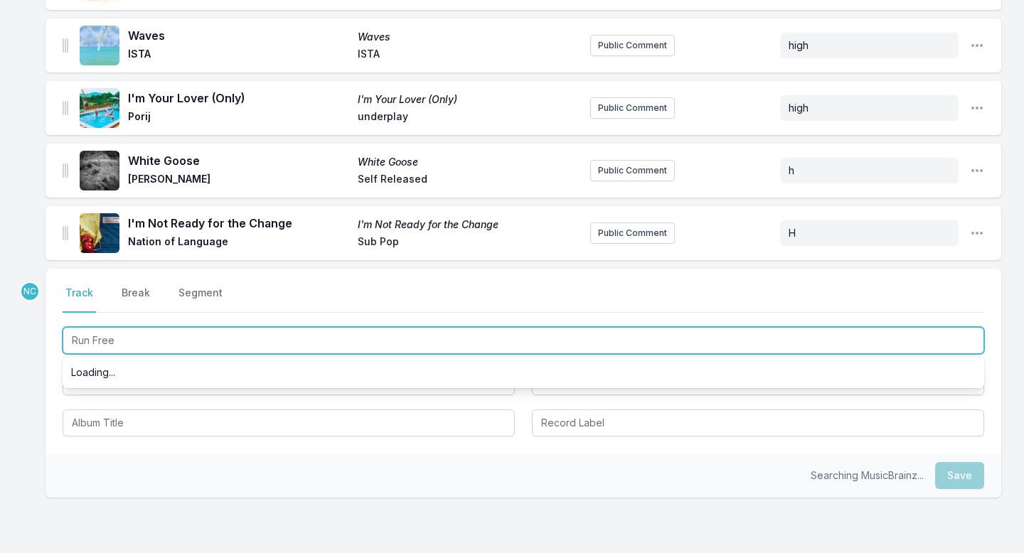
scroll to position [879, 0]
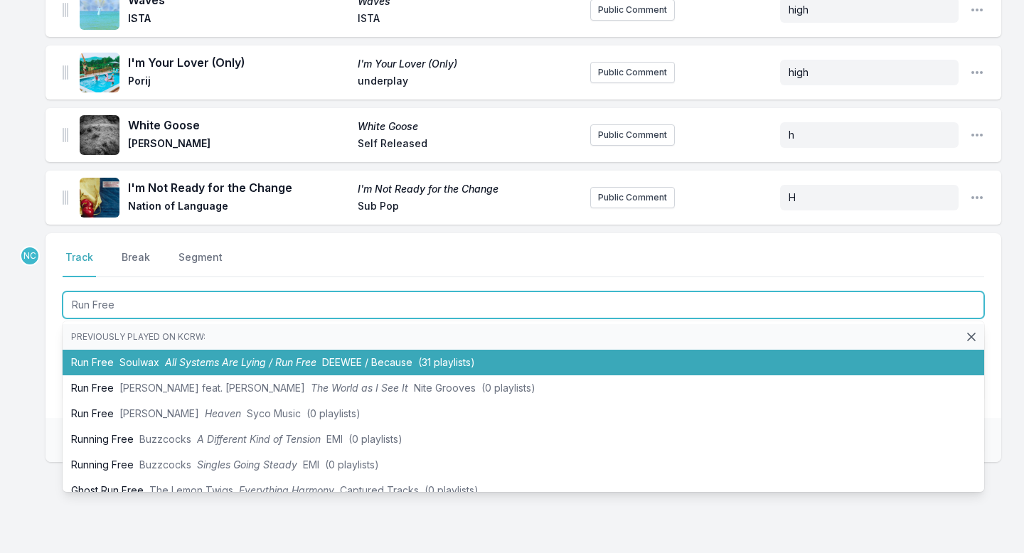
click at [210, 356] on span "All Systems Are Lying / Run Free" at bounding box center [240, 362] width 151 height 12
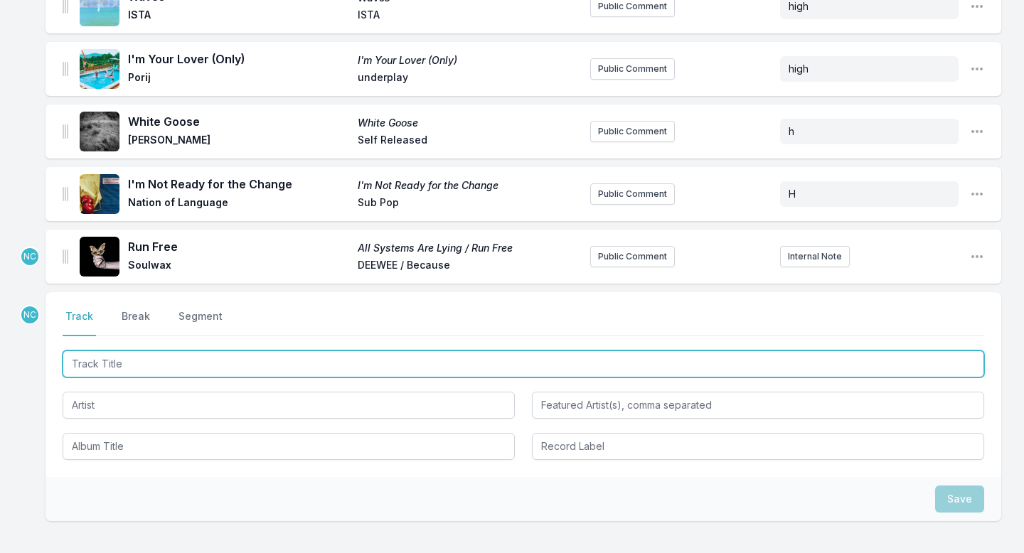
scroll to position [851, 0]
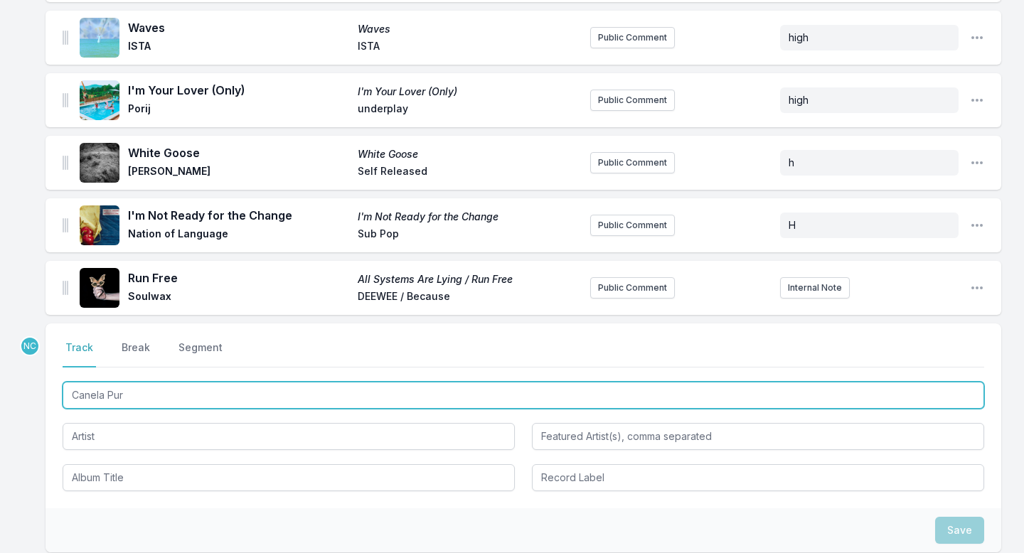
type input "[PERSON_NAME]"
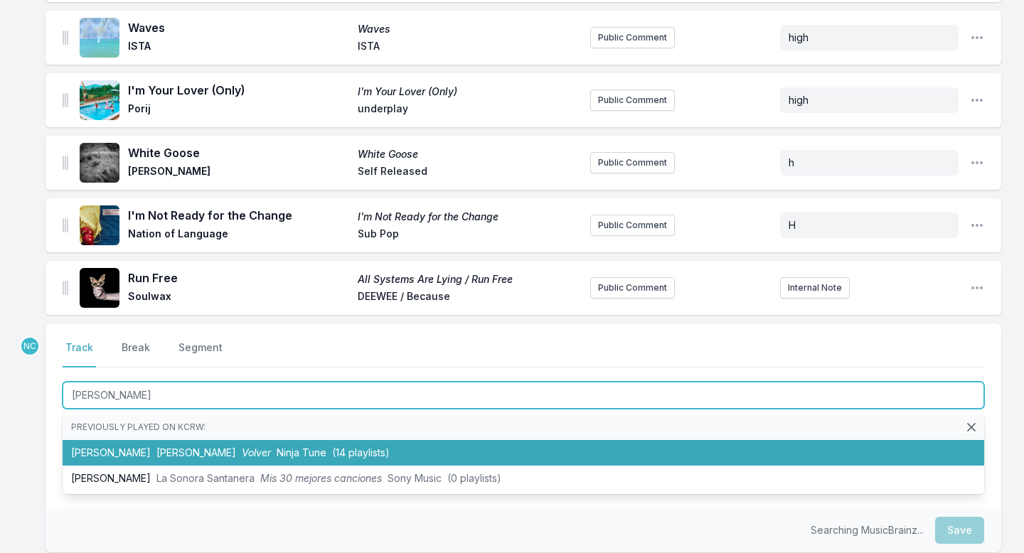
click at [242, 446] on span "Volver" at bounding box center [256, 452] width 29 height 12
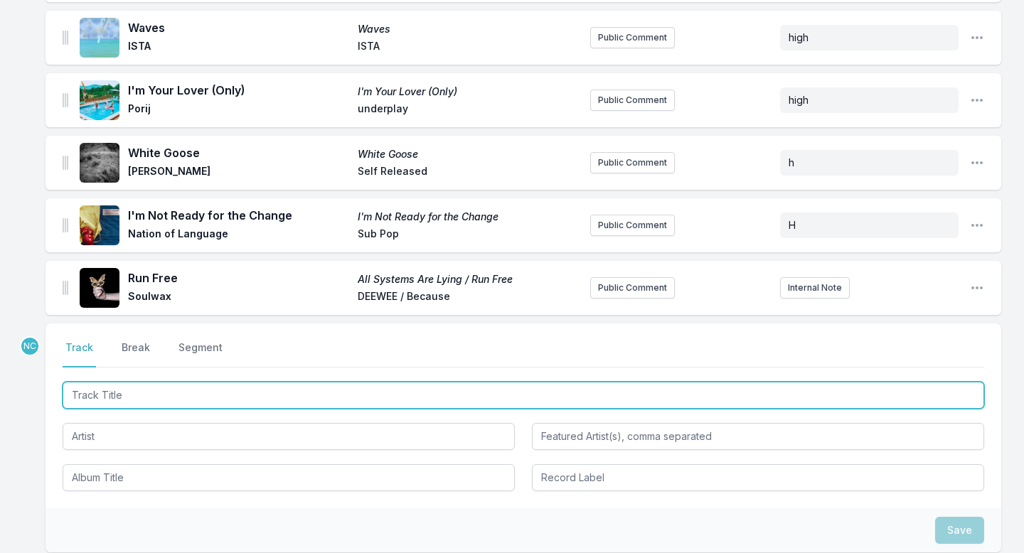
scroll to position [913, 0]
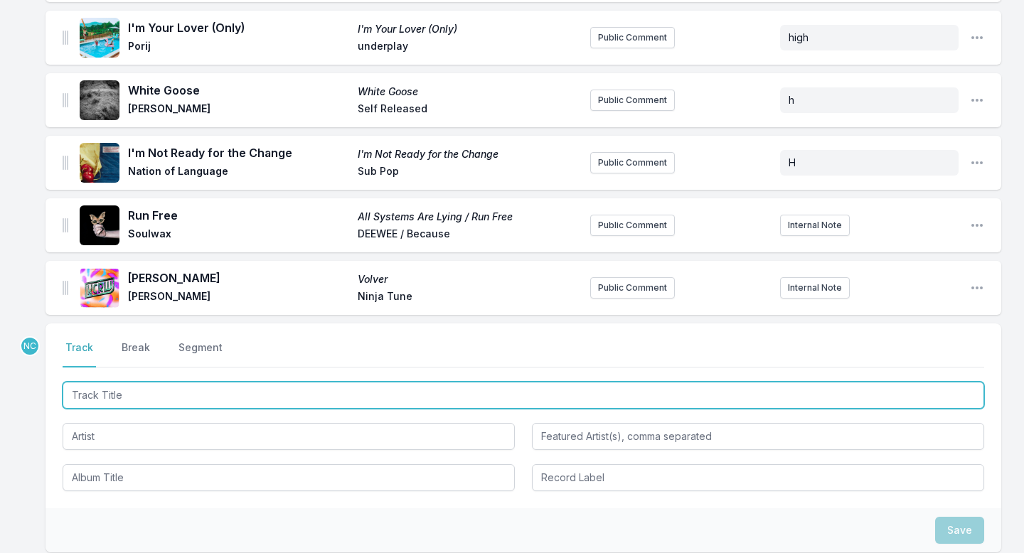
click at [196, 384] on input "Track Title" at bounding box center [523, 395] width 921 height 27
paste input "DOING IT TOO"
type input "DOING IT TOO"
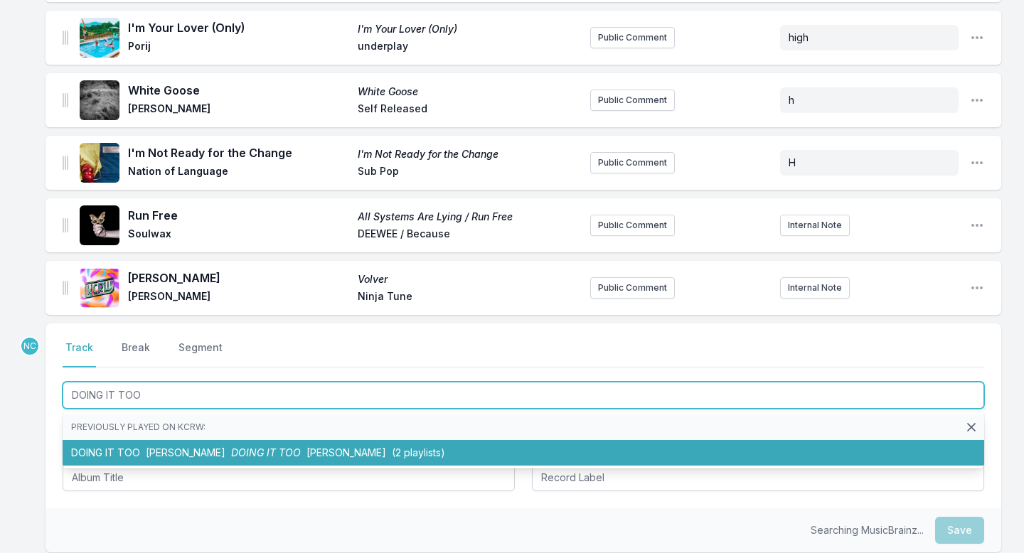
click at [198, 446] on span "[PERSON_NAME]" at bounding box center [186, 452] width 80 height 12
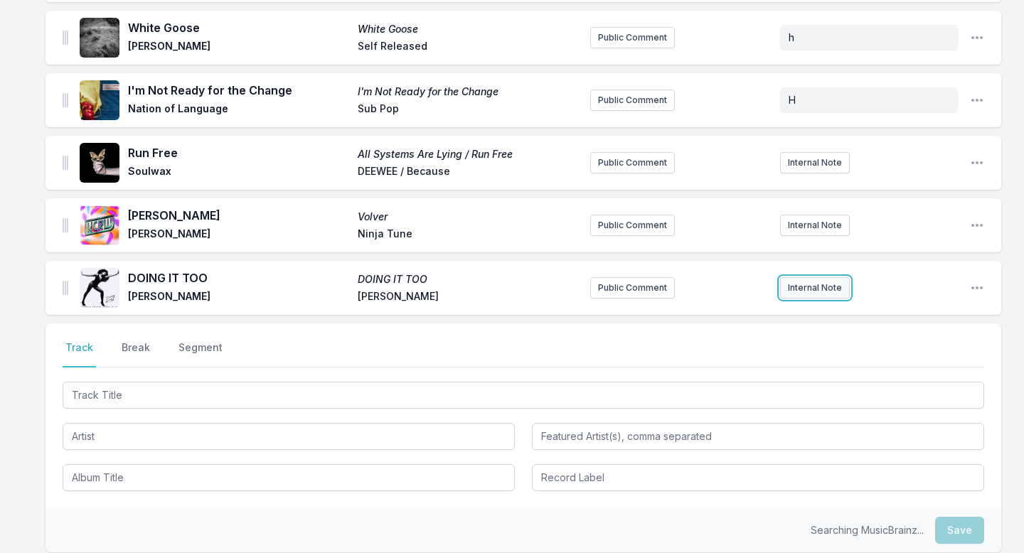
click at [828, 277] on button "Internal Note" at bounding box center [815, 287] width 70 height 21
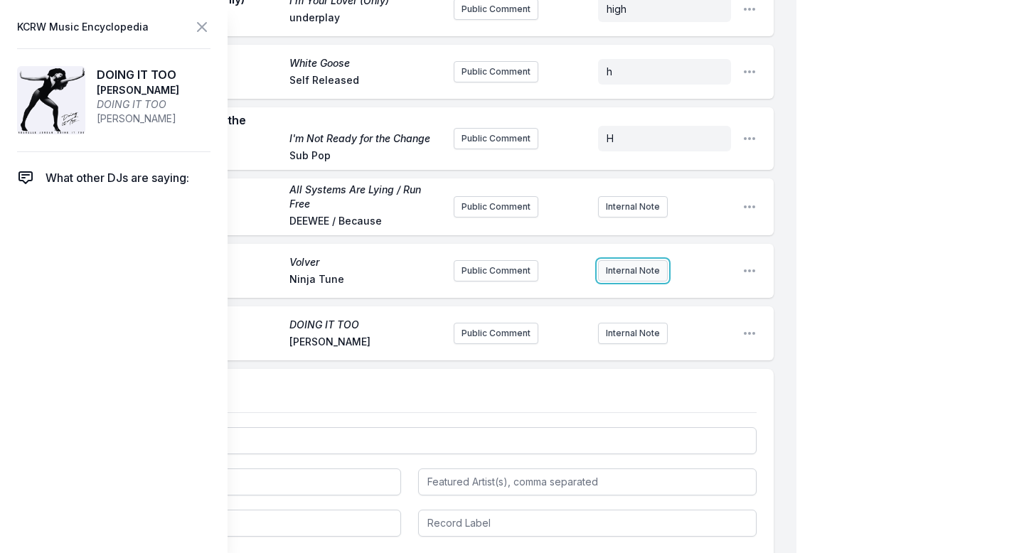
click at [618, 265] on button "Internal Note" at bounding box center [633, 270] width 70 height 21
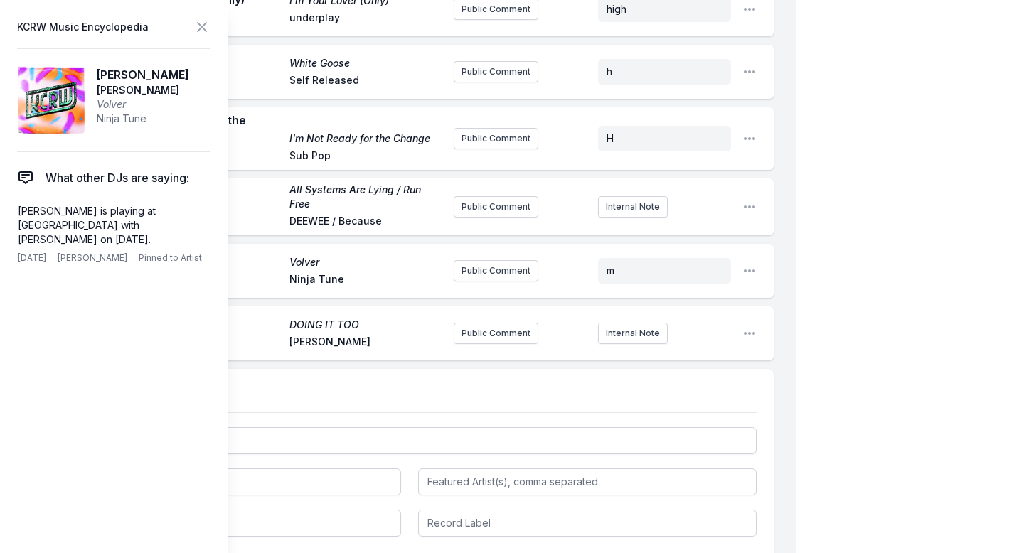
click at [618, 200] on button "Internal Note" at bounding box center [633, 206] width 70 height 21
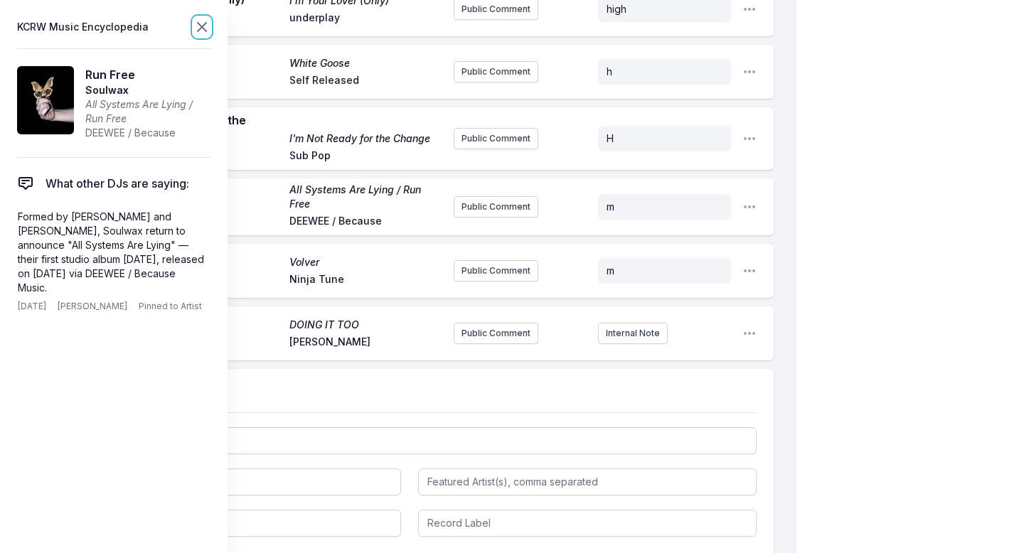
click at [203, 27] on icon at bounding box center [201, 26] width 17 height 17
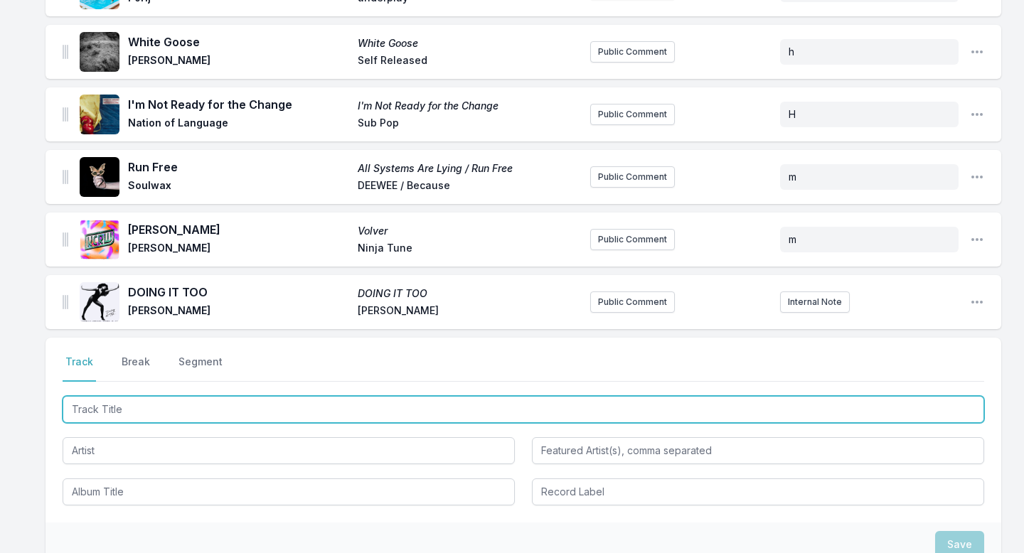
click at [223, 397] on input "Track Title" at bounding box center [523, 409] width 921 height 27
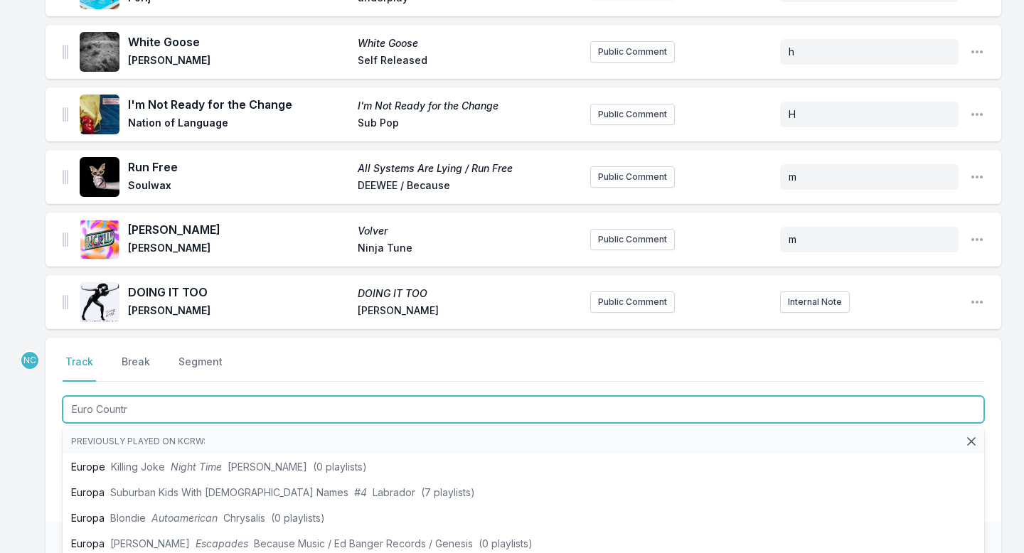
type input "Euro Country"
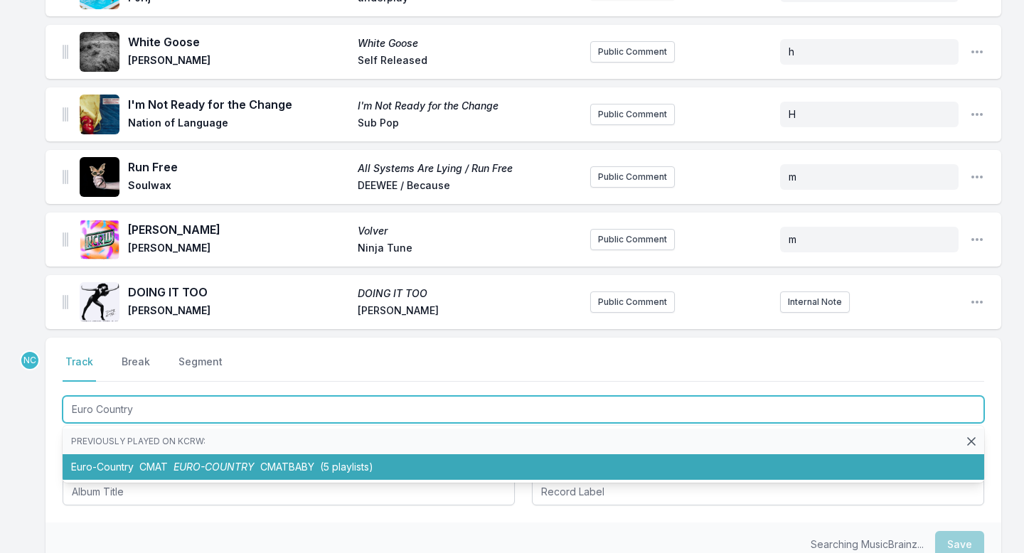
click at [223, 461] on span "EURO-COUNTRY" at bounding box center [213, 467] width 81 height 12
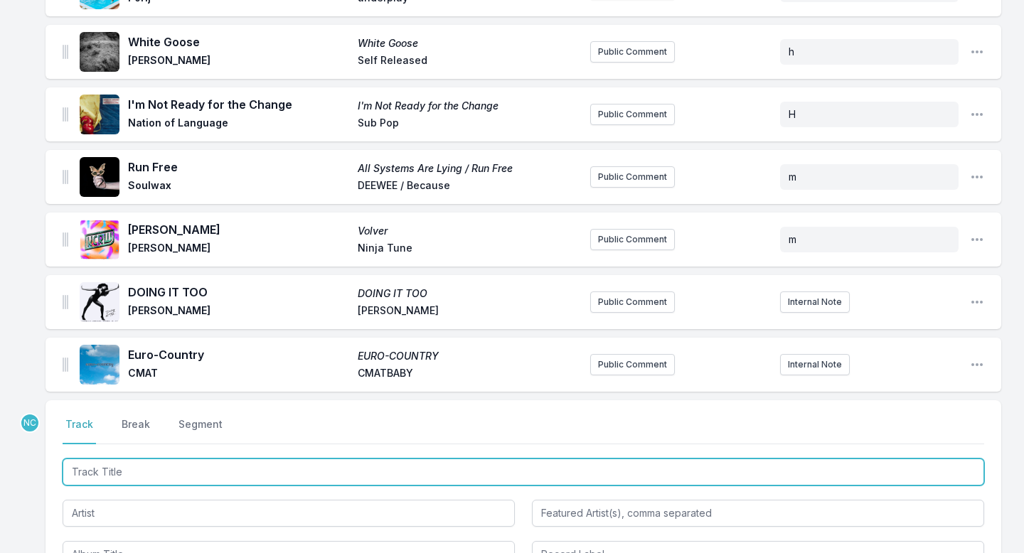
scroll to position [1024, 0]
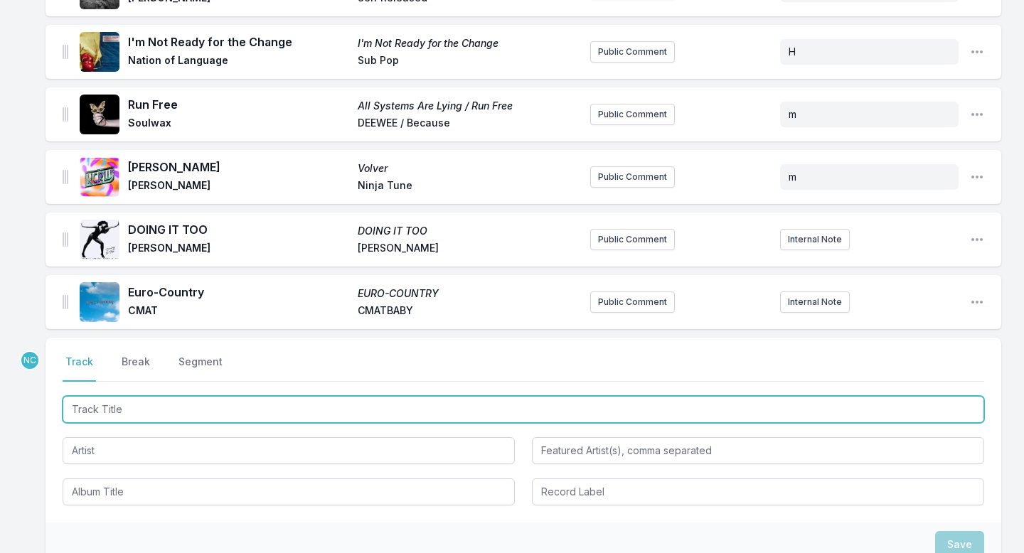
click at [191, 399] on input "Track Title" at bounding box center [523, 409] width 921 height 27
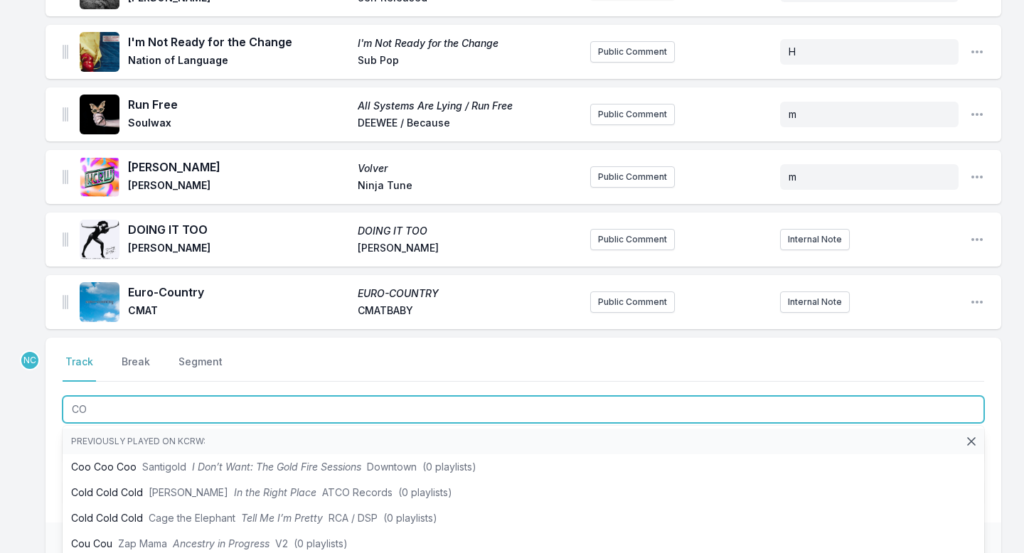
type input "C"
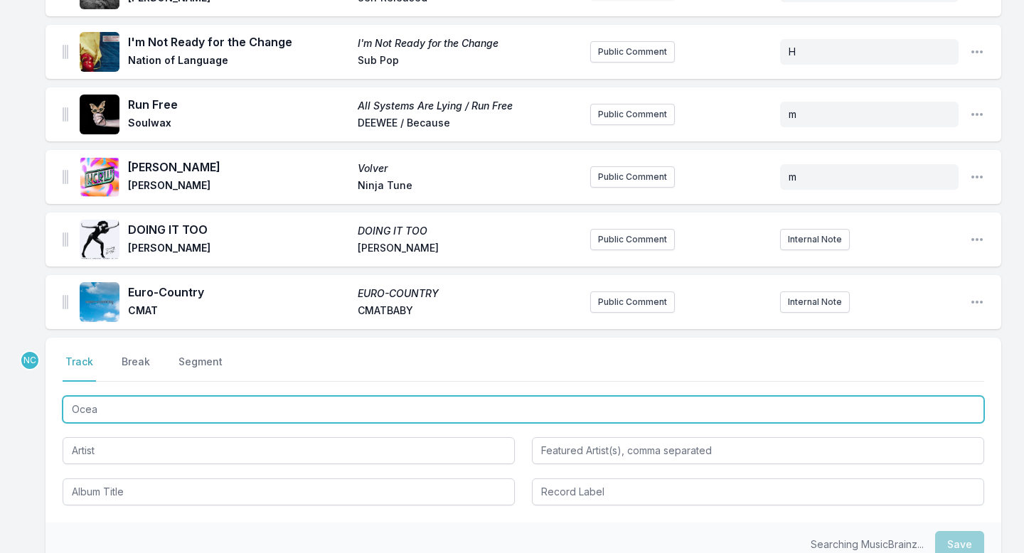
type input "Ocean"
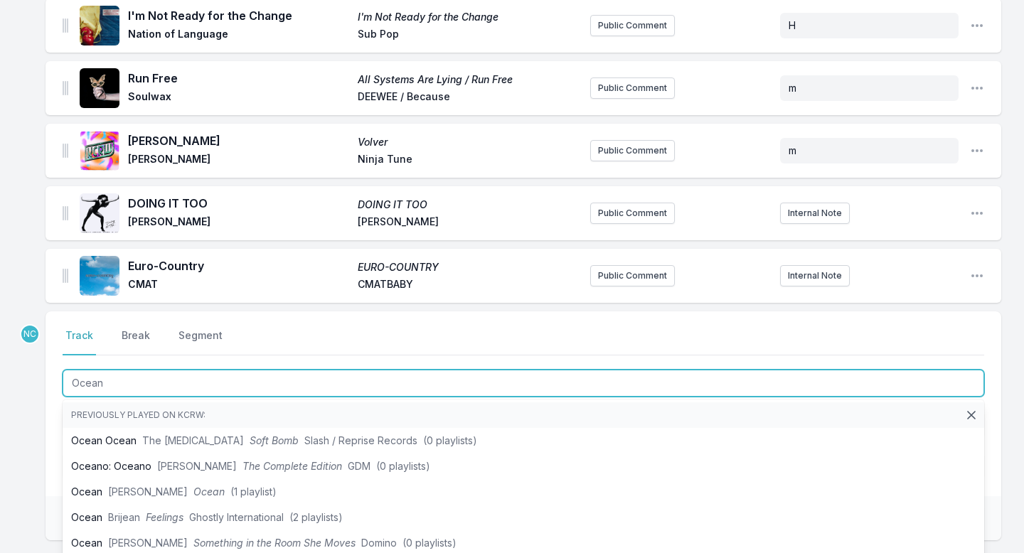
scroll to position [1057, 0]
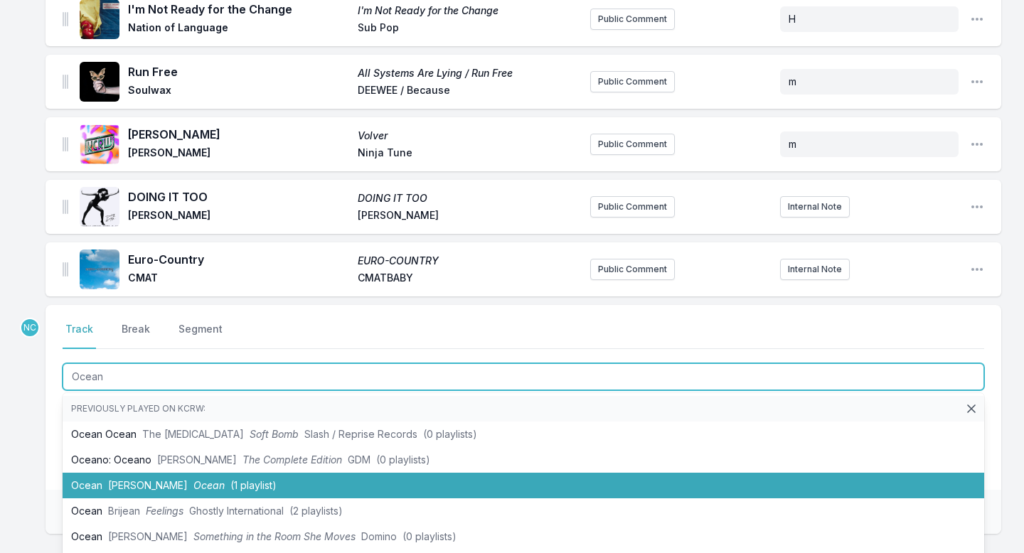
click at [118, 479] on span "[PERSON_NAME]" at bounding box center [148, 485] width 80 height 12
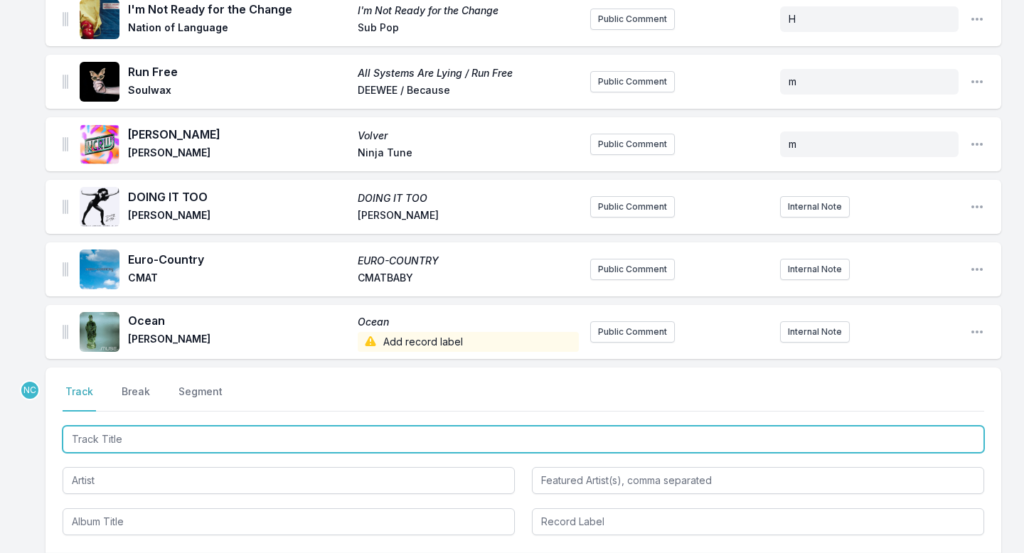
scroll to position [1157, 0]
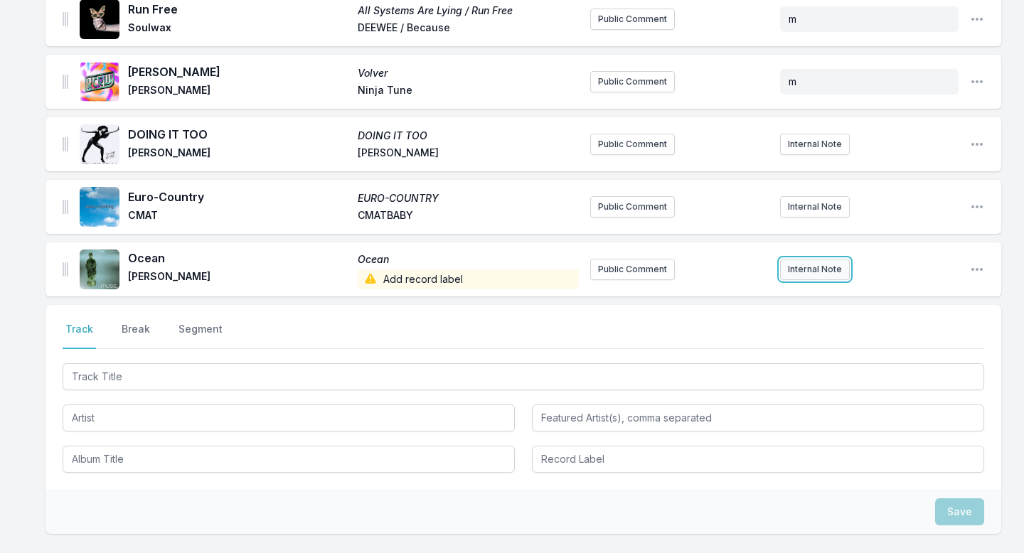
click at [800, 259] on button "Internal Note" at bounding box center [815, 269] width 70 height 21
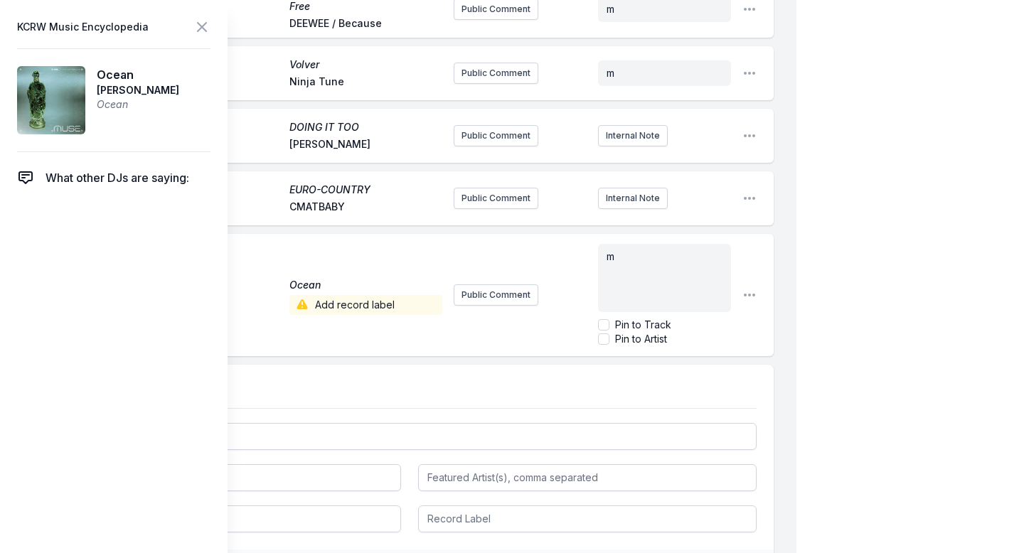
scroll to position [1142, 0]
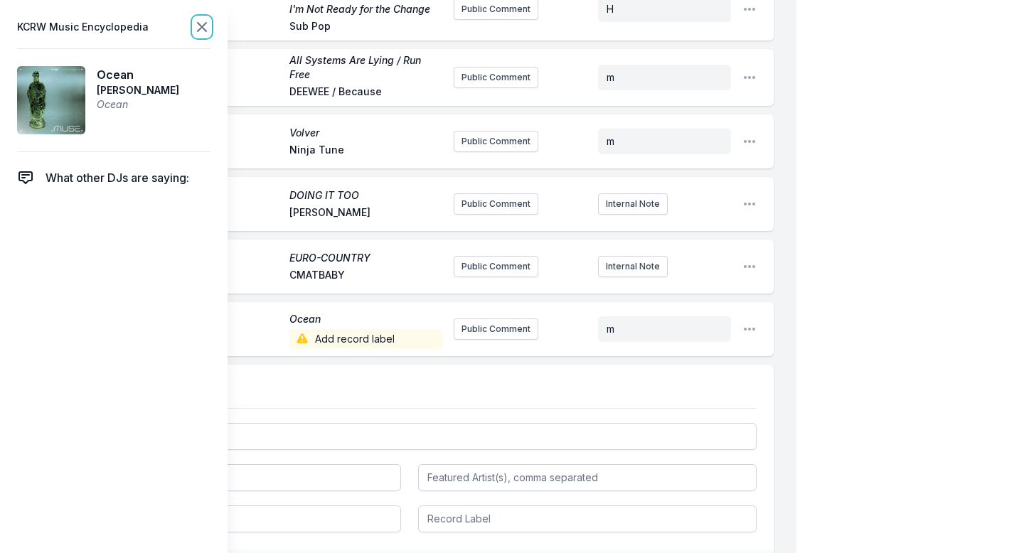
click at [202, 31] on icon at bounding box center [201, 26] width 17 height 17
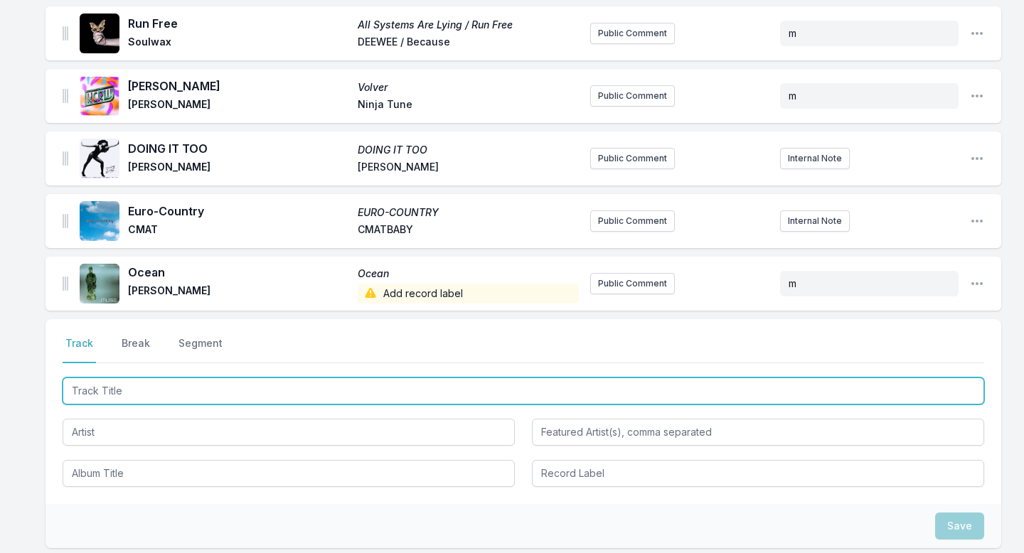
click at [146, 377] on input "Track Title" at bounding box center [523, 390] width 921 height 27
paste input "Run"
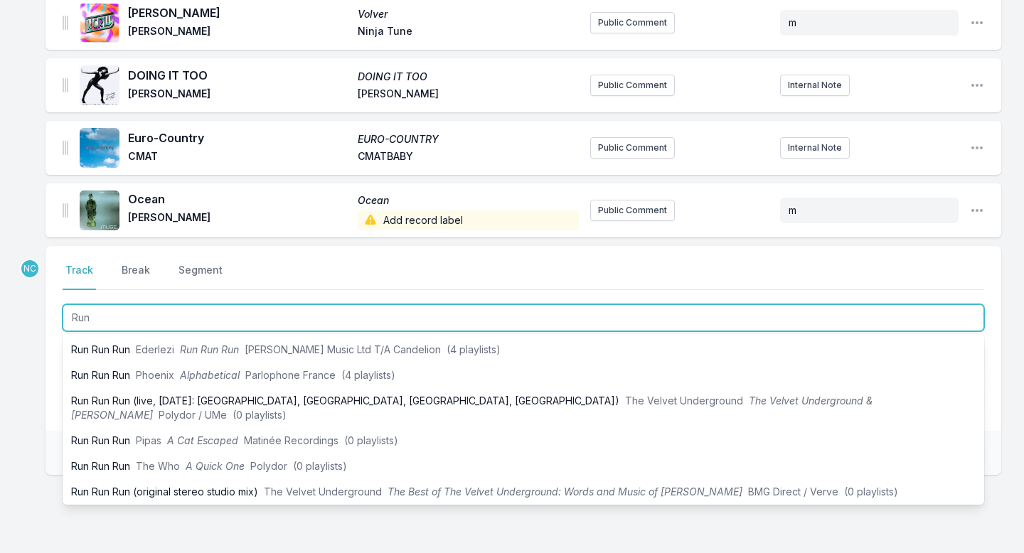
scroll to position [1248, 0]
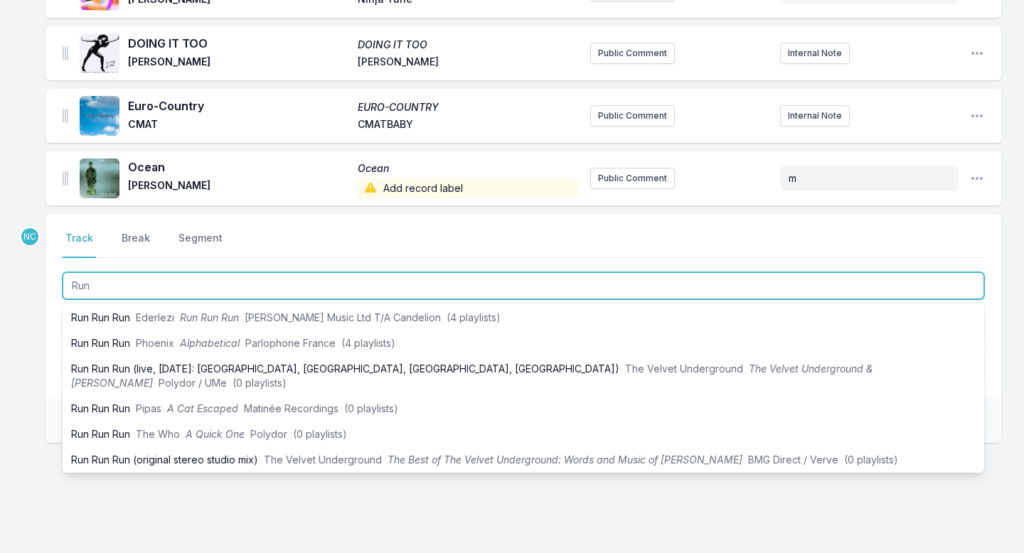
type input "Run"
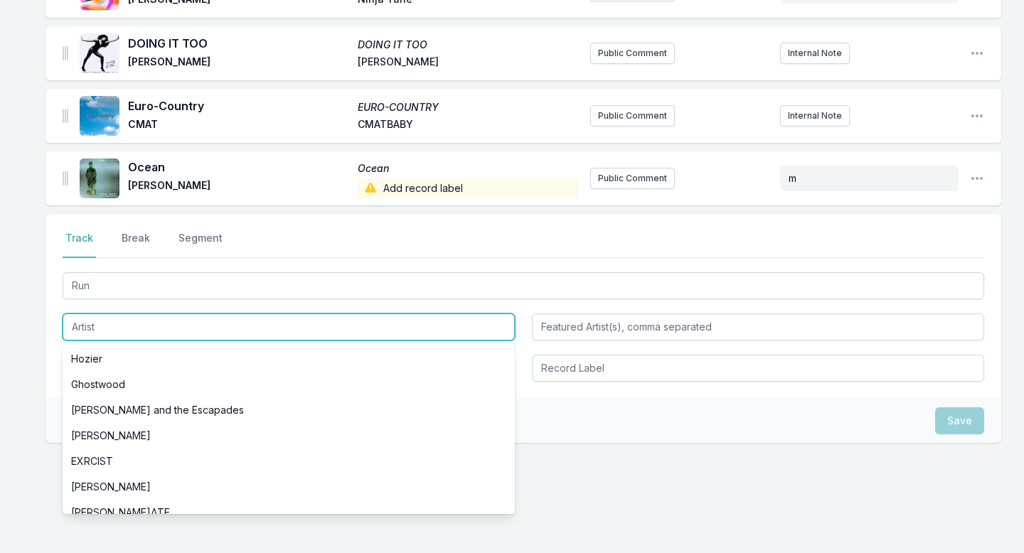
click at [135, 313] on input "Artist" at bounding box center [289, 326] width 452 height 27
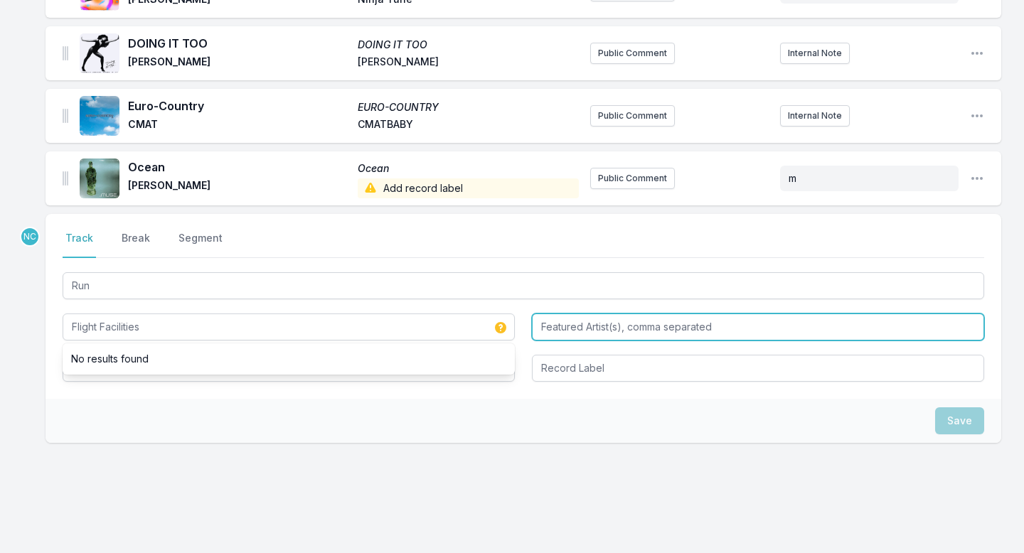
type input "Flight Facilities"
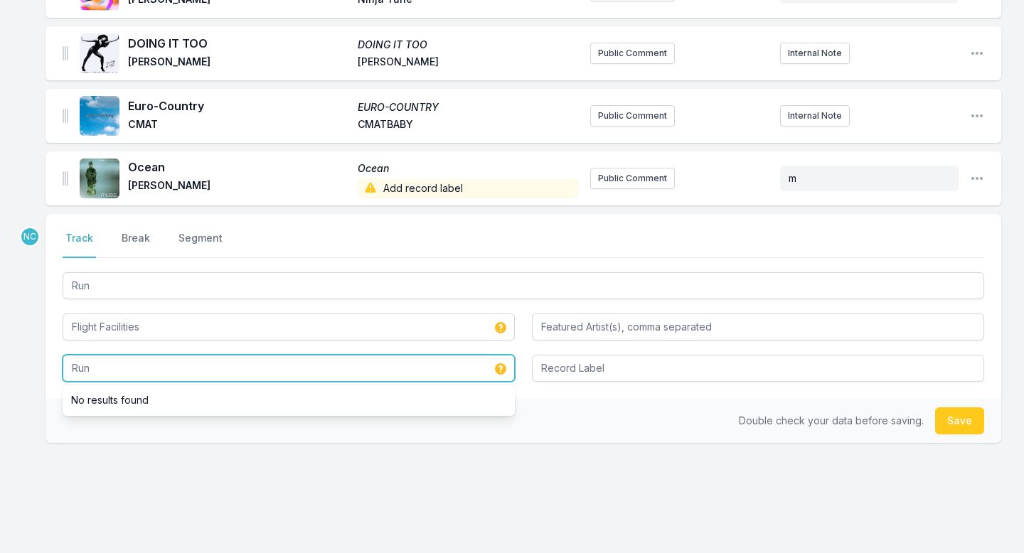
type input "Run"
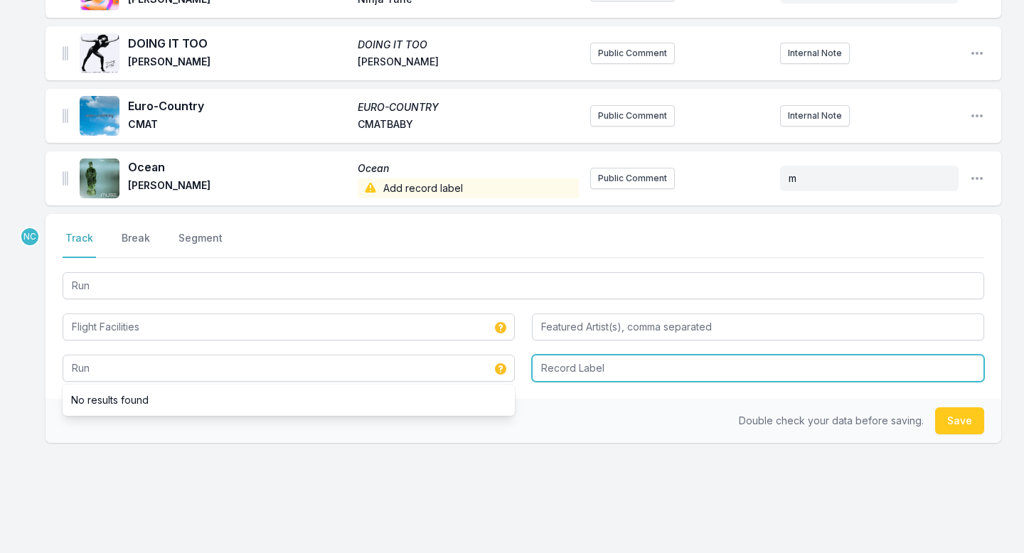
click at [581, 355] on input "Record Label" at bounding box center [758, 368] width 452 height 27
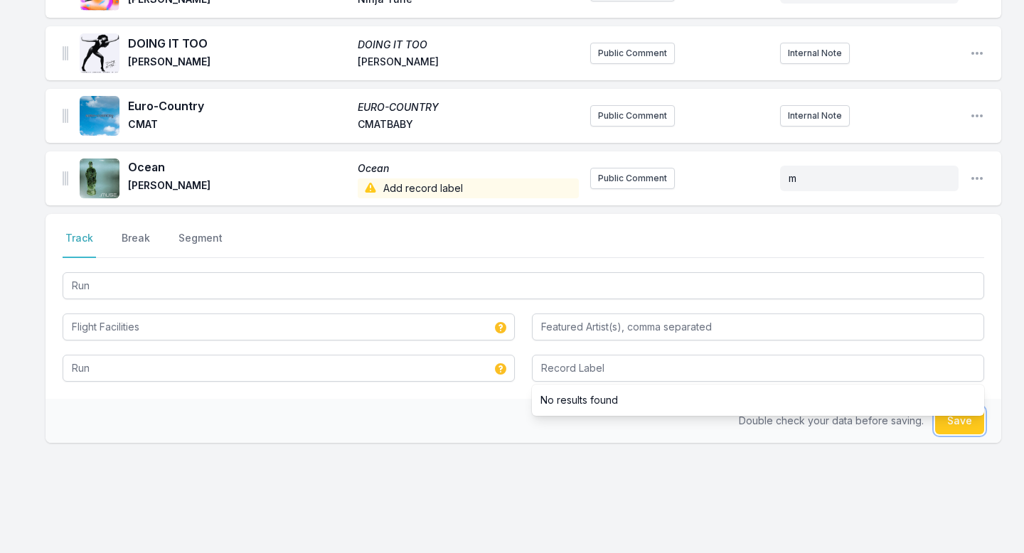
click at [960, 412] on button "Save" at bounding box center [959, 420] width 49 height 27
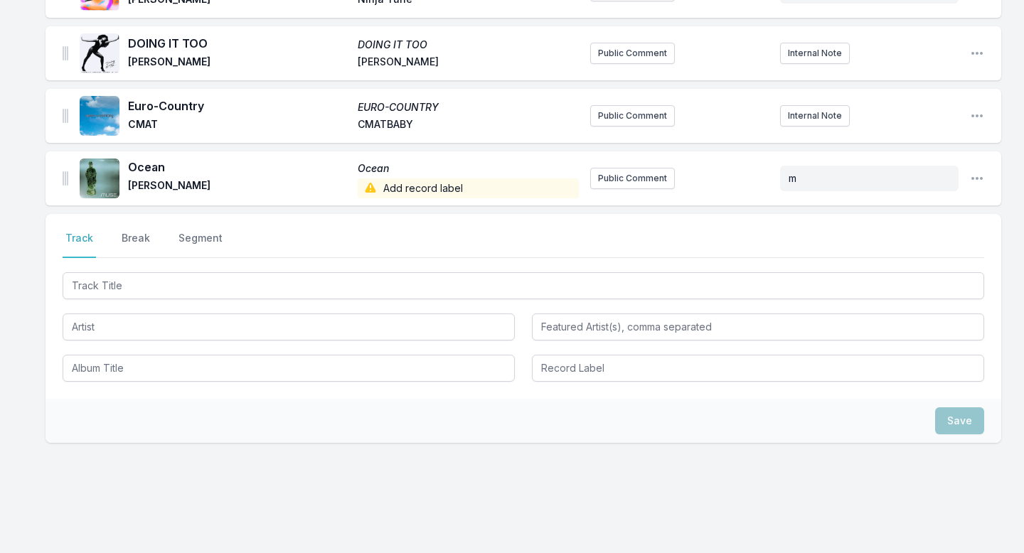
scroll to position [1310, 0]
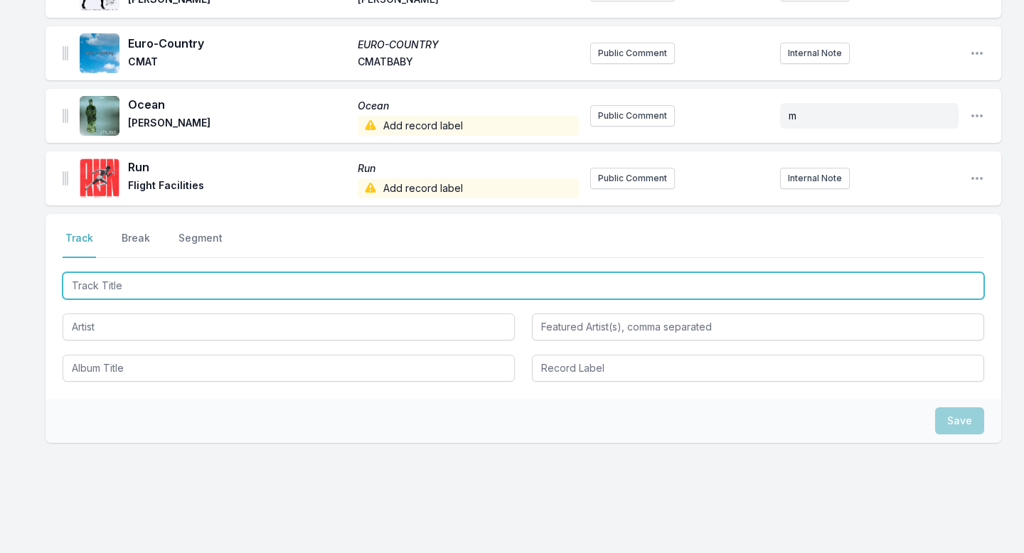
click at [215, 277] on input "Track Title" at bounding box center [523, 285] width 921 height 27
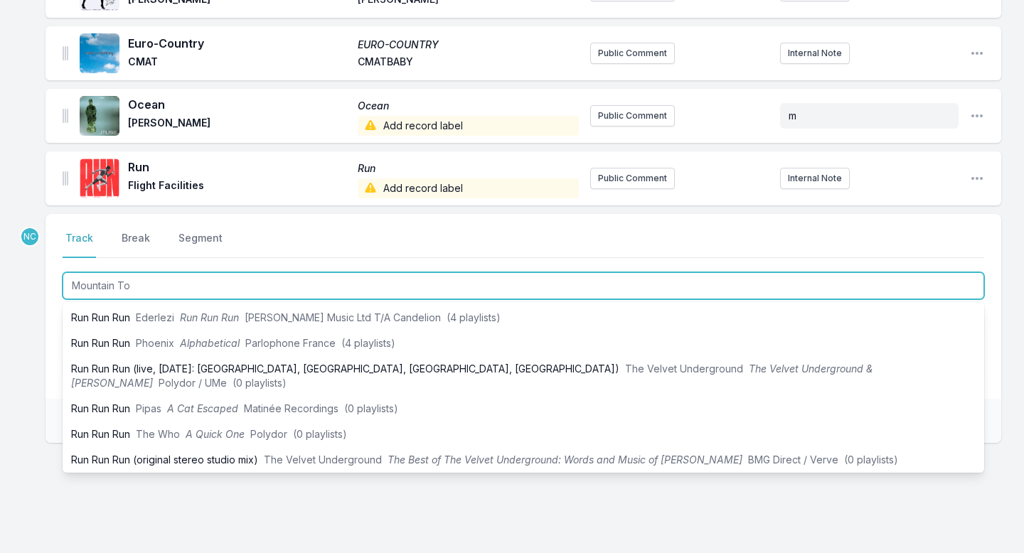
type input "Mountain Top"
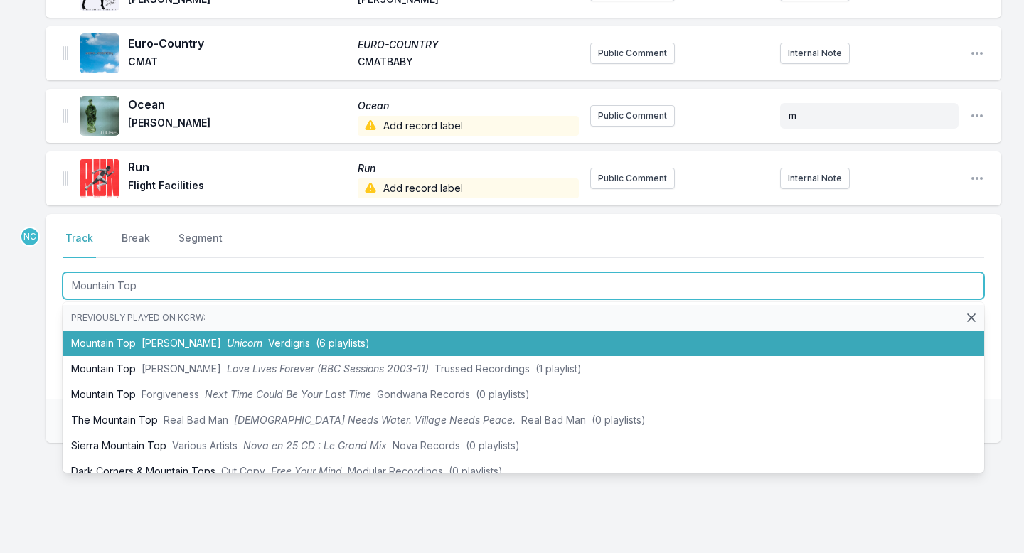
click at [213, 331] on li "Mountain Top RIO KOSTA Unicorn Verdigris (6 playlists)" at bounding box center [523, 344] width 921 height 26
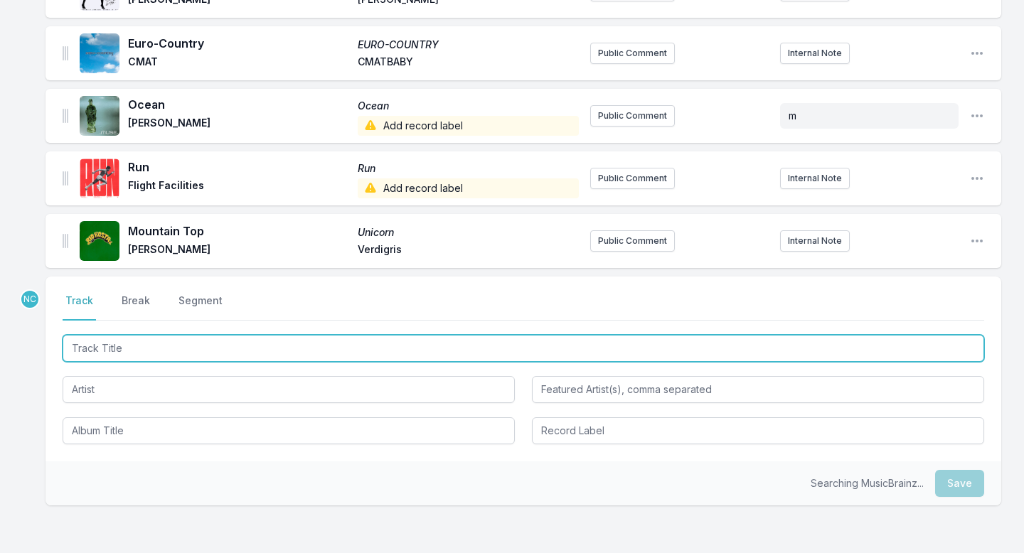
scroll to position [1373, 0]
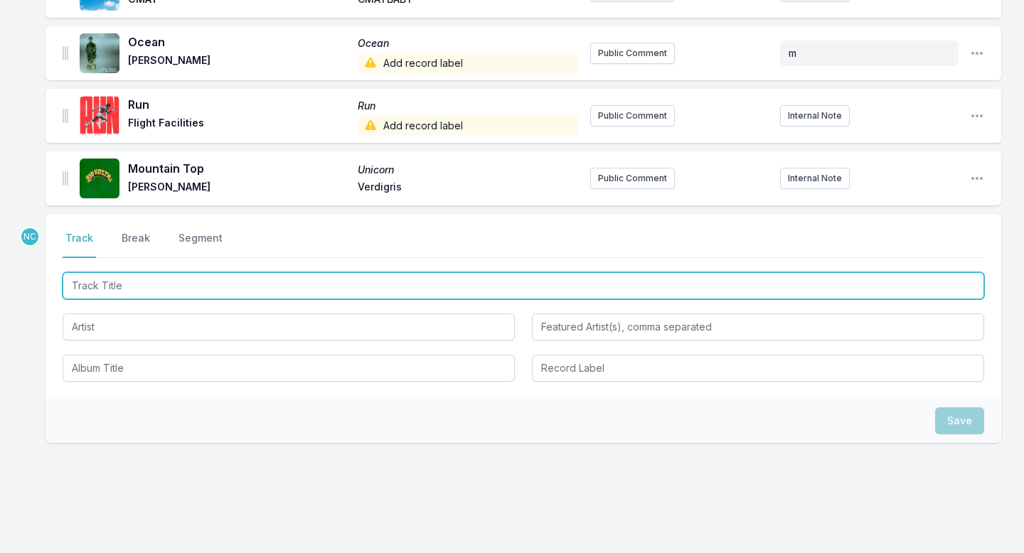
click at [292, 272] on input "Track Title" at bounding box center [523, 285] width 921 height 27
type input "[PERSON_NAME]"
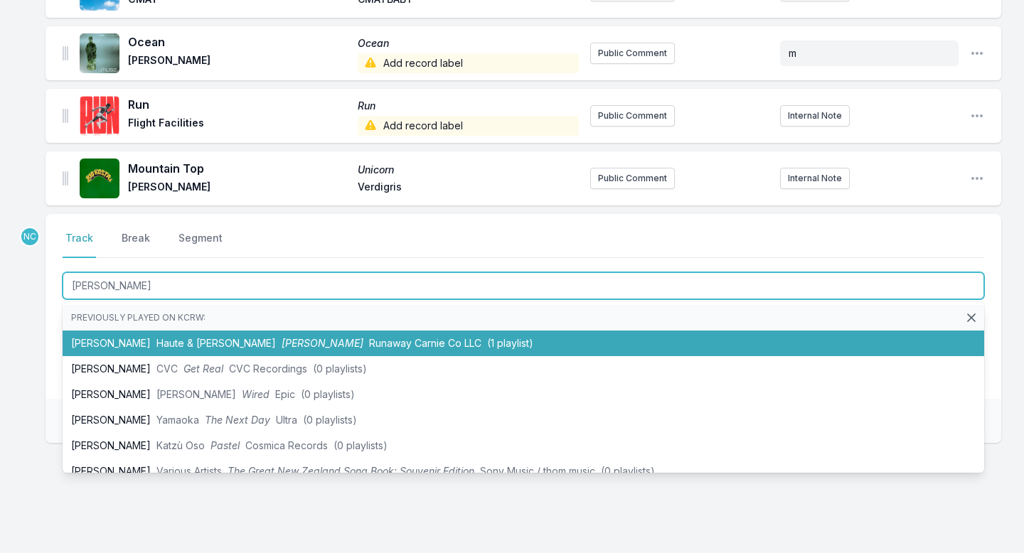
click at [369, 337] on span "Runaway Carnie Co LLC" at bounding box center [425, 343] width 112 height 12
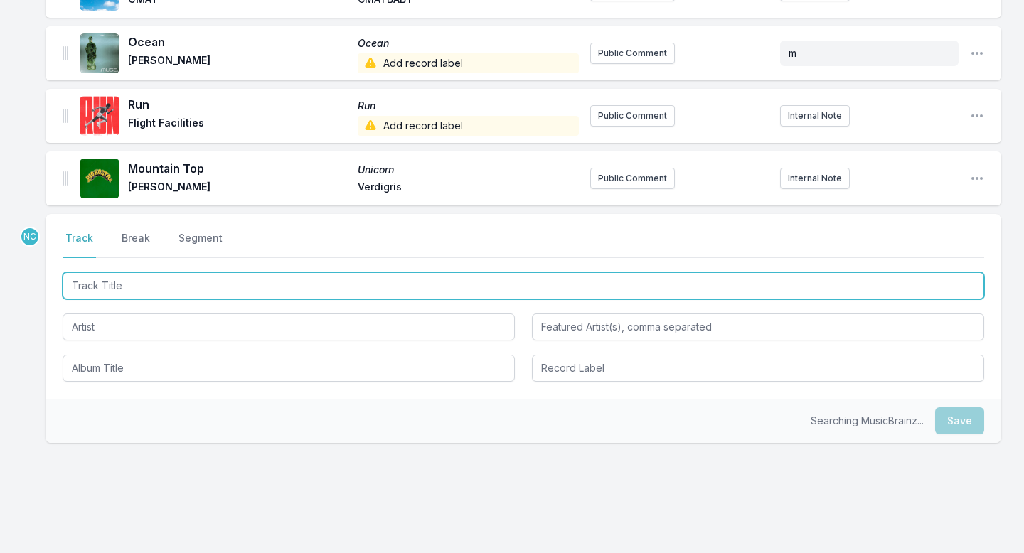
scroll to position [1435, 0]
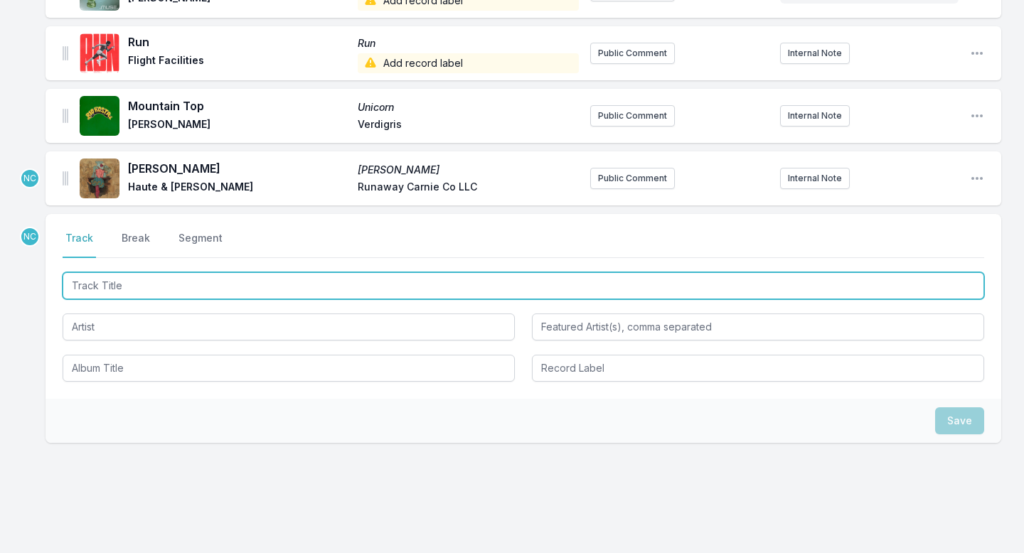
click at [270, 272] on input "Track Title" at bounding box center [523, 285] width 921 height 27
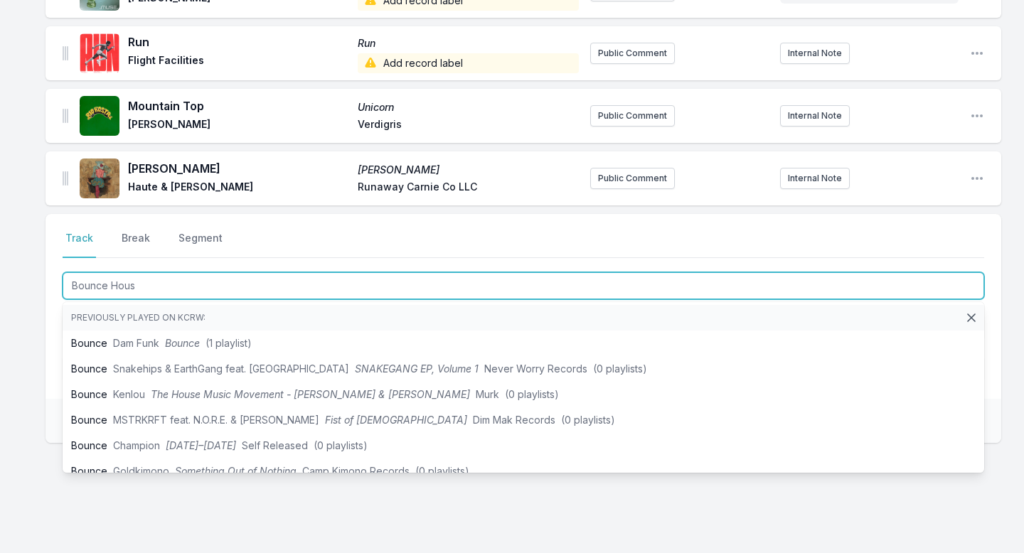
type input "Bounce House"
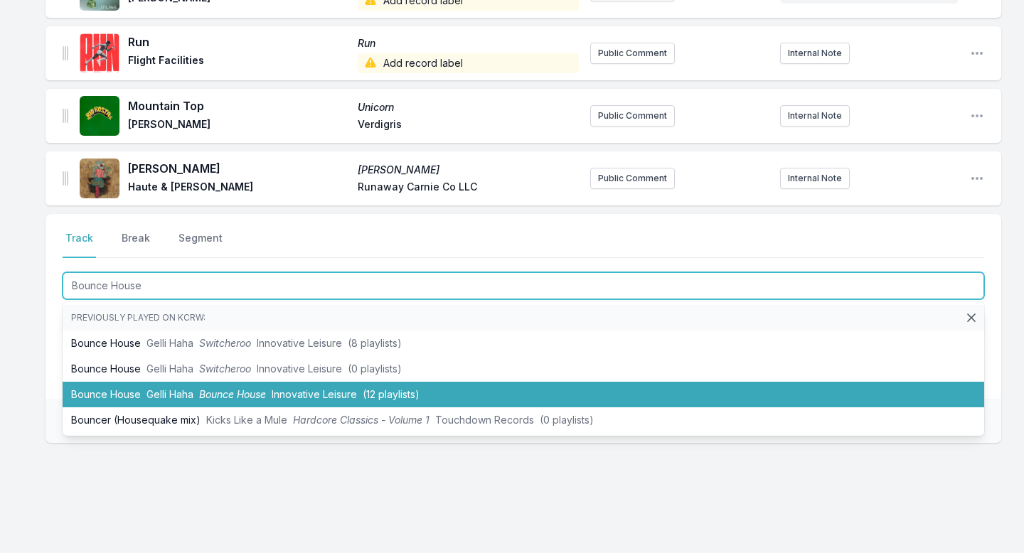
click at [176, 388] on span "Gelli Haha" at bounding box center [169, 394] width 47 height 12
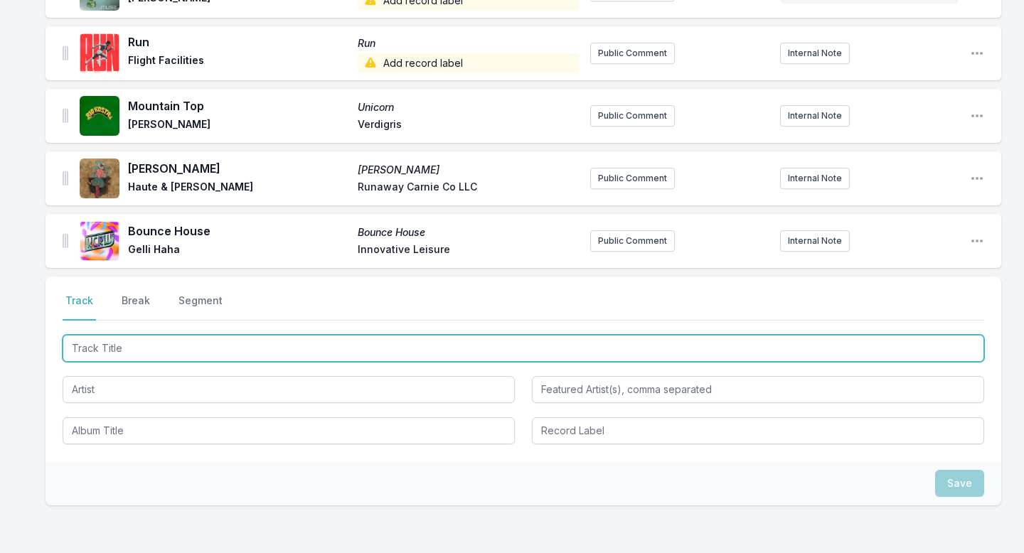
scroll to position [1498, 0]
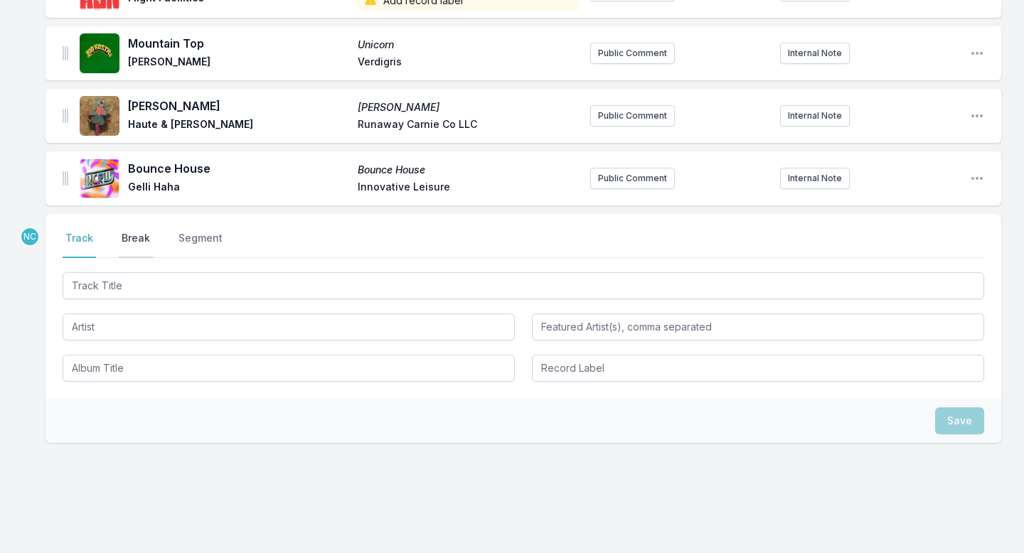
click at [127, 232] on button "Break" at bounding box center [136, 244] width 34 height 27
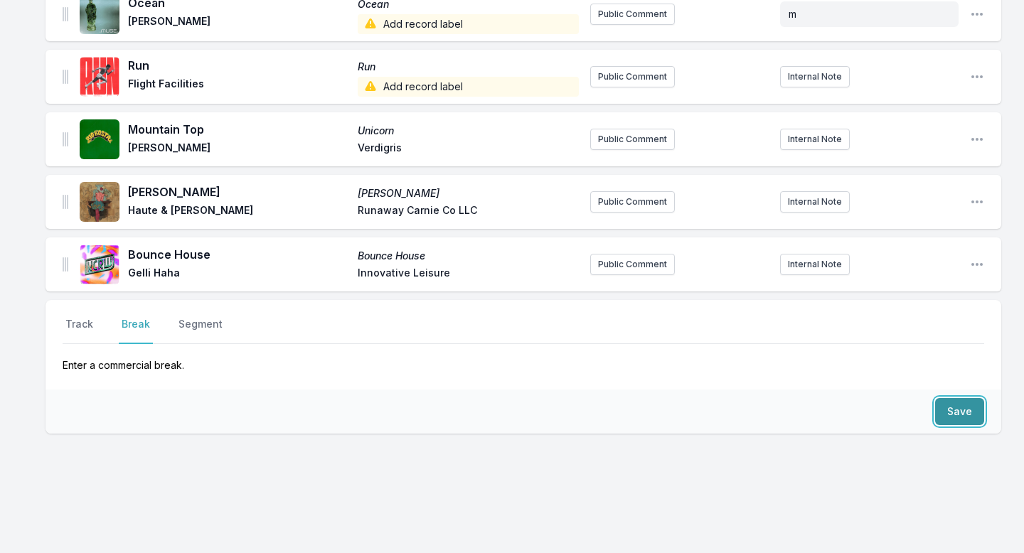
click at [957, 398] on button "Save" at bounding box center [959, 411] width 49 height 27
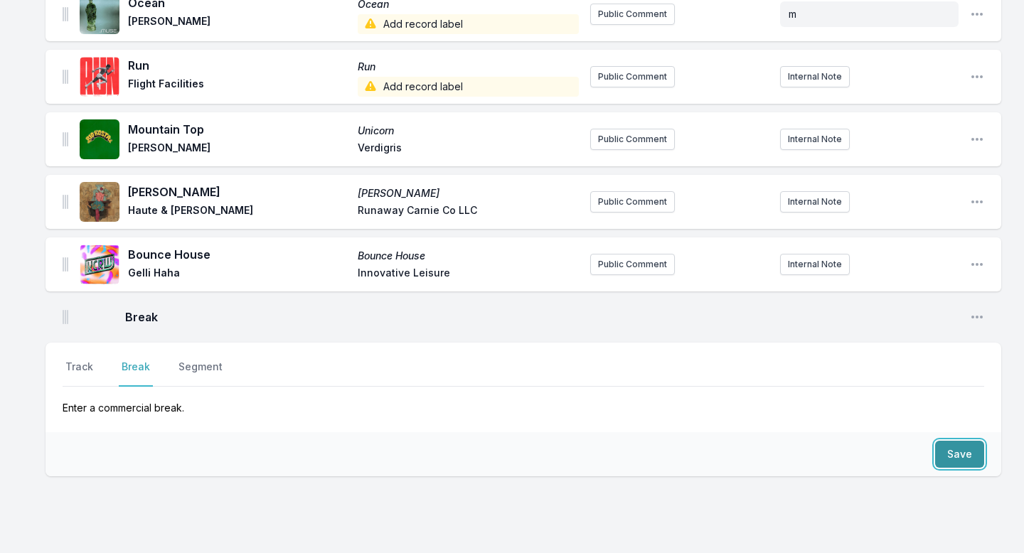
scroll to position [1454, 0]
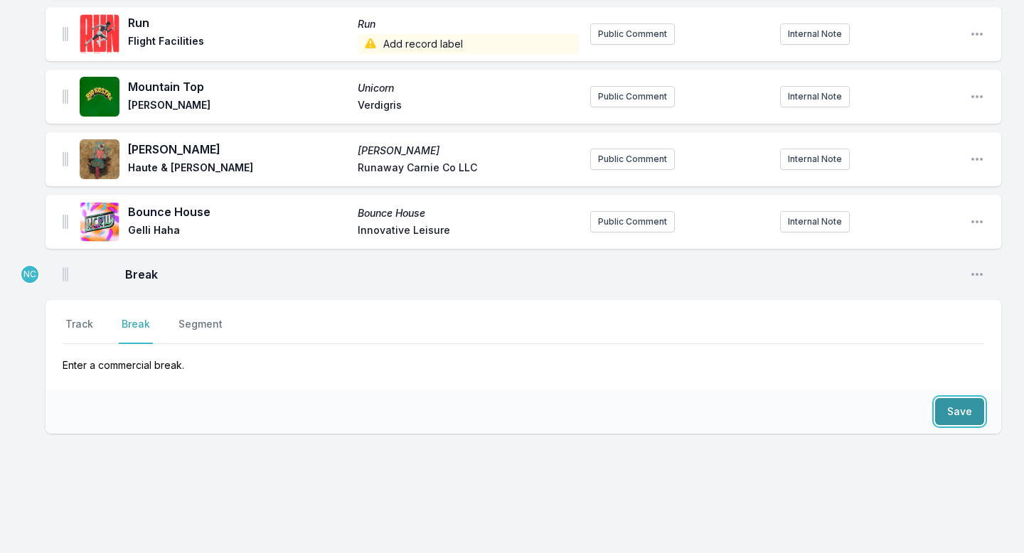
click at [957, 398] on button "Save" at bounding box center [959, 411] width 49 height 27
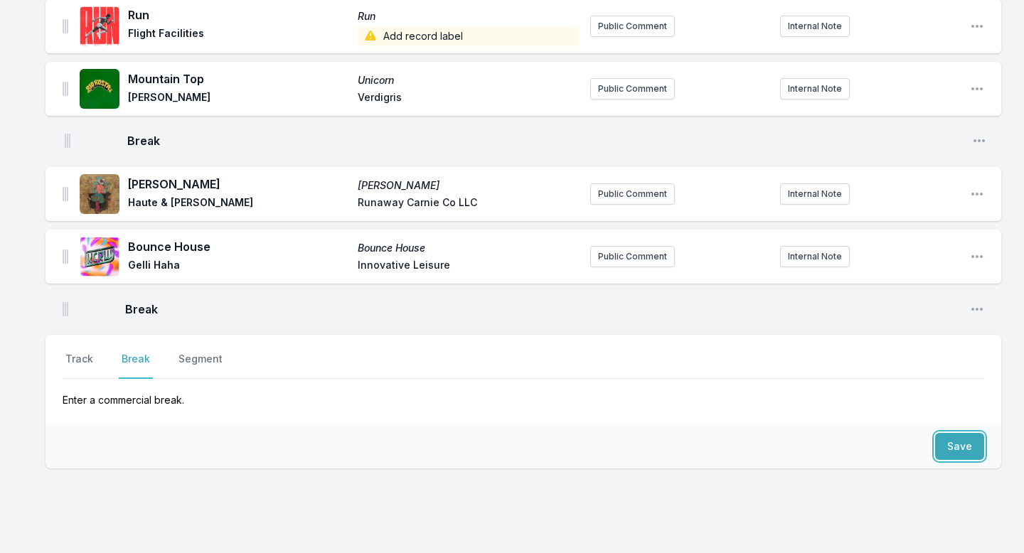
scroll to position [1459, 0]
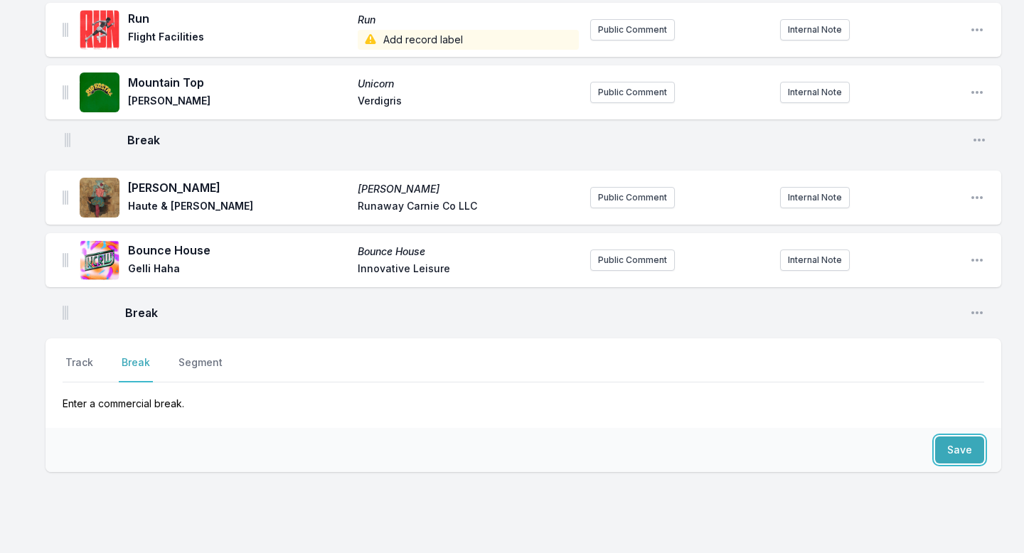
drag, startPoint x: 64, startPoint y: 211, endPoint x: 66, endPoint y: 128, distance: 83.2
click at [75, 355] on button "Track" at bounding box center [79, 368] width 33 height 27
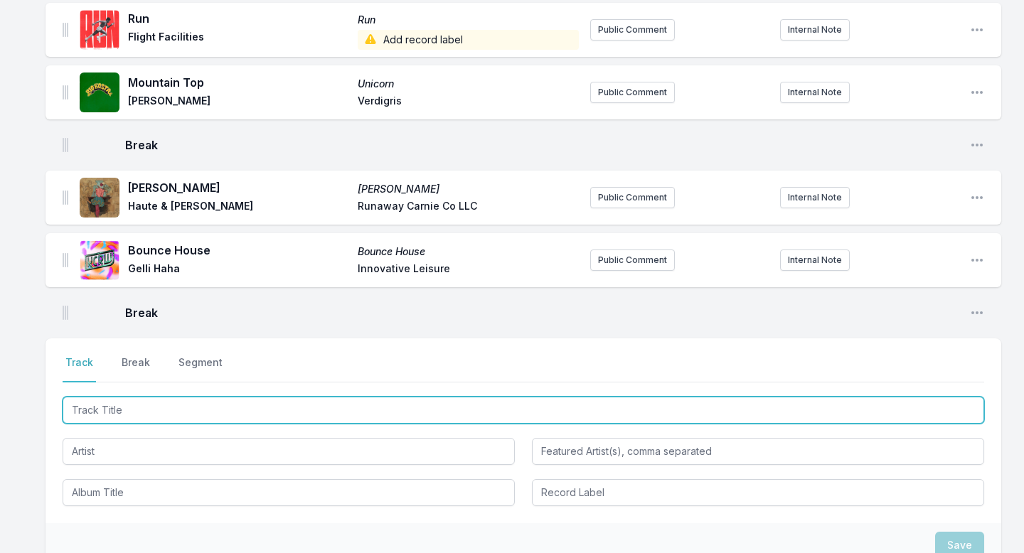
click at [85, 397] on input "Track Title" at bounding box center [523, 410] width 921 height 27
type input "Set Free"
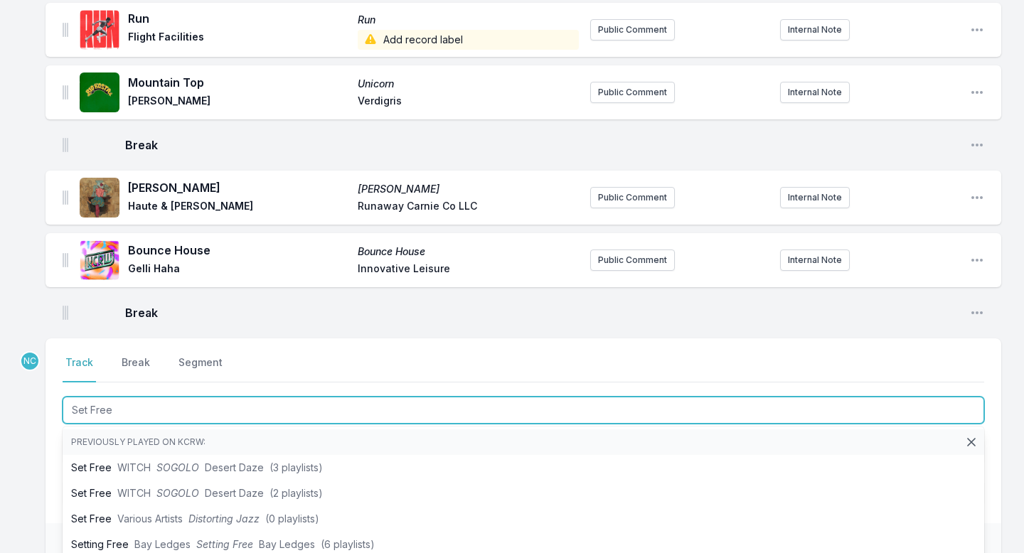
scroll to position [1511, 0]
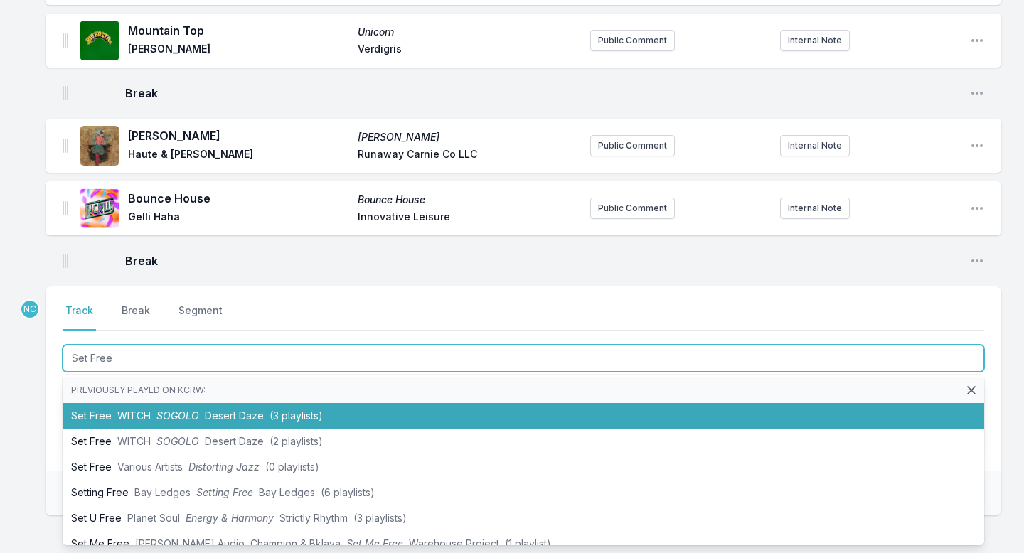
click at [92, 403] on li "Set Free WITCH SOGOLO Desert Daze (3 playlists)" at bounding box center [523, 416] width 921 height 26
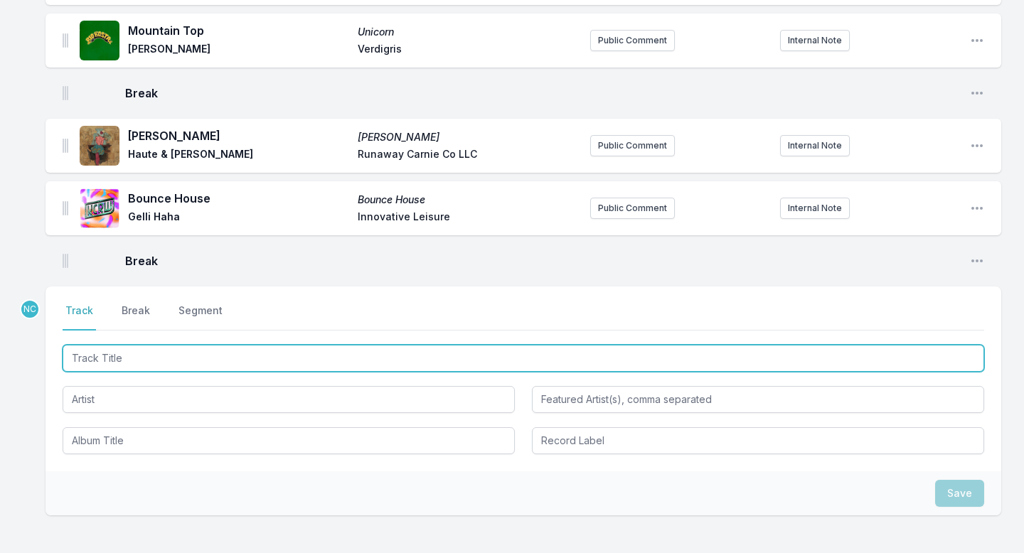
scroll to position [1573, 0]
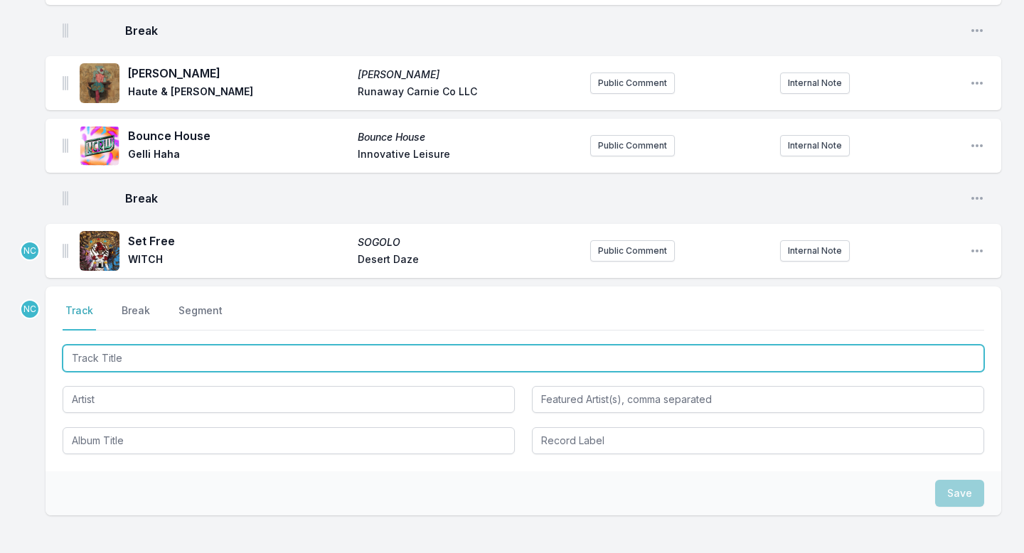
click at [109, 345] on input "Track Title" at bounding box center [523, 358] width 921 height 27
type input "Moon Eyes"
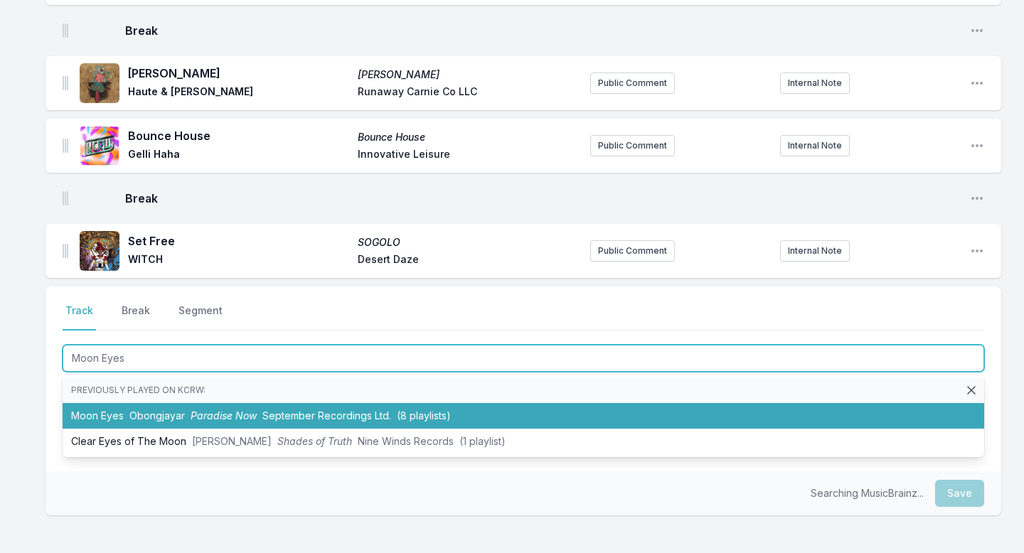
click at [109, 403] on li "Moon Eyes Obongjayar Paradise Now September Recordings Ltd. (8 playlists)" at bounding box center [523, 416] width 921 height 26
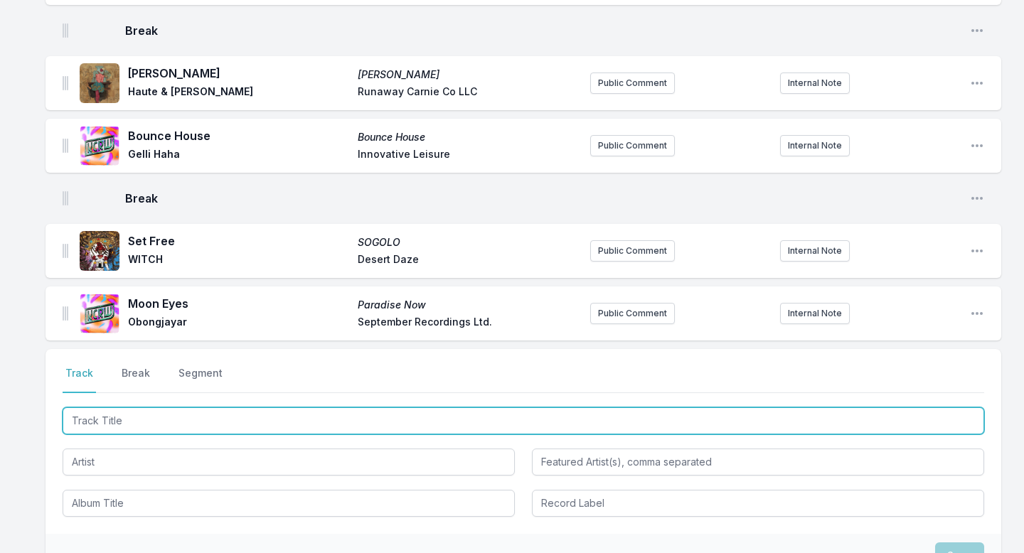
scroll to position [1636, 0]
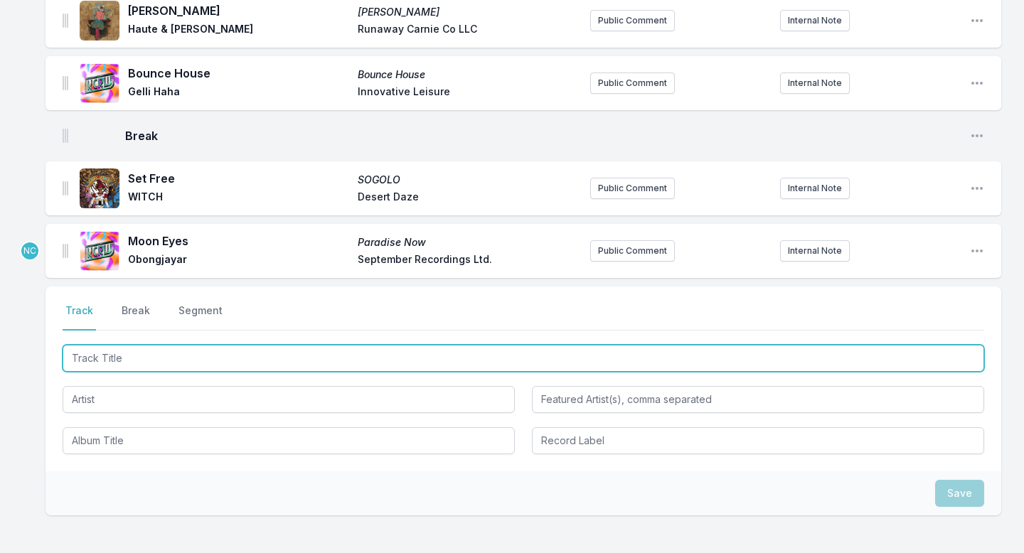
click at [106, 345] on input "Track Title" at bounding box center [523, 358] width 921 height 27
type input "Paradise"
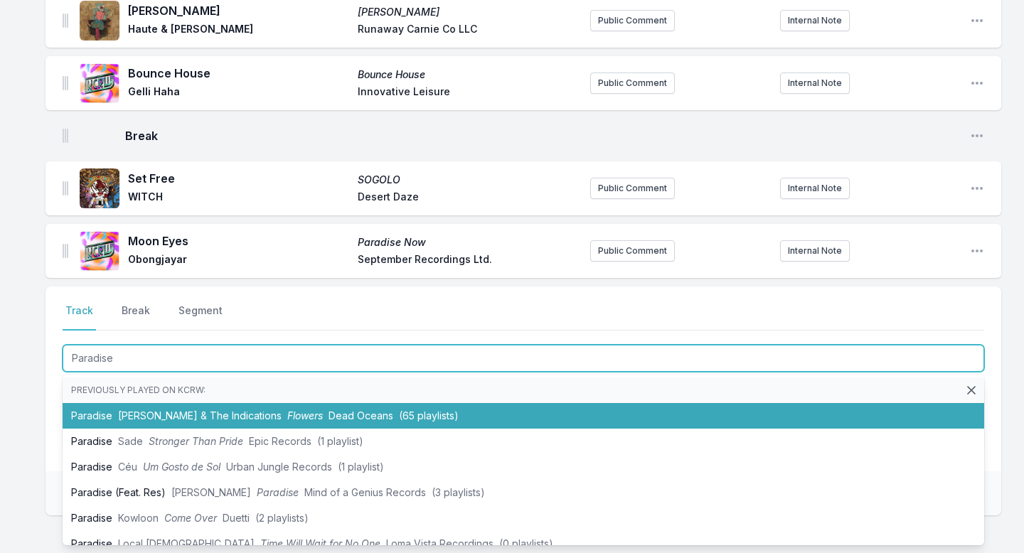
click at [114, 403] on li "Paradise [PERSON_NAME] & The Indications Flowers Dead Oceans (65 playlists)" at bounding box center [523, 416] width 921 height 26
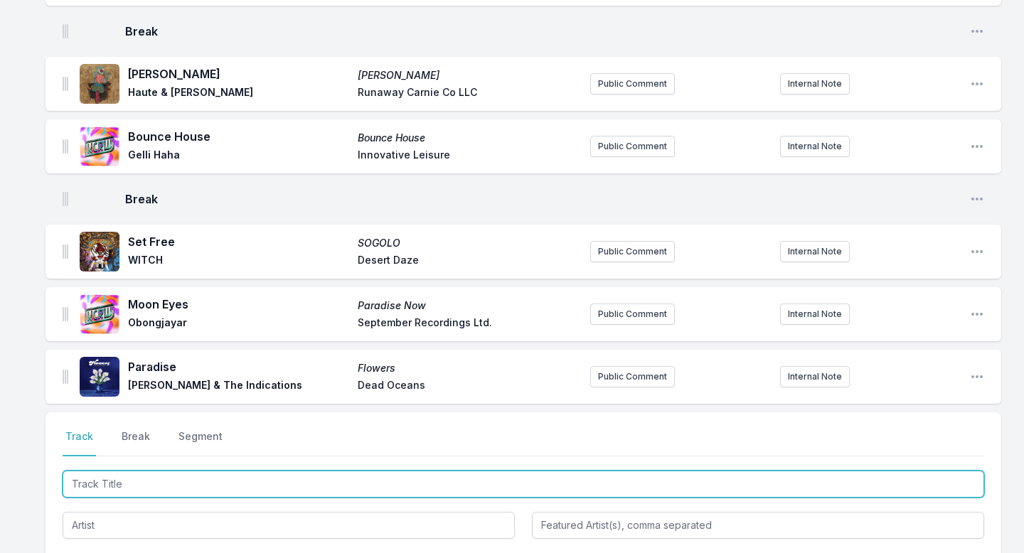
scroll to position [1780, 0]
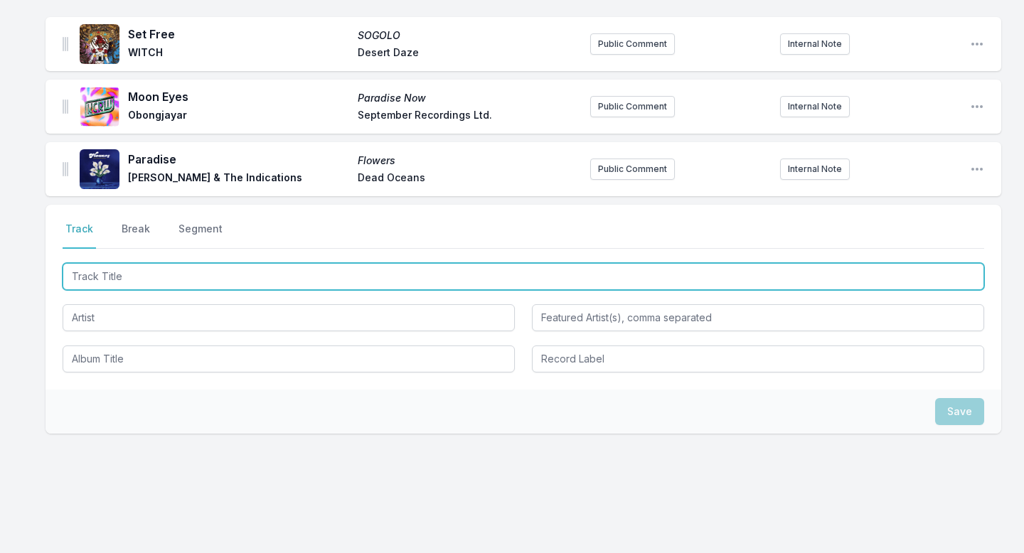
click at [194, 263] on input "Track Title" at bounding box center [523, 276] width 921 height 27
type input "Elegantly Wasted"
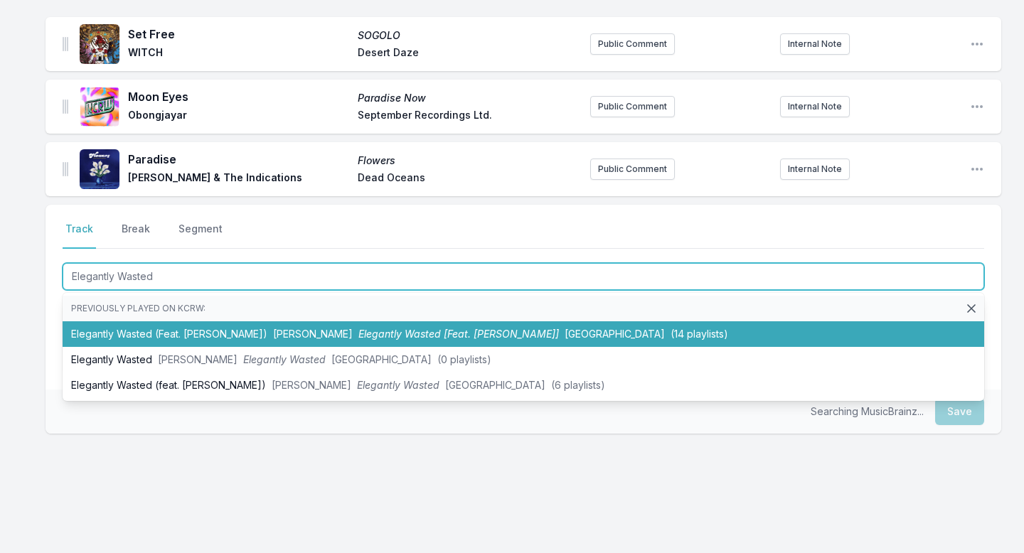
click at [188, 321] on li "Elegantly Wasted (Feat. [PERSON_NAME]) [PERSON_NAME] Elegantly Wasted [Feat. [P…" at bounding box center [523, 334] width 921 height 26
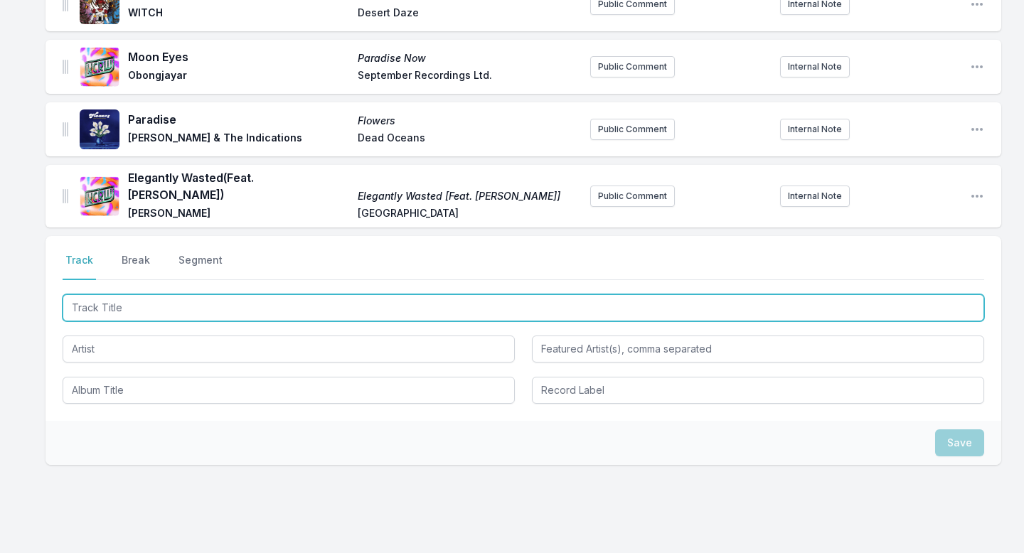
scroll to position [1824, 0]
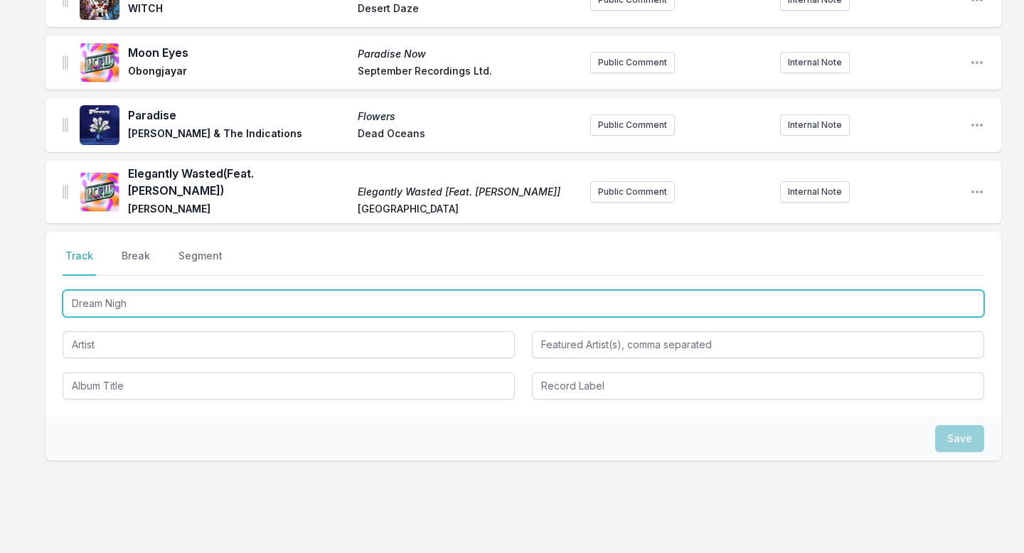
type input "Dream Night"
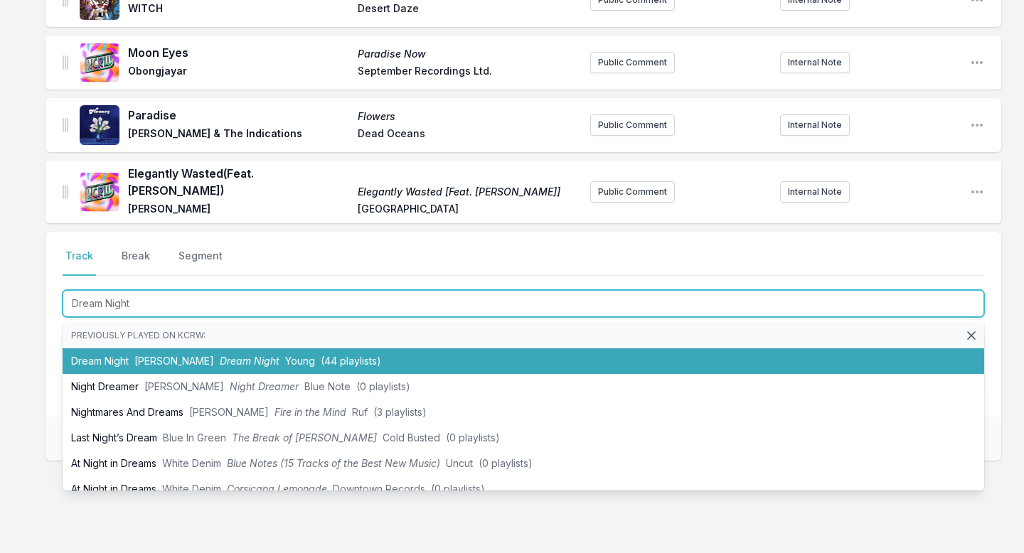
click at [177, 355] on span "[PERSON_NAME]" at bounding box center [174, 361] width 80 height 12
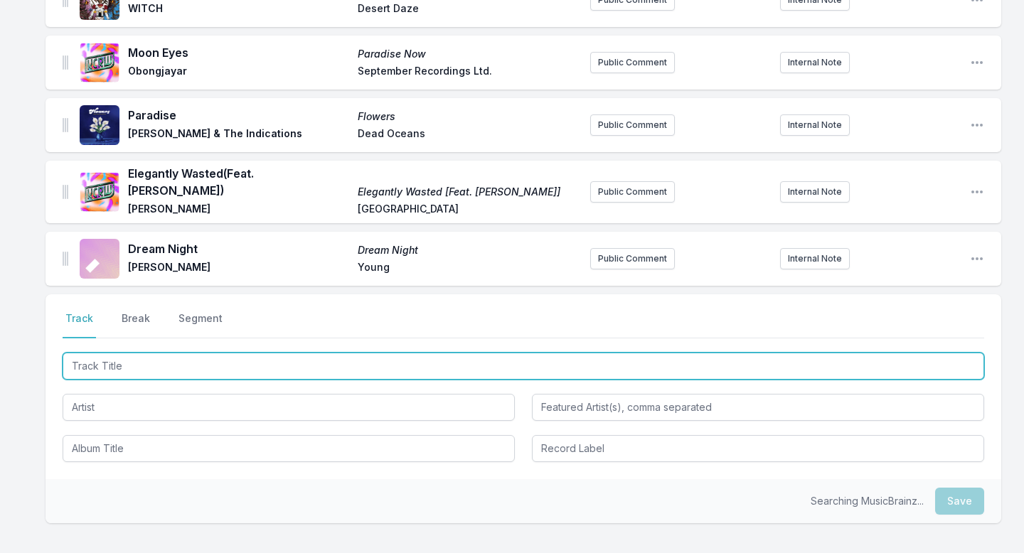
scroll to position [1887, 0]
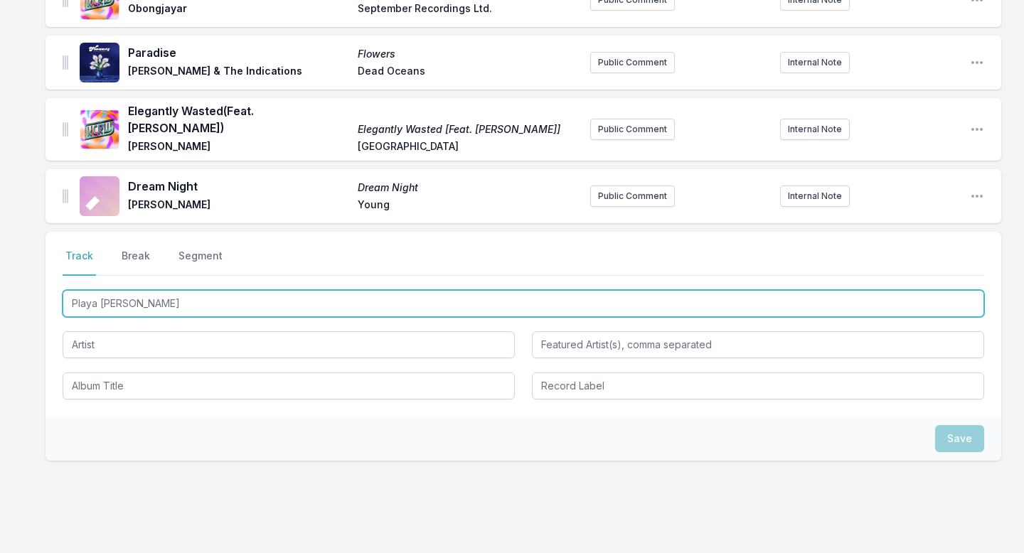
type input "Playa Paradiso"
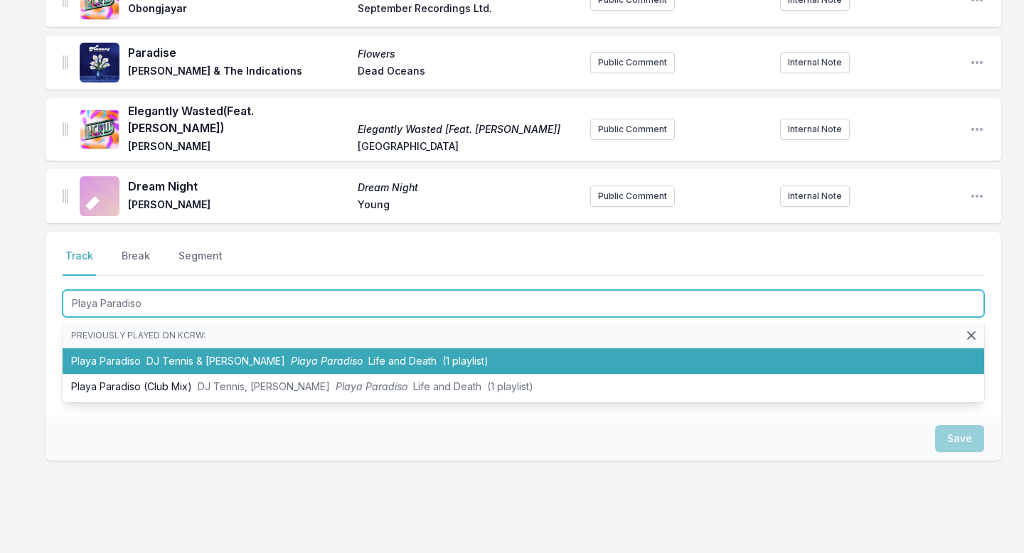
click at [173, 355] on span "DJ Tennis & [PERSON_NAME]" at bounding box center [215, 361] width 139 height 12
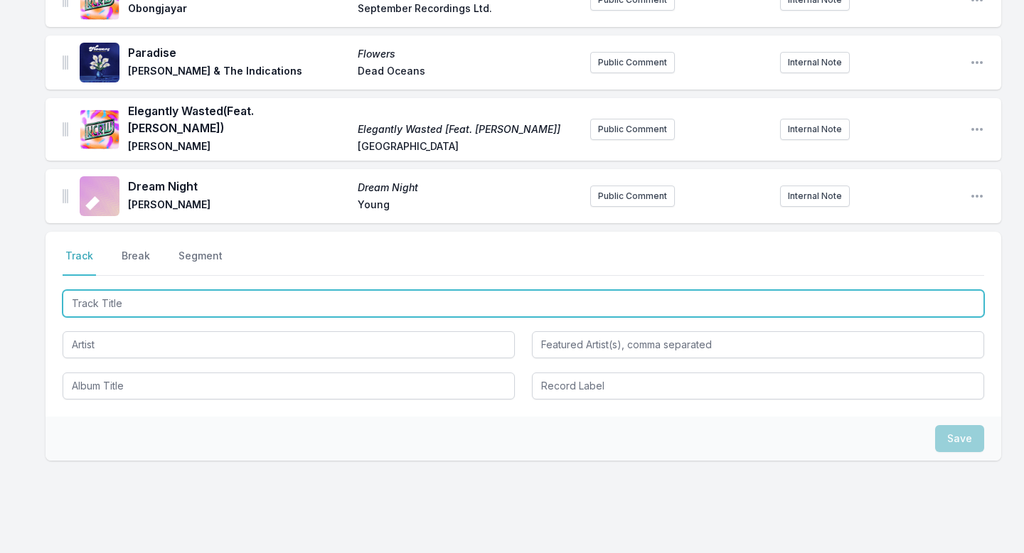
scroll to position [1949, 0]
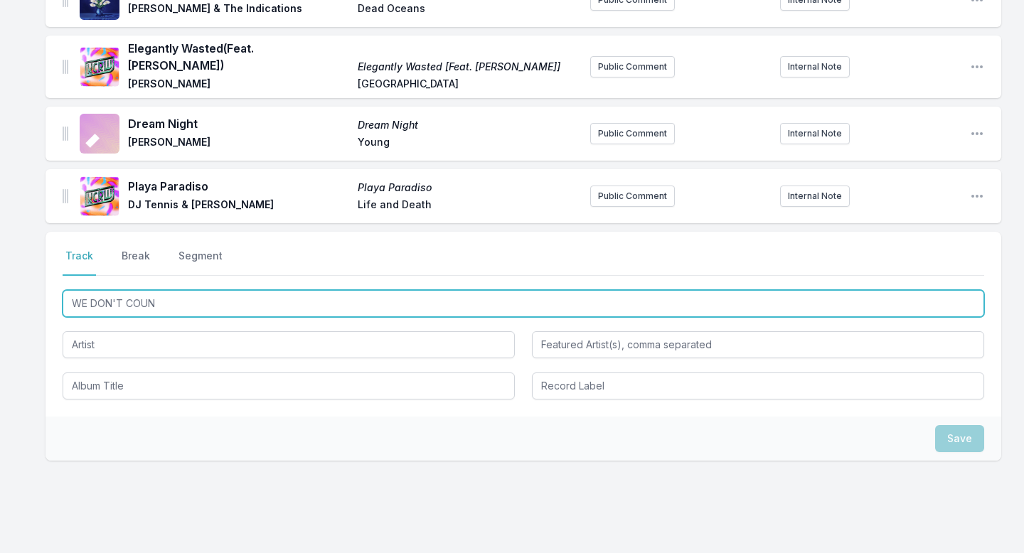
type input "WE DON'T COUNT"
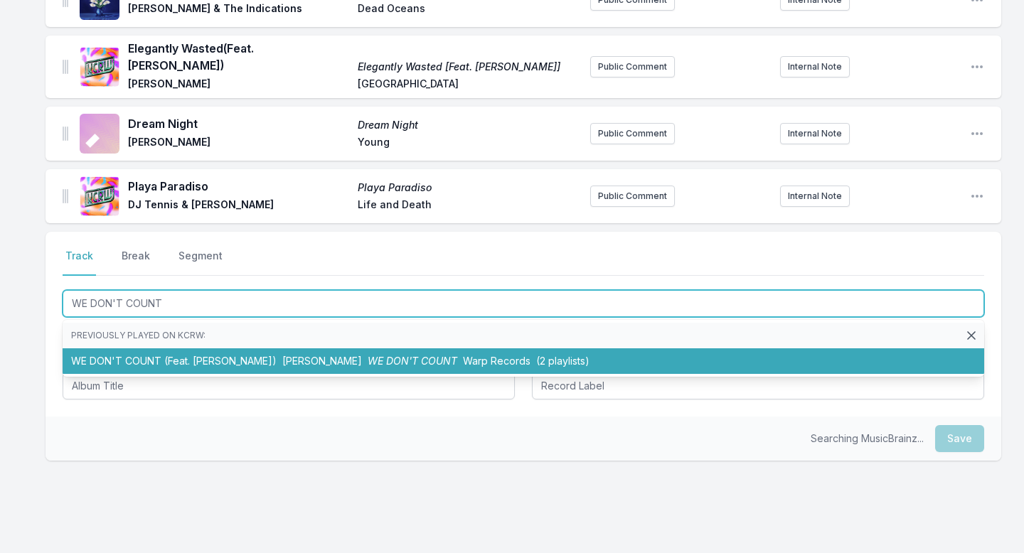
click at [172, 348] on li "WE DON'T COUNT (Feat. [PERSON_NAME]) [PERSON_NAME] WE DON'T COUNT Warp Records …" at bounding box center [523, 361] width 921 height 26
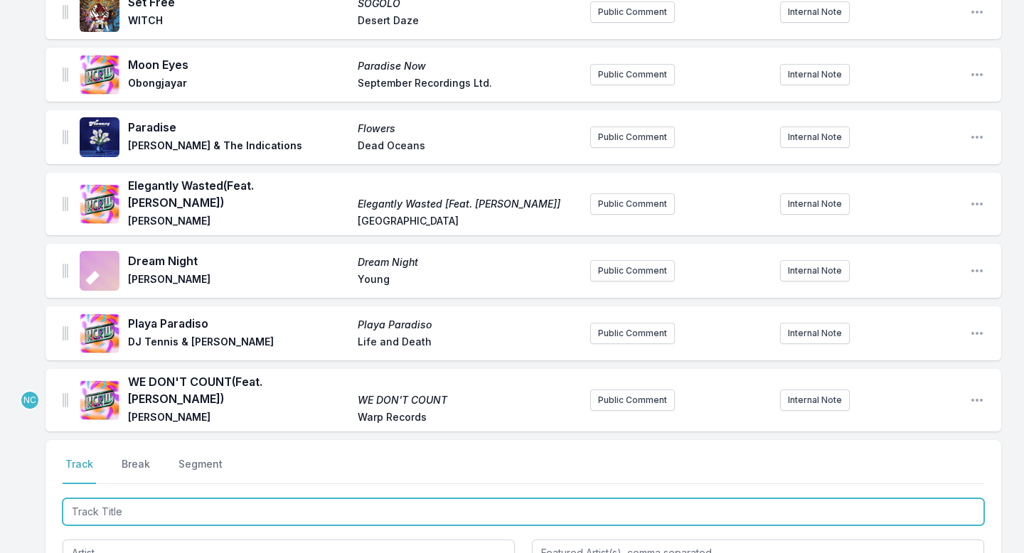
scroll to position [1808, 0]
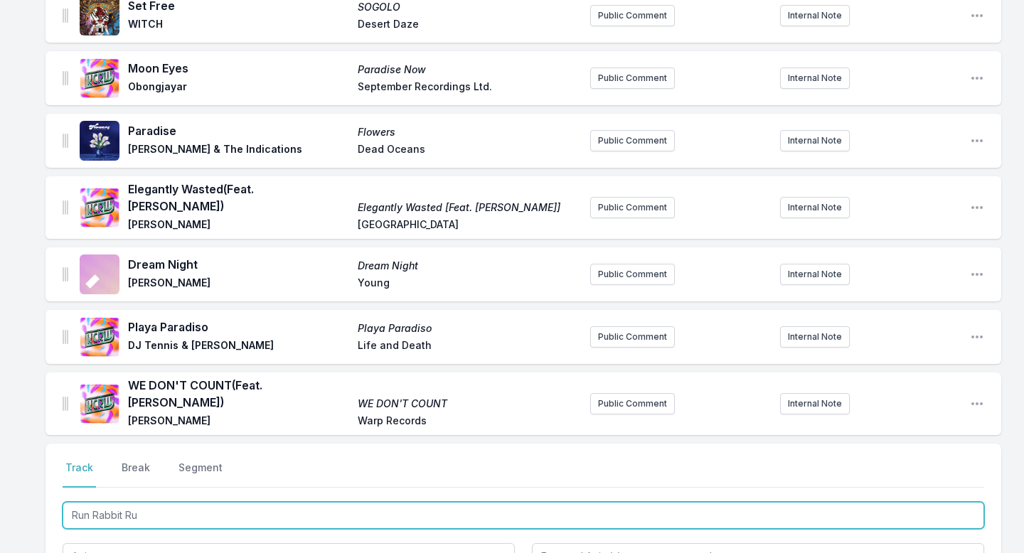
type input "Run Rabbit Run"
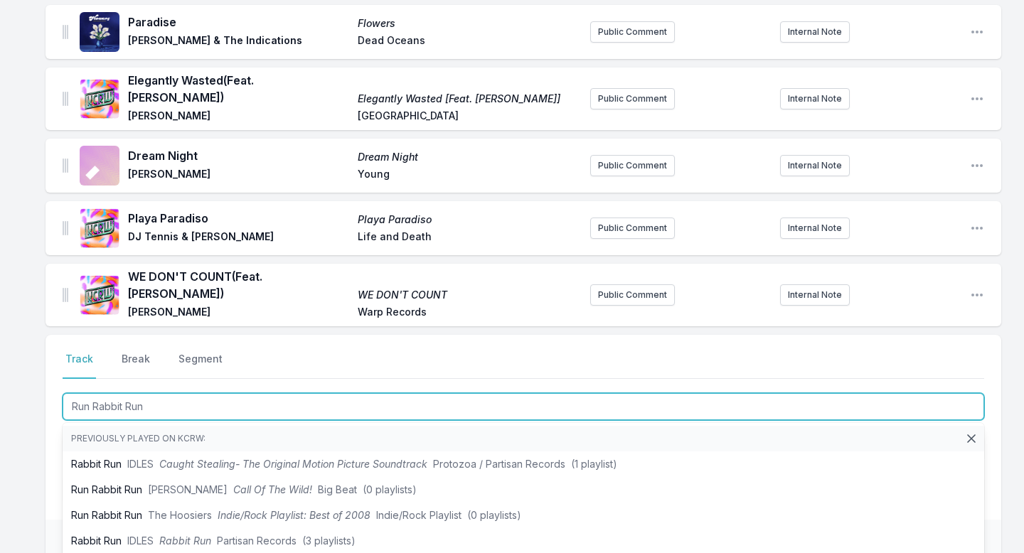
scroll to position [1918, 0]
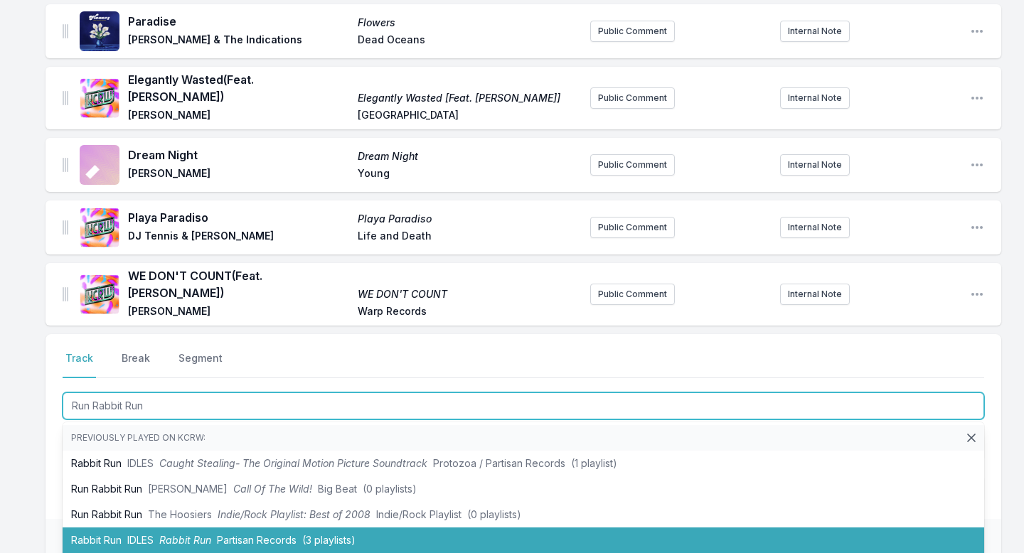
click at [206, 488] on span "Rabbit Run" at bounding box center [185, 540] width 52 height 12
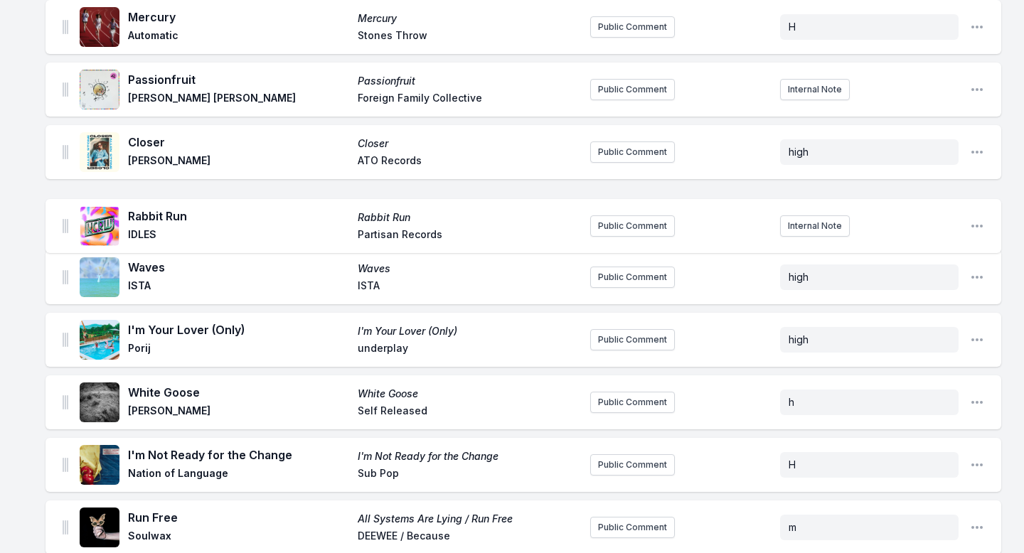
scroll to position [702, 0]
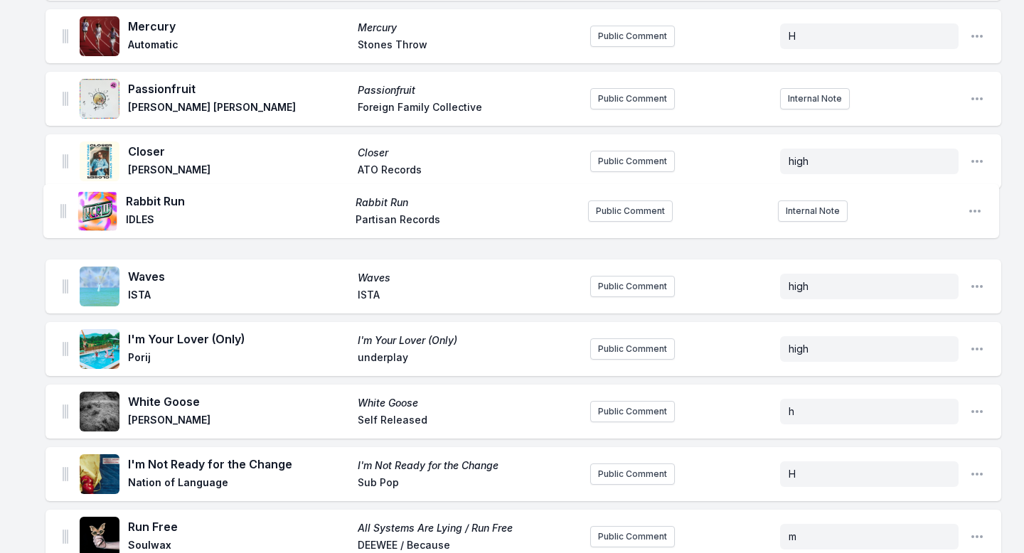
drag, startPoint x: 65, startPoint y: 263, endPoint x: 63, endPoint y: 205, distance: 58.3
click at [63, 205] on ul "Summertime Velvet and Dust Patchworks Patchworks Productions Public Comment Int…" at bounding box center [522, 543] width 955 height 2121
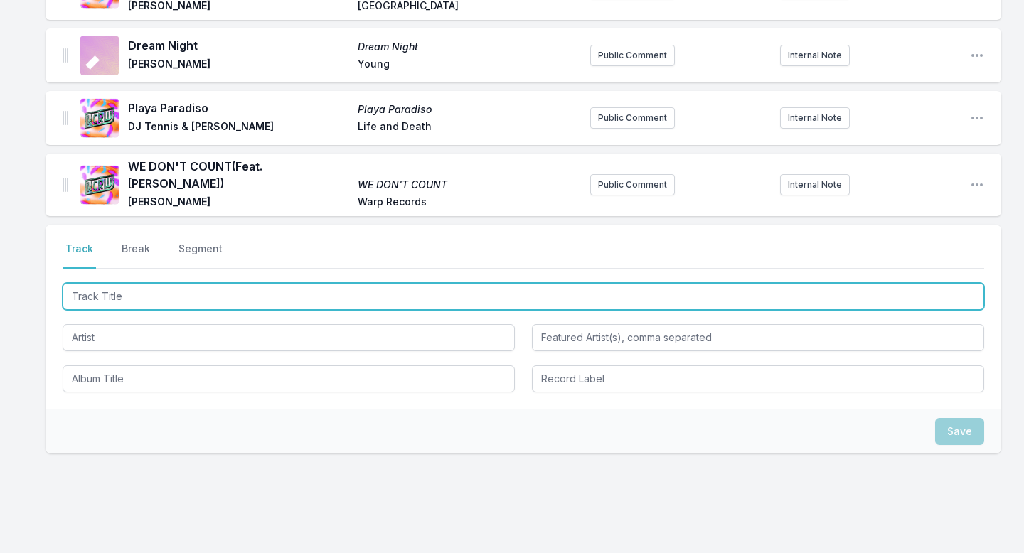
scroll to position [2093, 0]
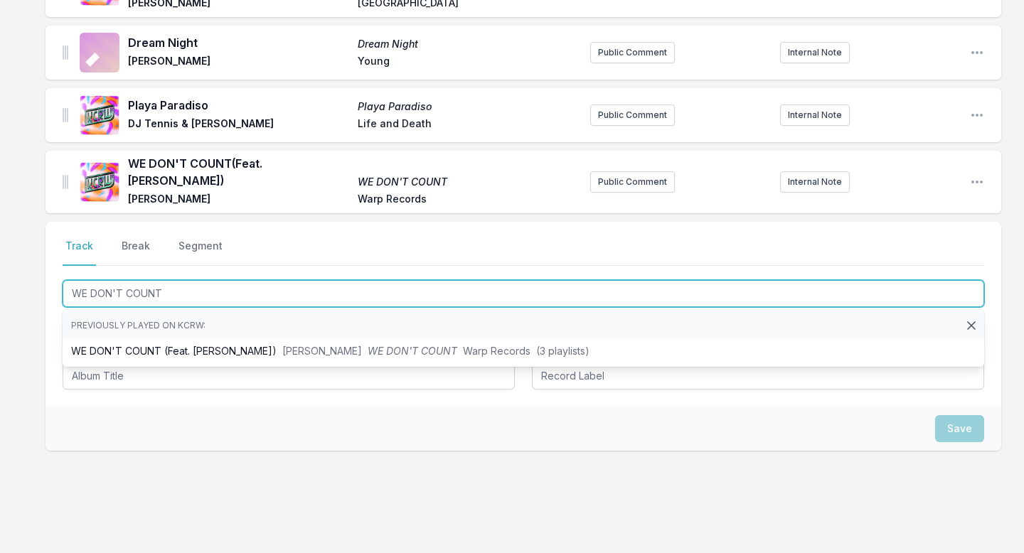
type input "WE DON'T COUNT"
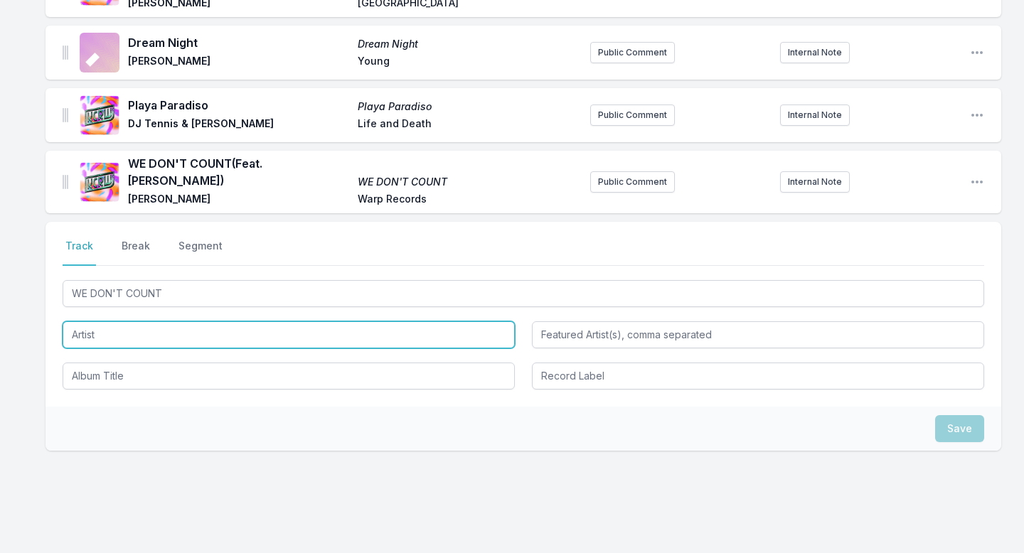
click at [95, 321] on input "Artist" at bounding box center [289, 334] width 452 height 27
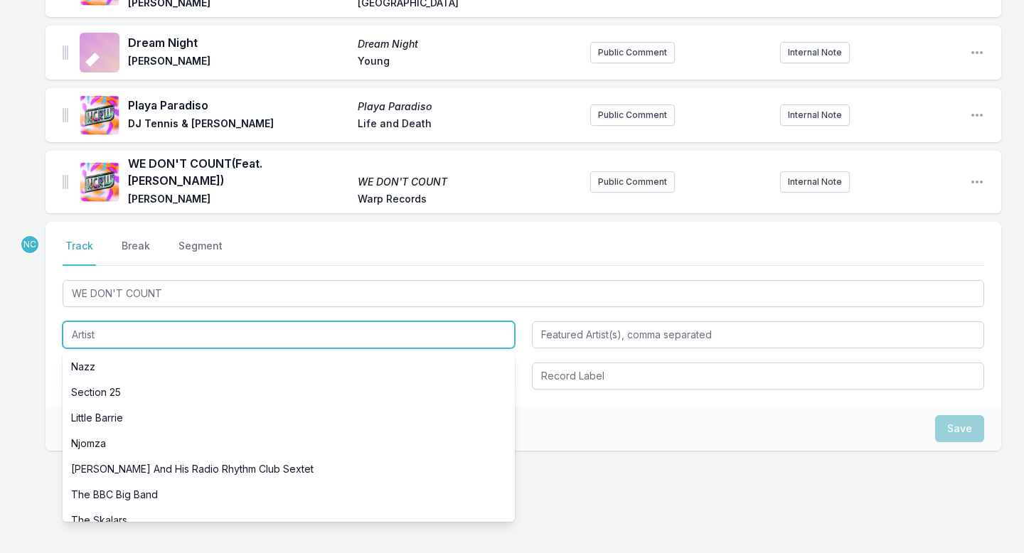
click at [95, 321] on input "Artist" at bounding box center [289, 334] width 452 height 27
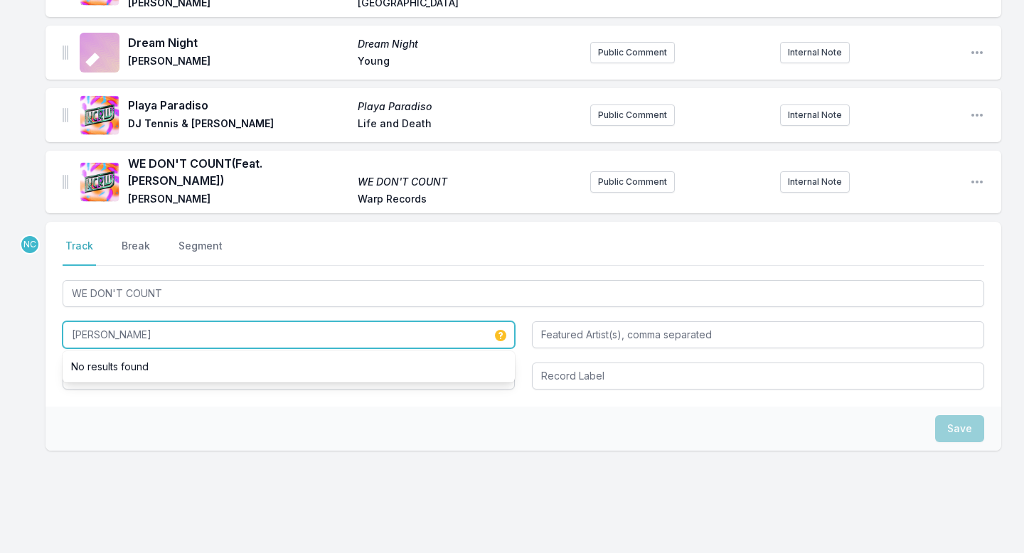
type input "[PERSON_NAME]"
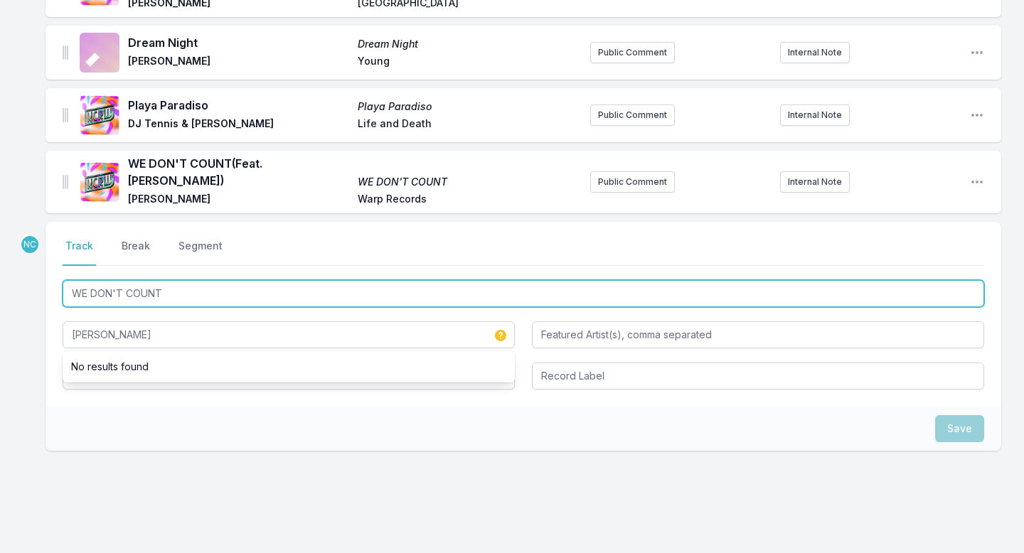
click at [119, 280] on input "WE DON'T COUNT" at bounding box center [523, 293] width 921 height 27
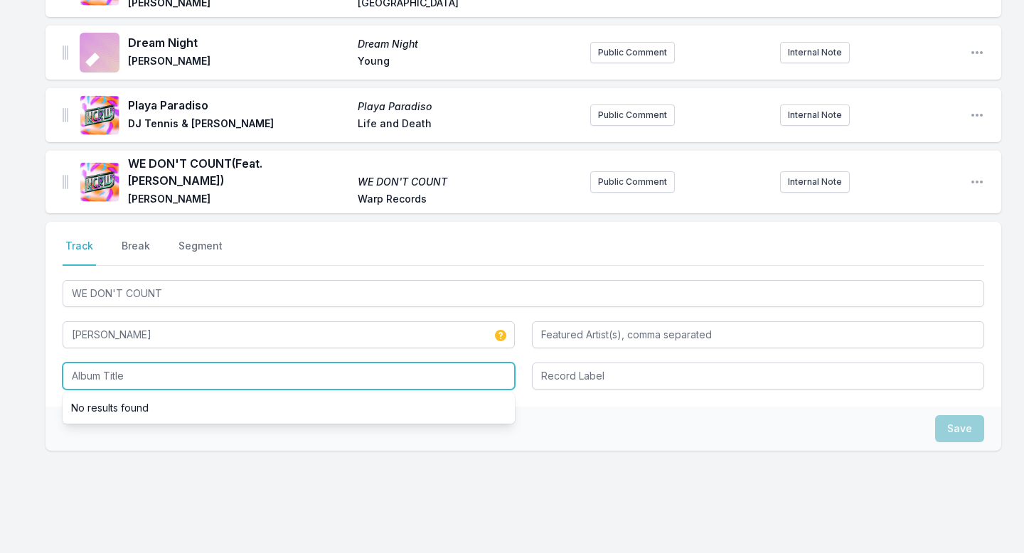
click at [100, 363] on input "Album Title" at bounding box center [289, 376] width 452 height 27
paste input "WE DON'T COUNT"
type input "WE DON'T COUNT"
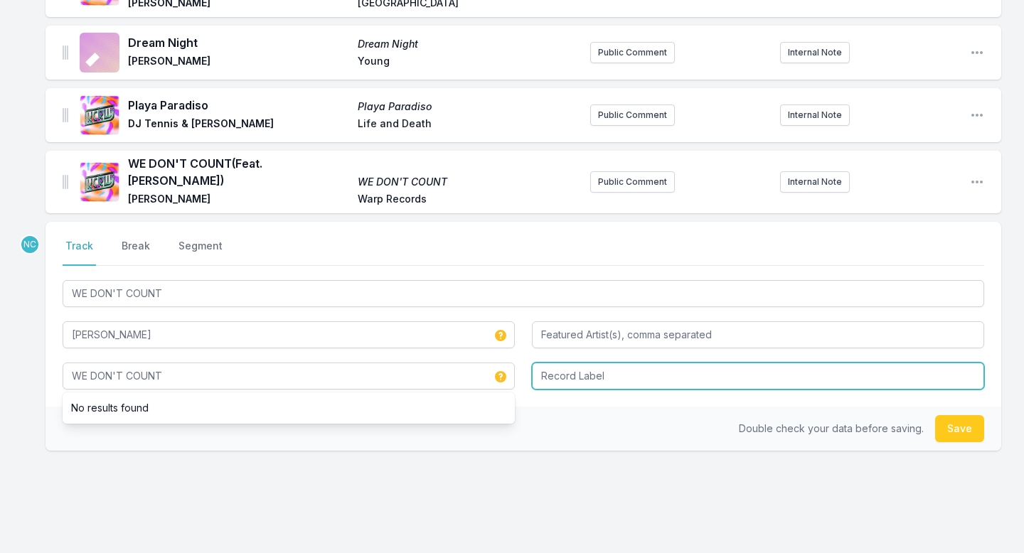
click at [569, 363] on input "Record Label" at bounding box center [758, 376] width 452 height 27
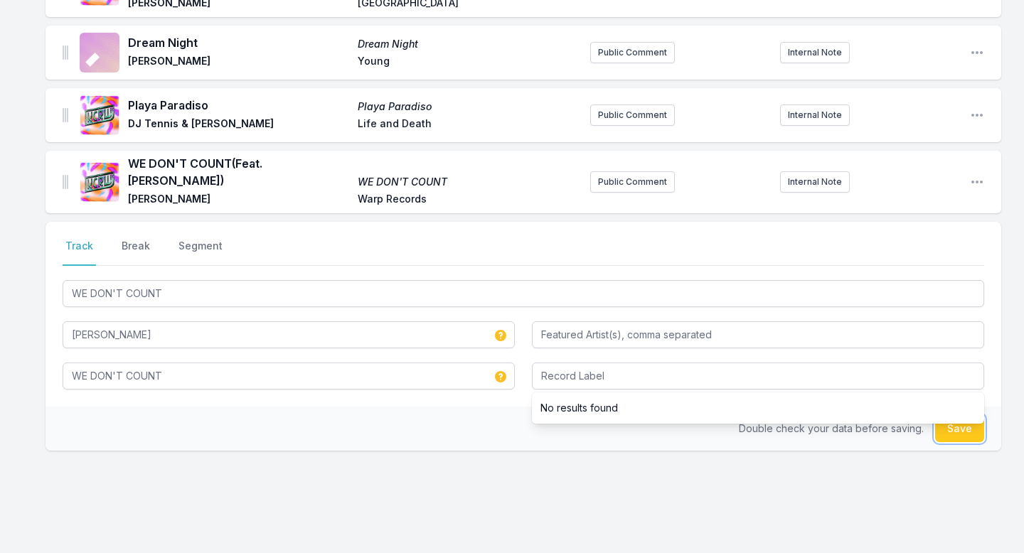
click at [953, 415] on button "Save" at bounding box center [959, 428] width 49 height 27
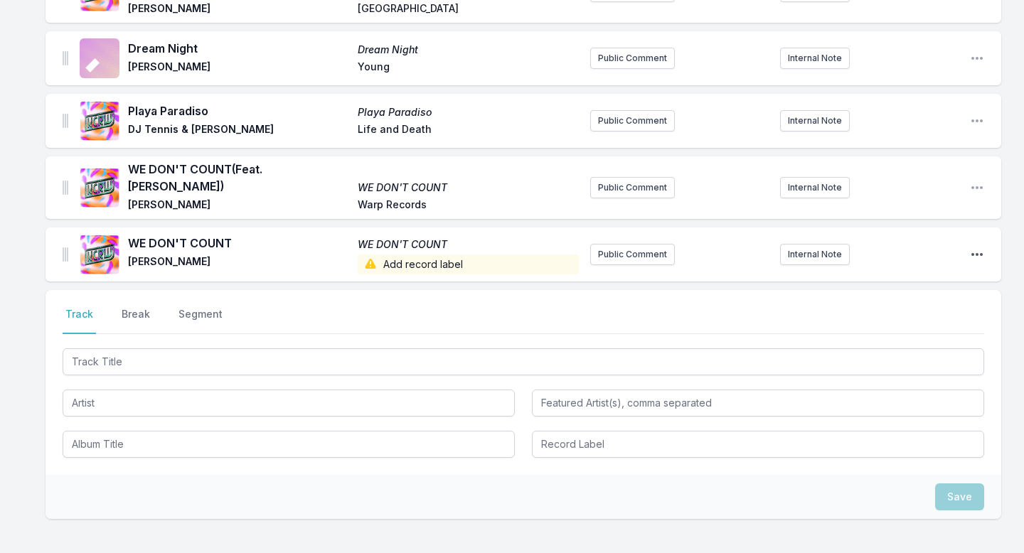
scroll to position [2063, 0]
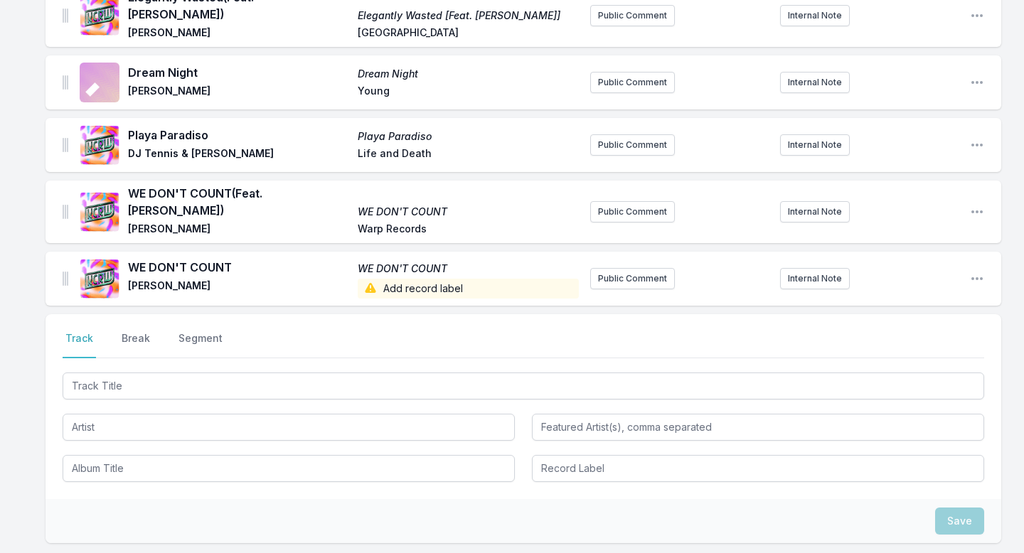
click at [429, 279] on span "Add record label" at bounding box center [468, 289] width 221 height 20
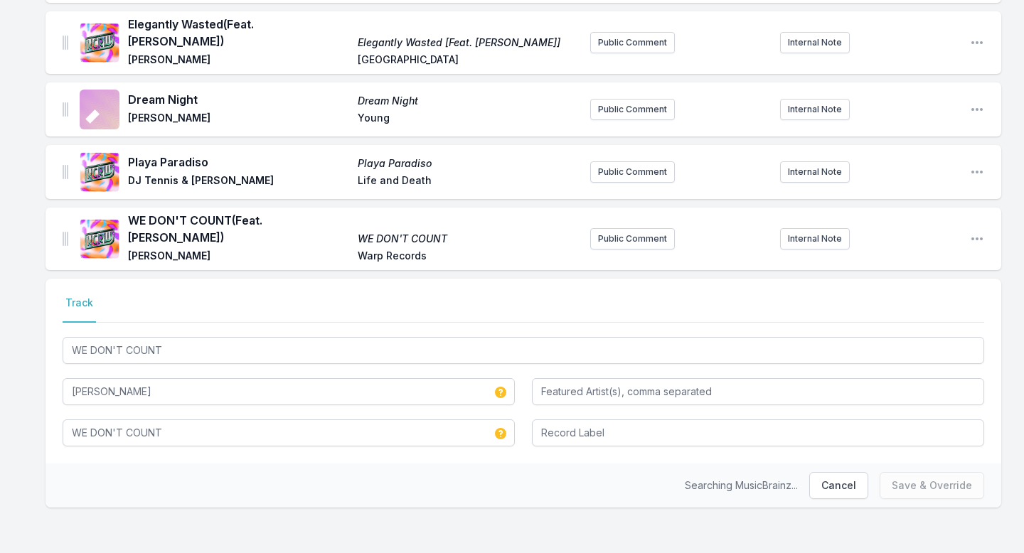
scroll to position [2002, 0]
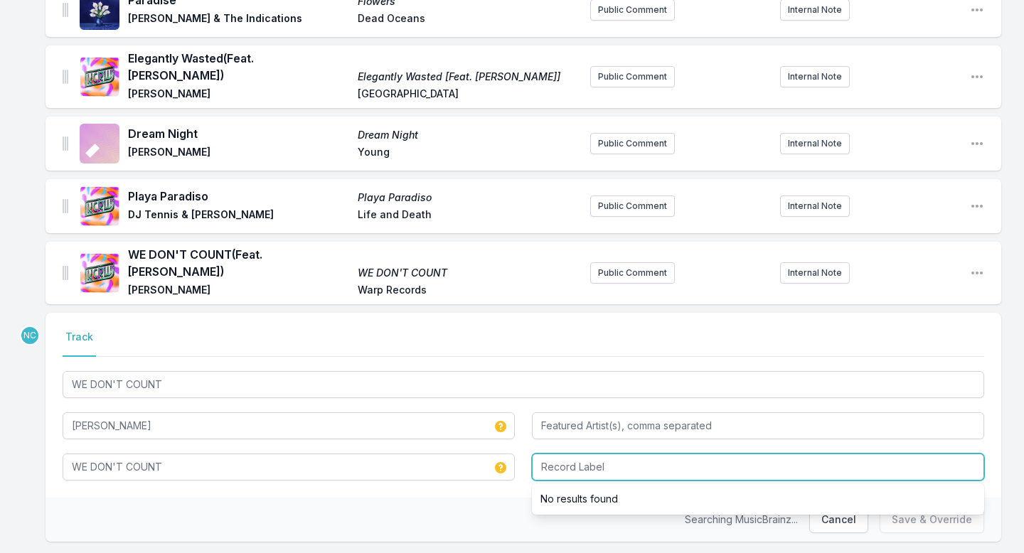
click at [618, 454] on input "Record Label" at bounding box center [758, 467] width 452 height 27
type input "Warp Records"
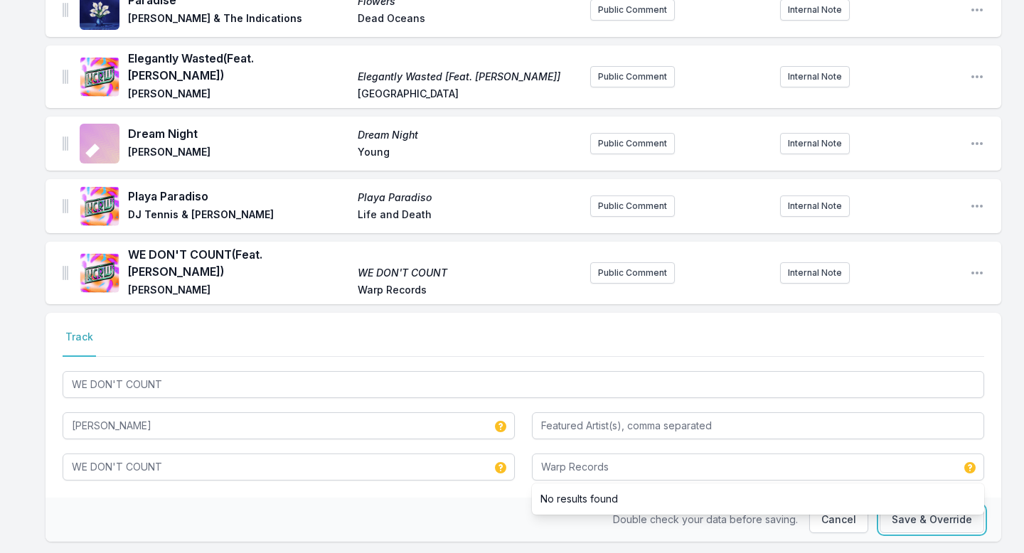
click at [932, 488] on button "Save & Override" at bounding box center [931, 519] width 104 height 27
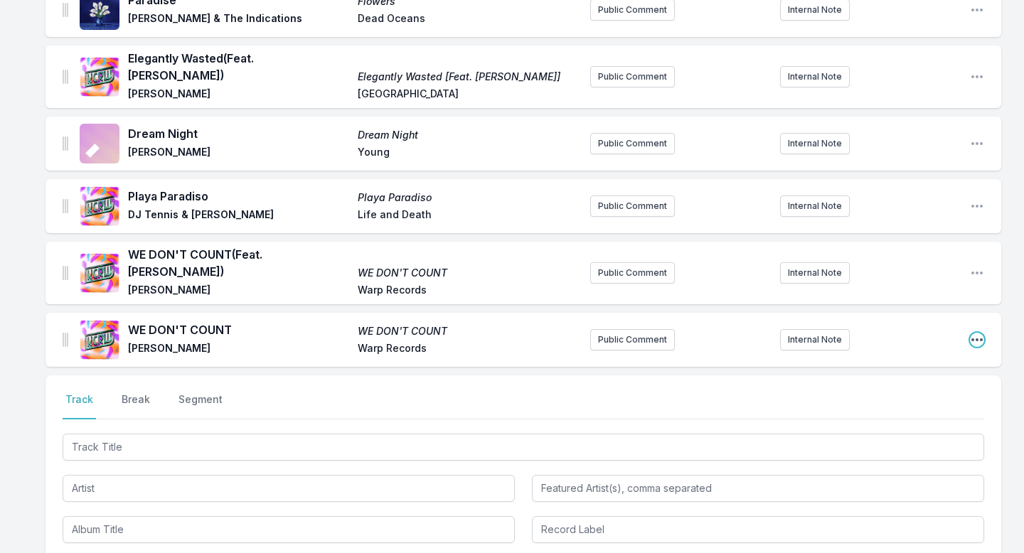
click at [982, 338] on icon "Open playlist item options" at bounding box center [976, 339] width 11 height 3
click at [922, 381] on button "Delete Entry" at bounding box center [904, 394] width 159 height 26
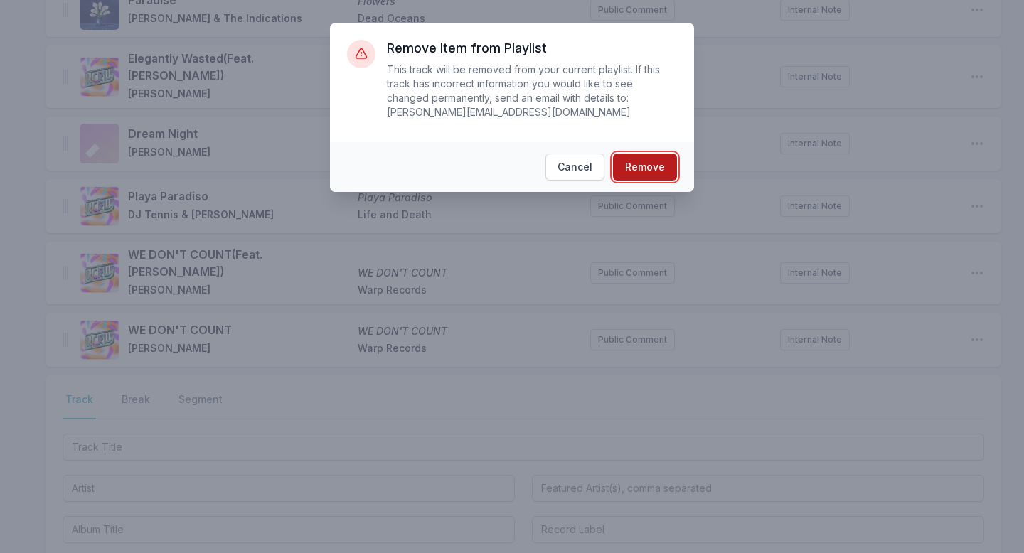
click at [638, 172] on button "Remove" at bounding box center [645, 167] width 64 height 27
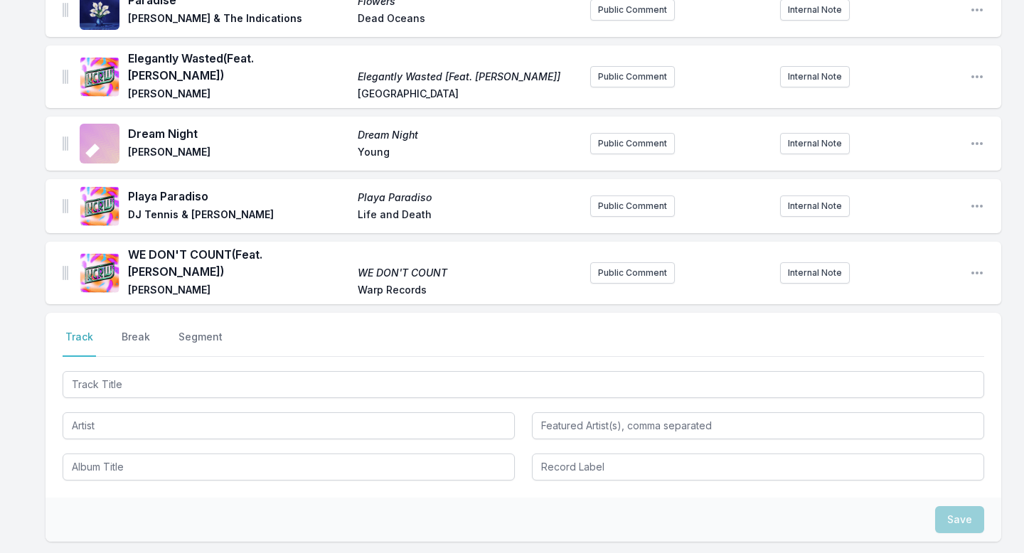
scroll to position [1939, 0]
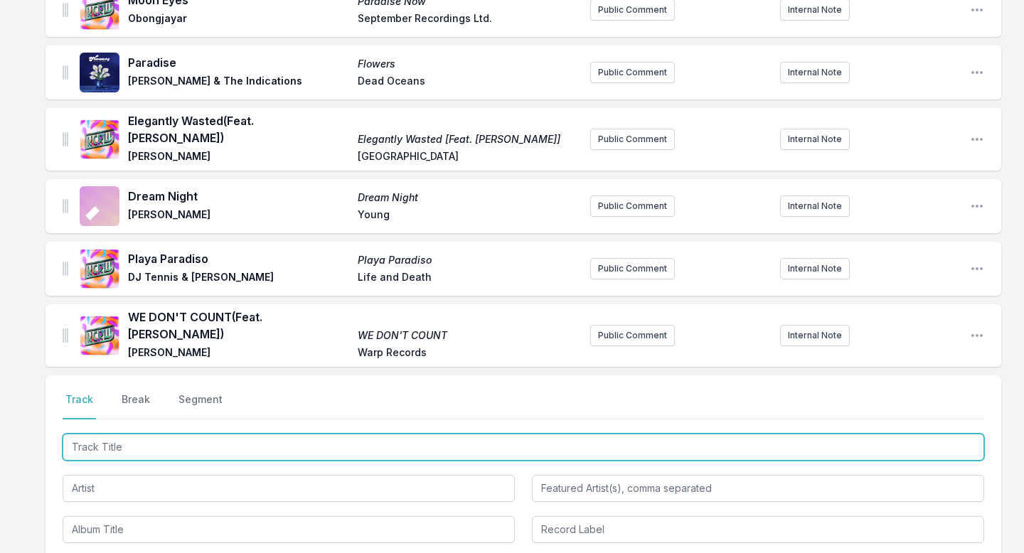
click at [321, 434] on input "Track Title" at bounding box center [523, 447] width 921 height 27
type input "Leaveyourlove"
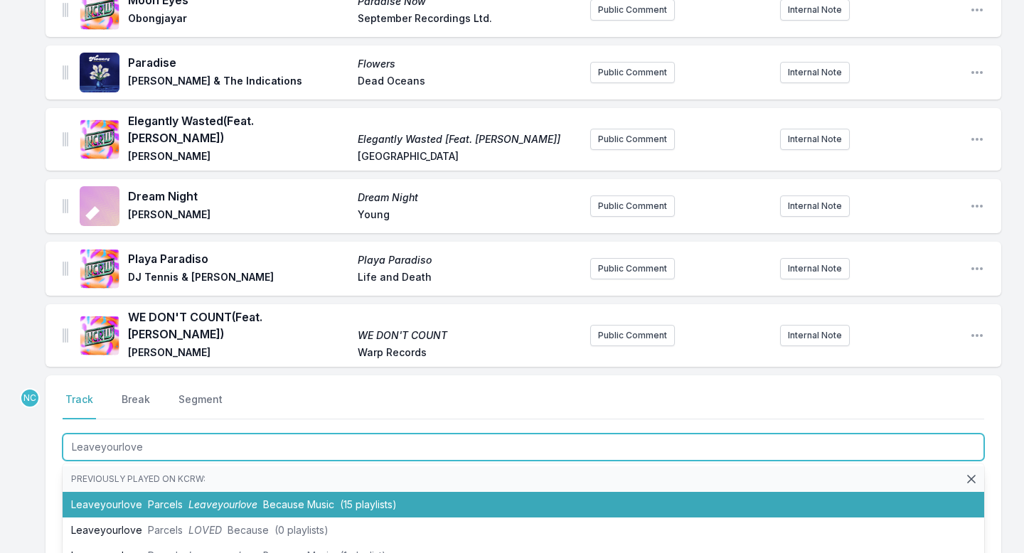
click at [309, 488] on span "Because Music" at bounding box center [298, 504] width 71 height 12
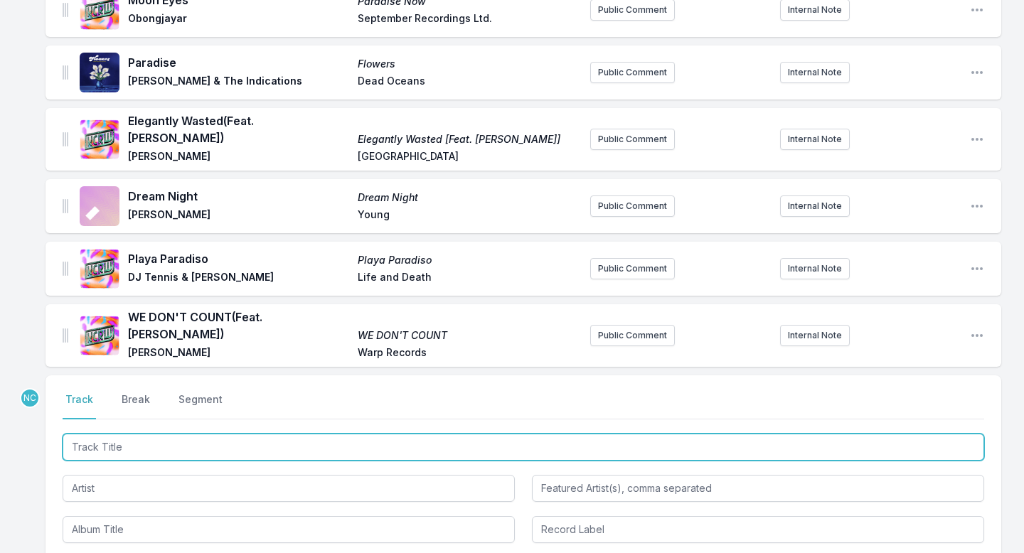
scroll to position [2002, 0]
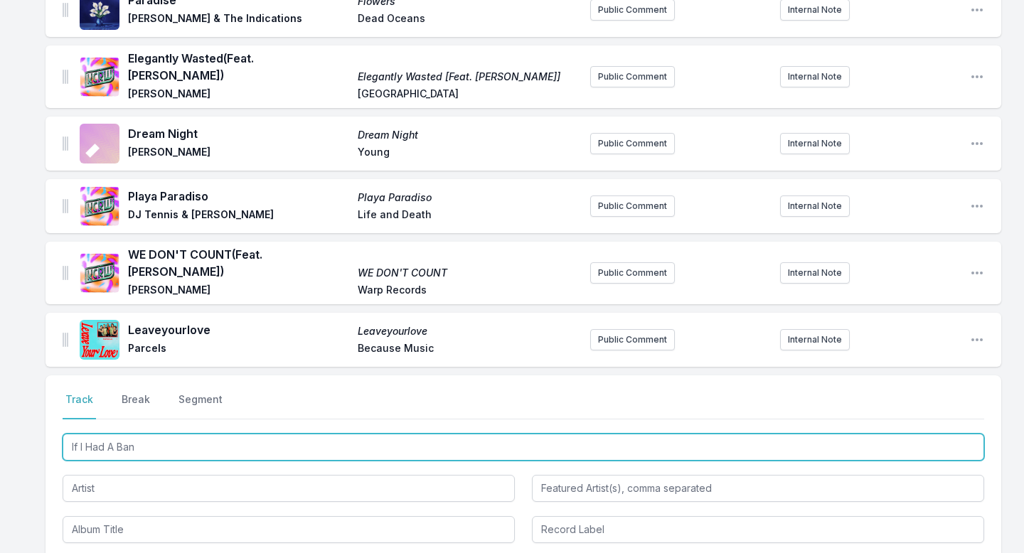
type input "If I Had A Band"
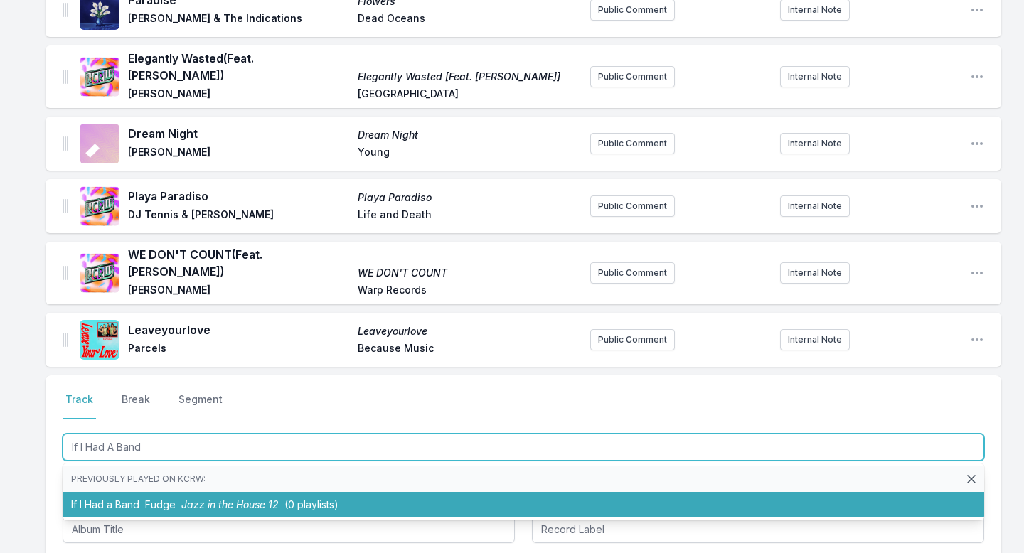
click at [281, 488] on li "If I Had a Band Fudge Jazz in the House 12 (0 playlists)" at bounding box center [523, 505] width 921 height 26
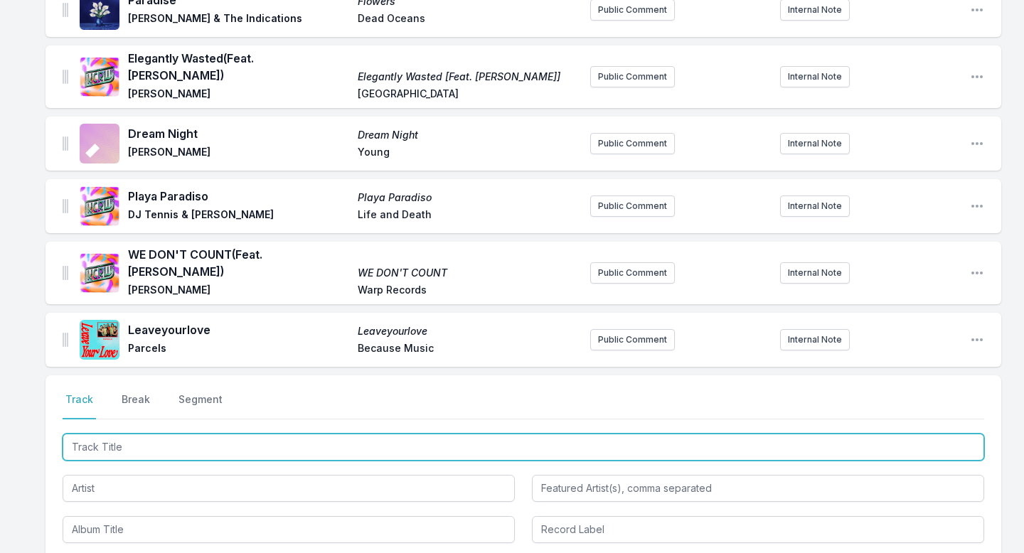
scroll to position [2064, 0]
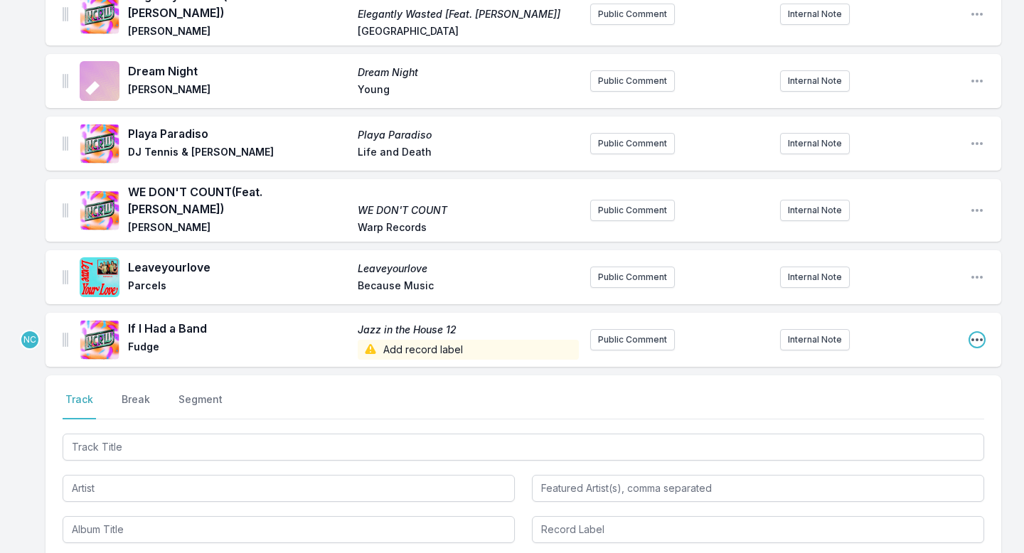
click at [976, 333] on icon "Open playlist item options" at bounding box center [977, 340] width 14 height 14
click at [959, 355] on button "Edit Track Details" at bounding box center [904, 368] width 159 height 26
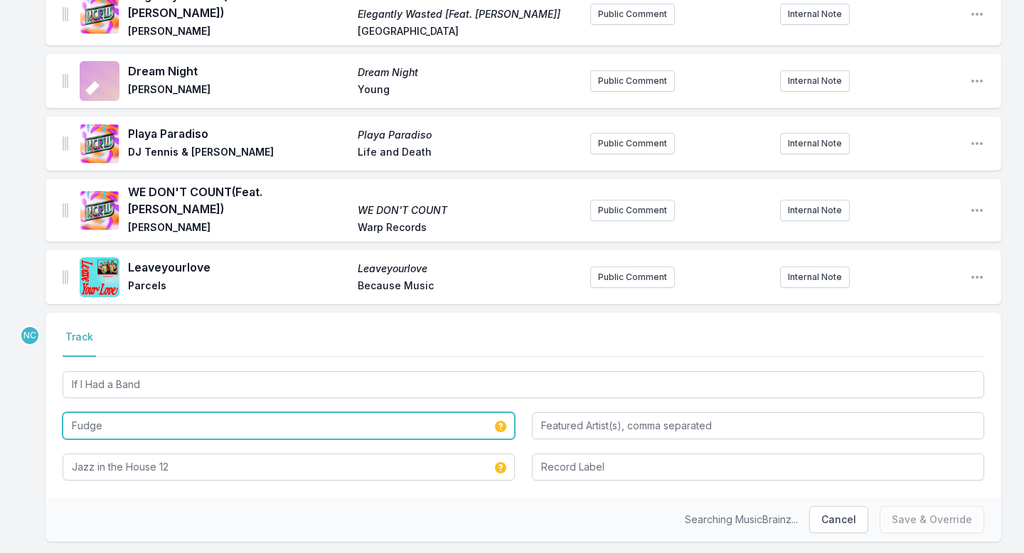
click at [75, 412] on input "Fudge" at bounding box center [289, 425] width 452 height 27
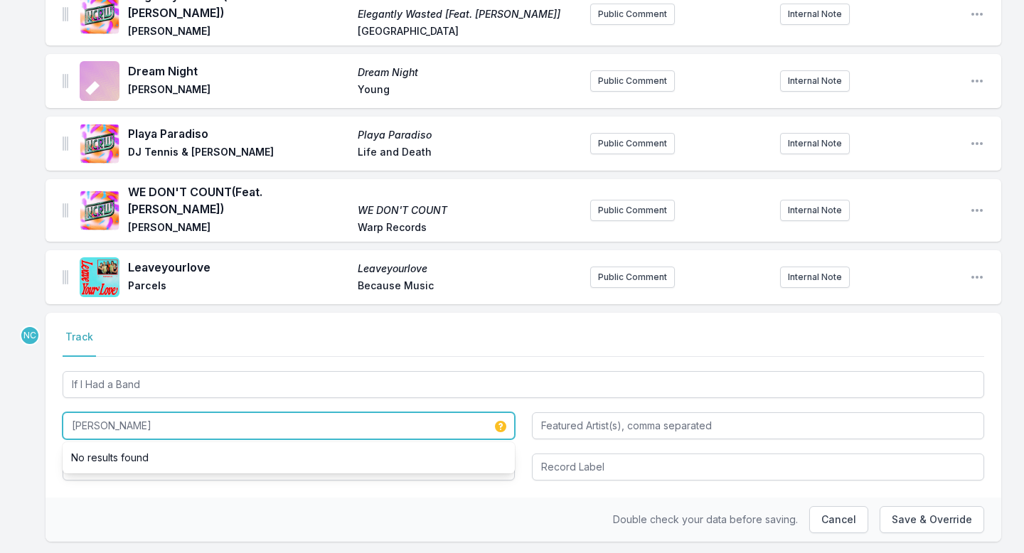
type input "[PERSON_NAME]"
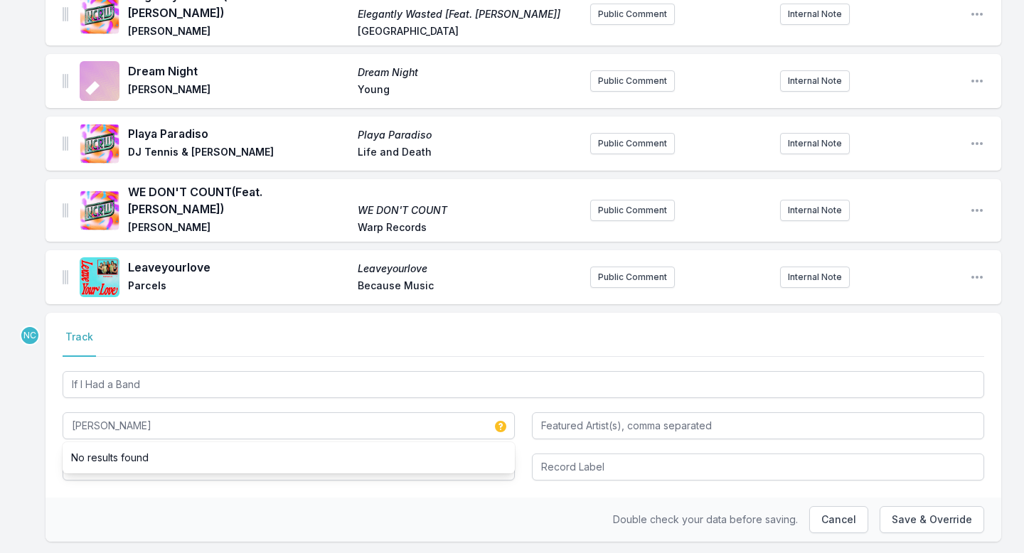
click at [157, 454] on div "Select a tab Track Track If I Had a Band [PERSON_NAME] No results found Jazz in…" at bounding box center [522, 405] width 955 height 185
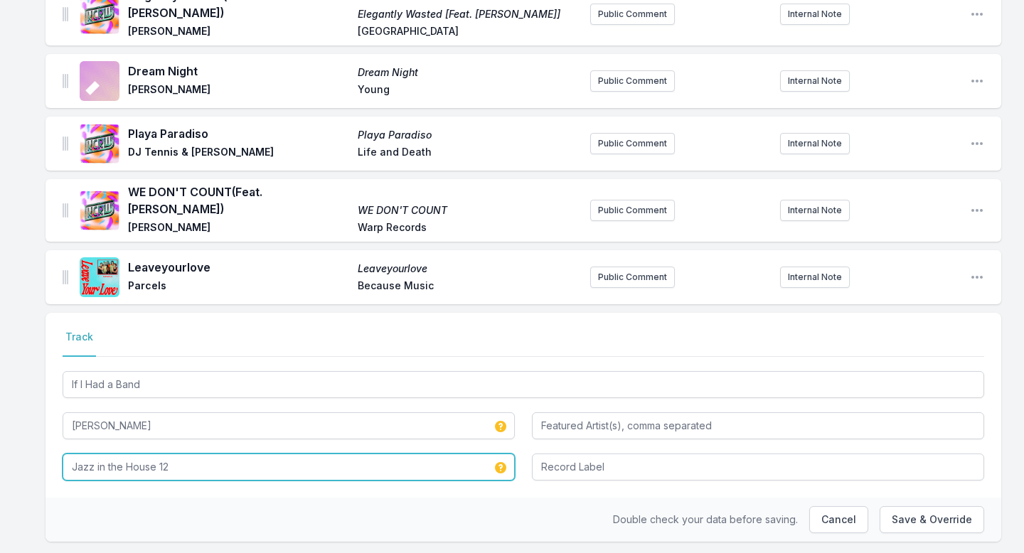
click at [150, 454] on input "Jazz in the House 12" at bounding box center [289, 467] width 452 height 27
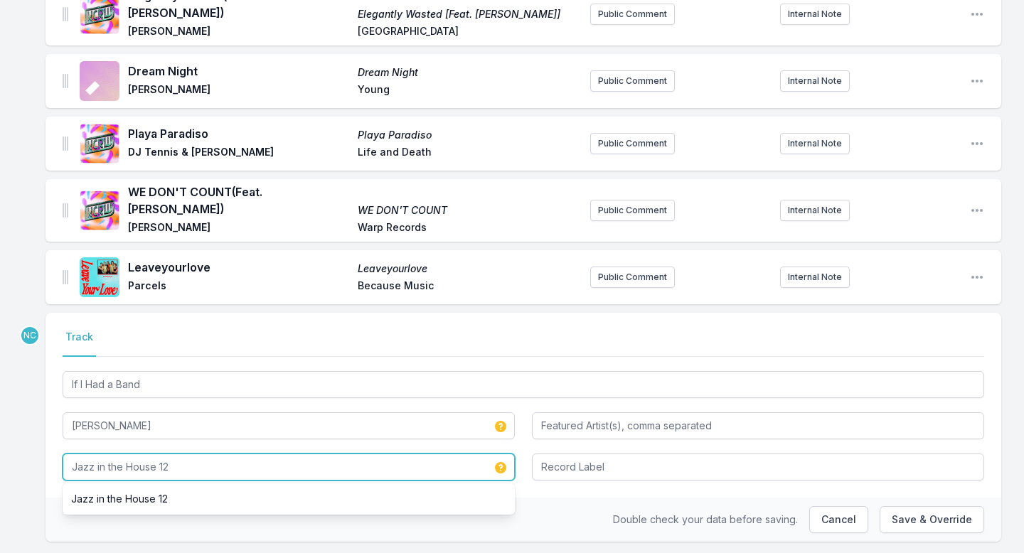
click at [150, 454] on input "Jazz in the House 12" at bounding box center [289, 467] width 452 height 27
type input "K"
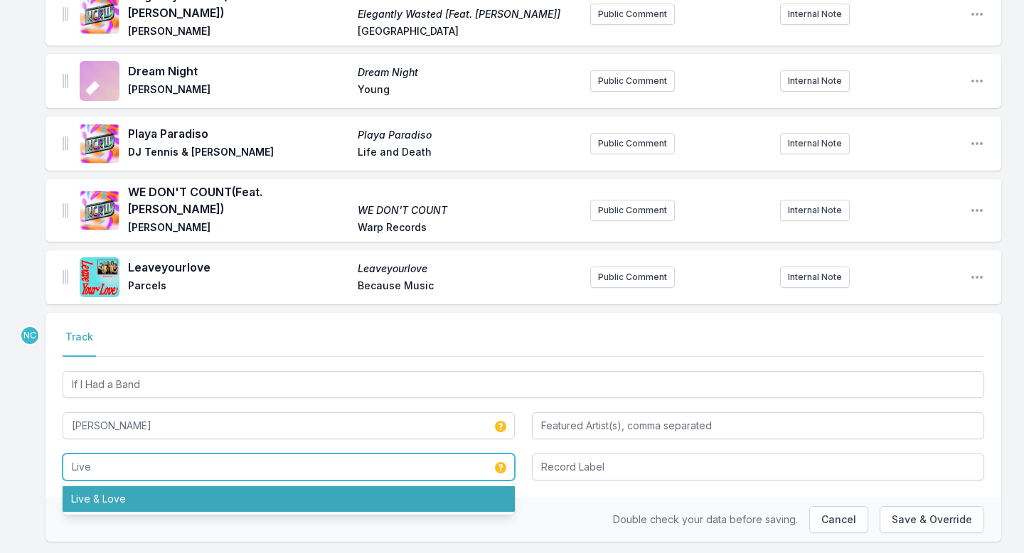
click at [144, 486] on li "Live & Love" at bounding box center [289, 499] width 452 height 26
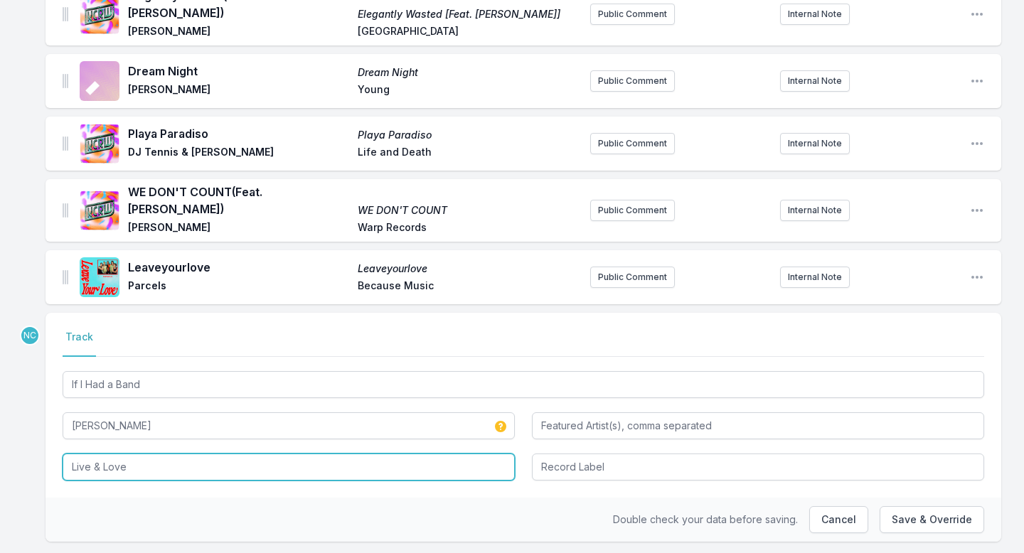
type input "Live & Love"
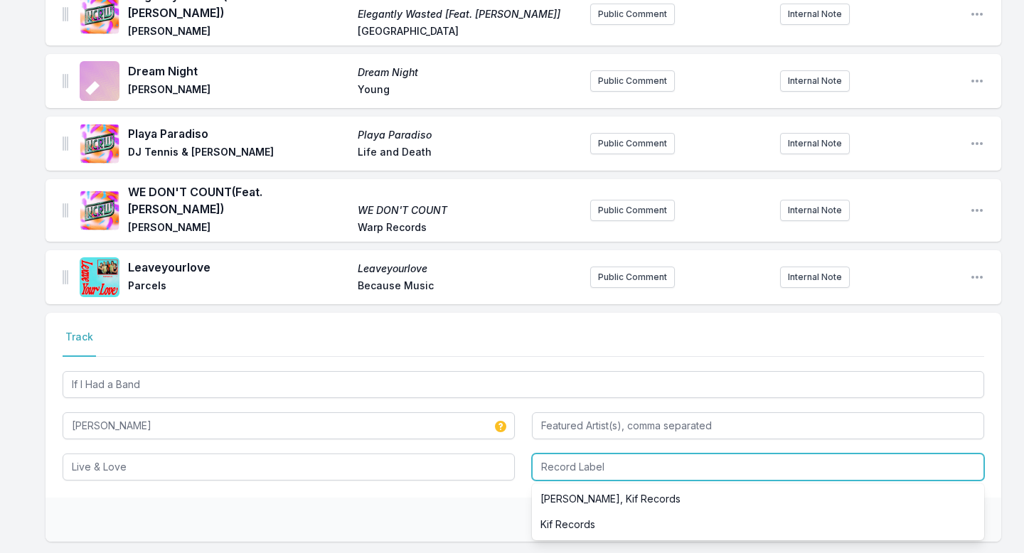
click at [603, 454] on input "Record Label" at bounding box center [758, 467] width 452 height 27
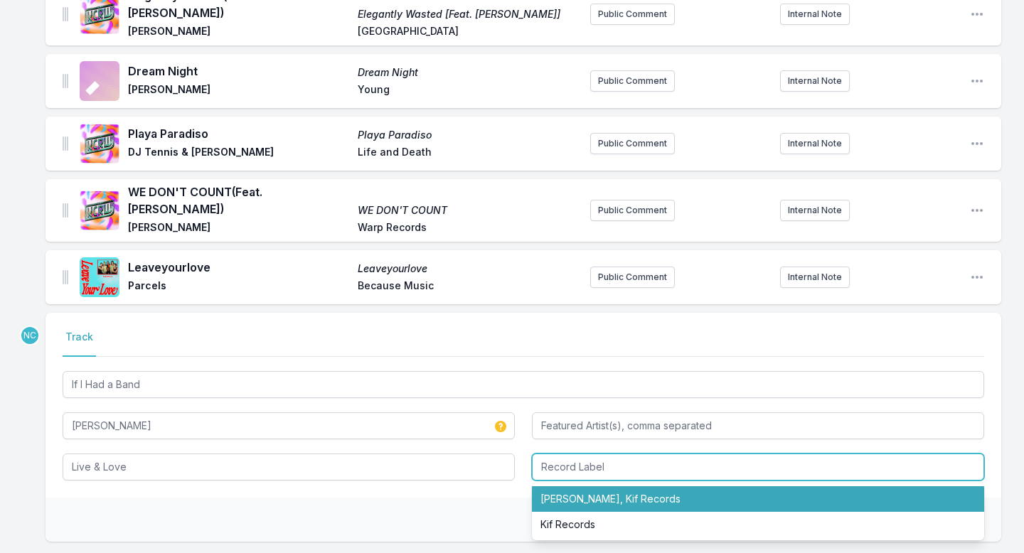
click at [608, 486] on li "[PERSON_NAME], Kif Records" at bounding box center [758, 499] width 452 height 26
type input "[PERSON_NAME], Kif Records"
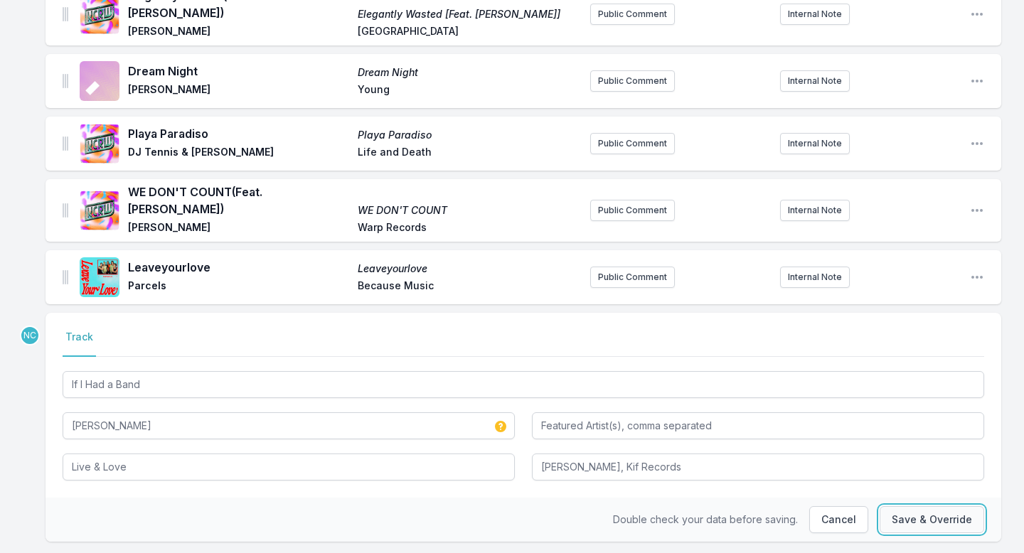
click at [910, 488] on button "Save & Override" at bounding box center [931, 519] width 104 height 27
type input "Fudge"
type input "Jazz in the House 12"
